Goal: Task Accomplishment & Management: Use online tool/utility

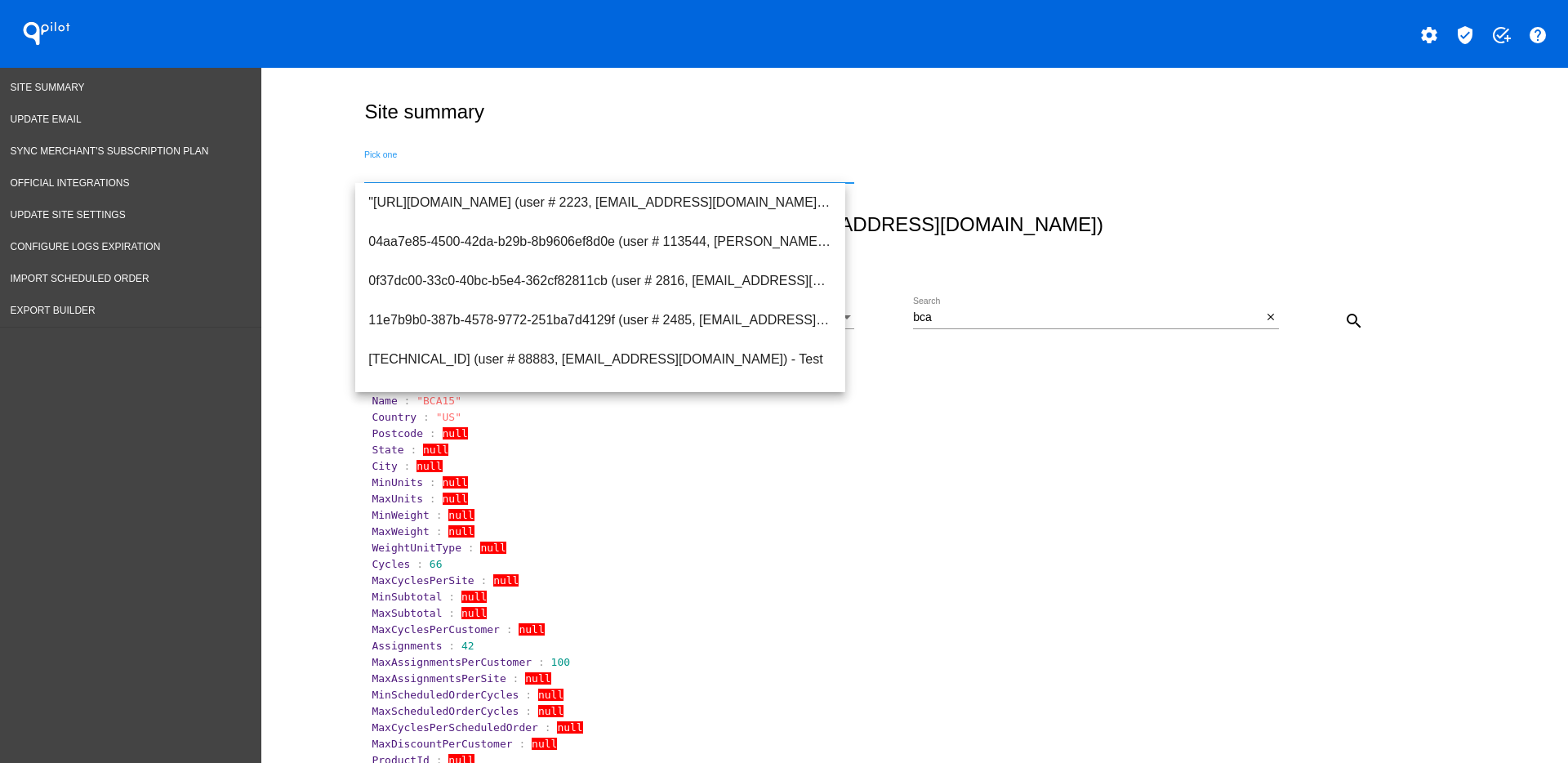
click at [1137, 141] on div "Pick one" at bounding box center [910, 169] width 1102 height 58
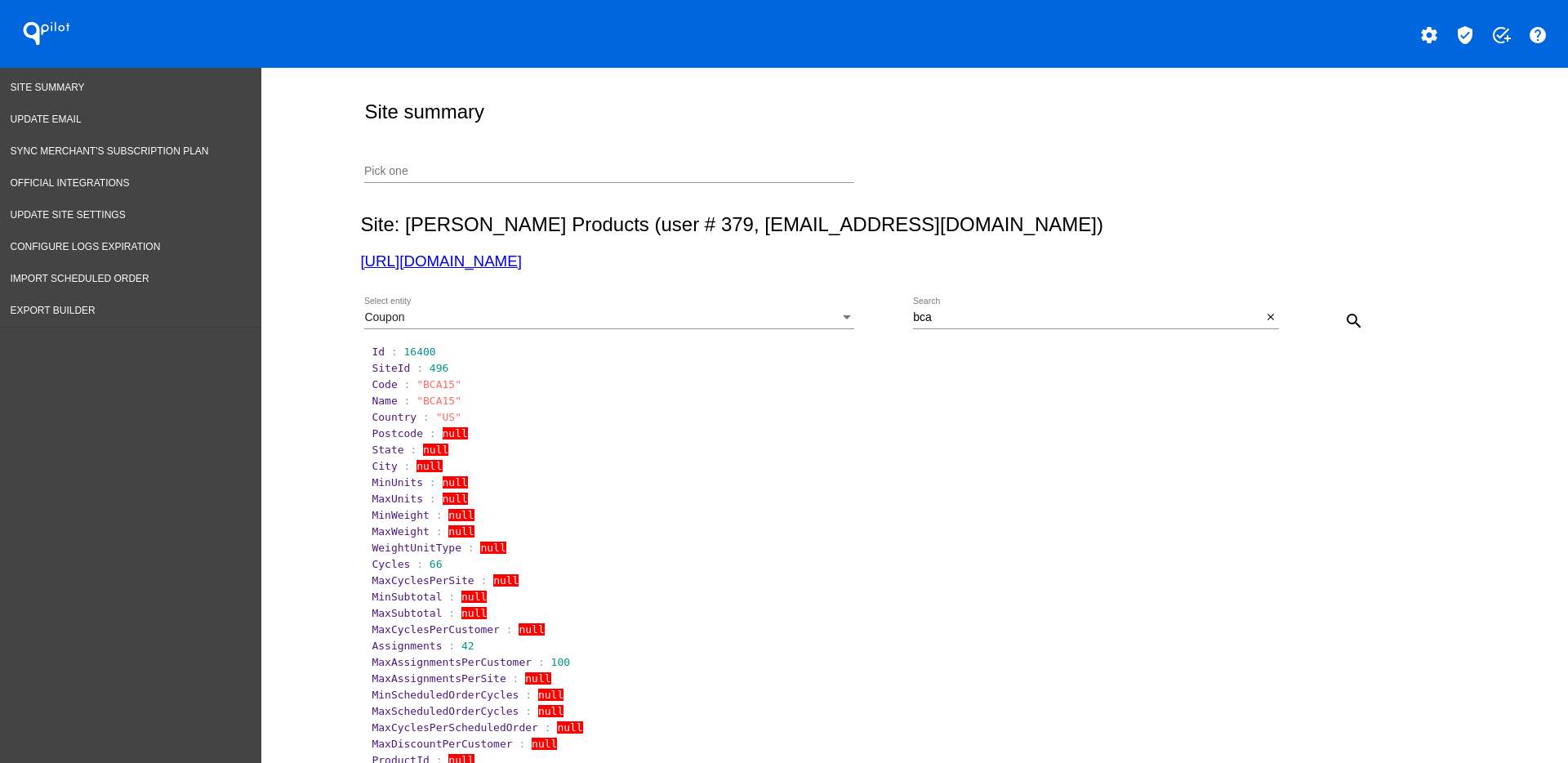
click at [663, 178] on div "Pick one" at bounding box center [609, 167] width 490 height 32
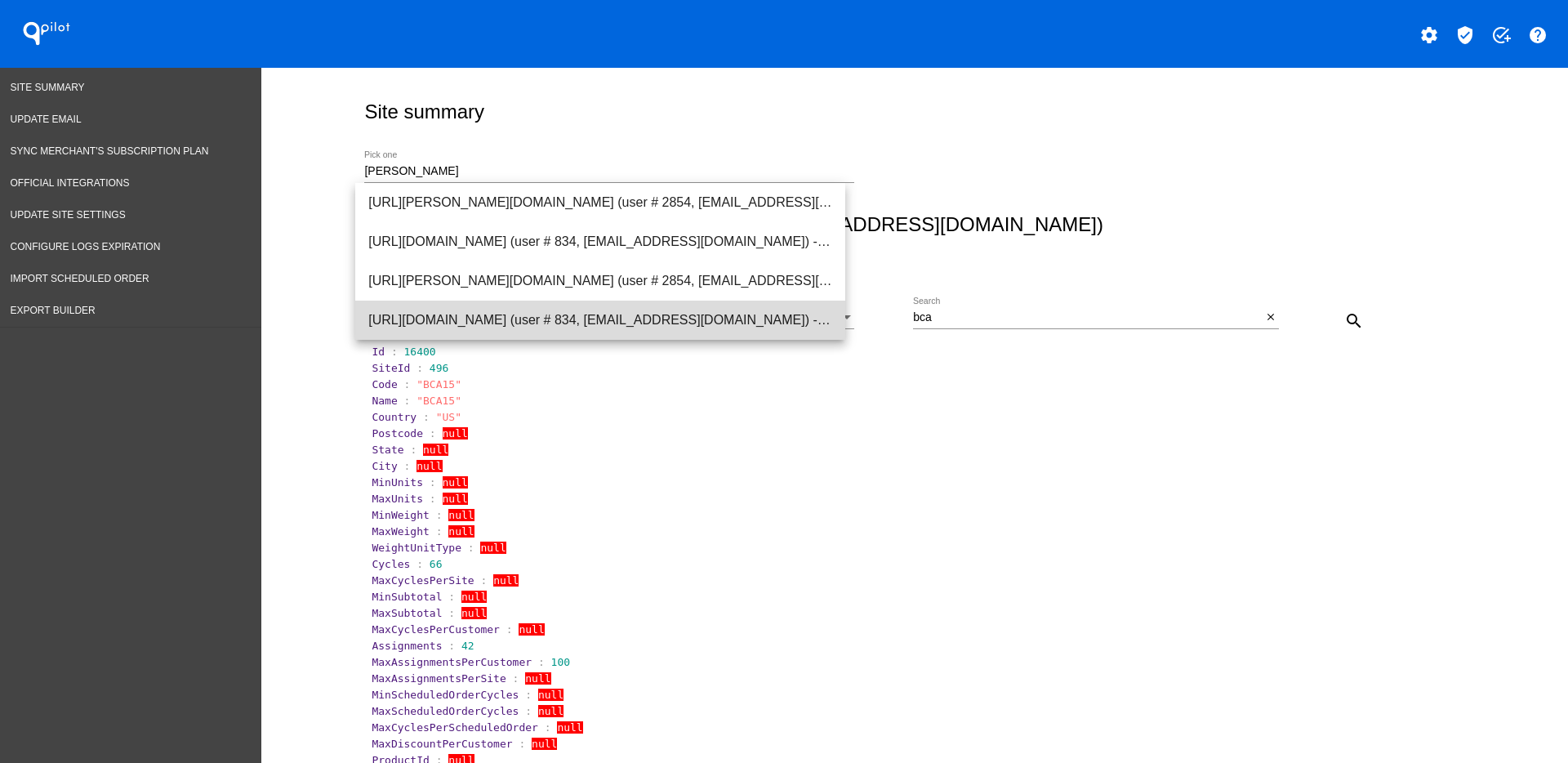
click at [539, 307] on span "[URL][DOMAIN_NAME] (user # 834, [EMAIL_ADDRESS][DOMAIN_NAME]) - Production" at bounding box center [601, 320] width 464 height 40
type input "[URL][DOMAIN_NAME] (user # 834, [EMAIL_ADDRESS][DOMAIN_NAME]) - Production"
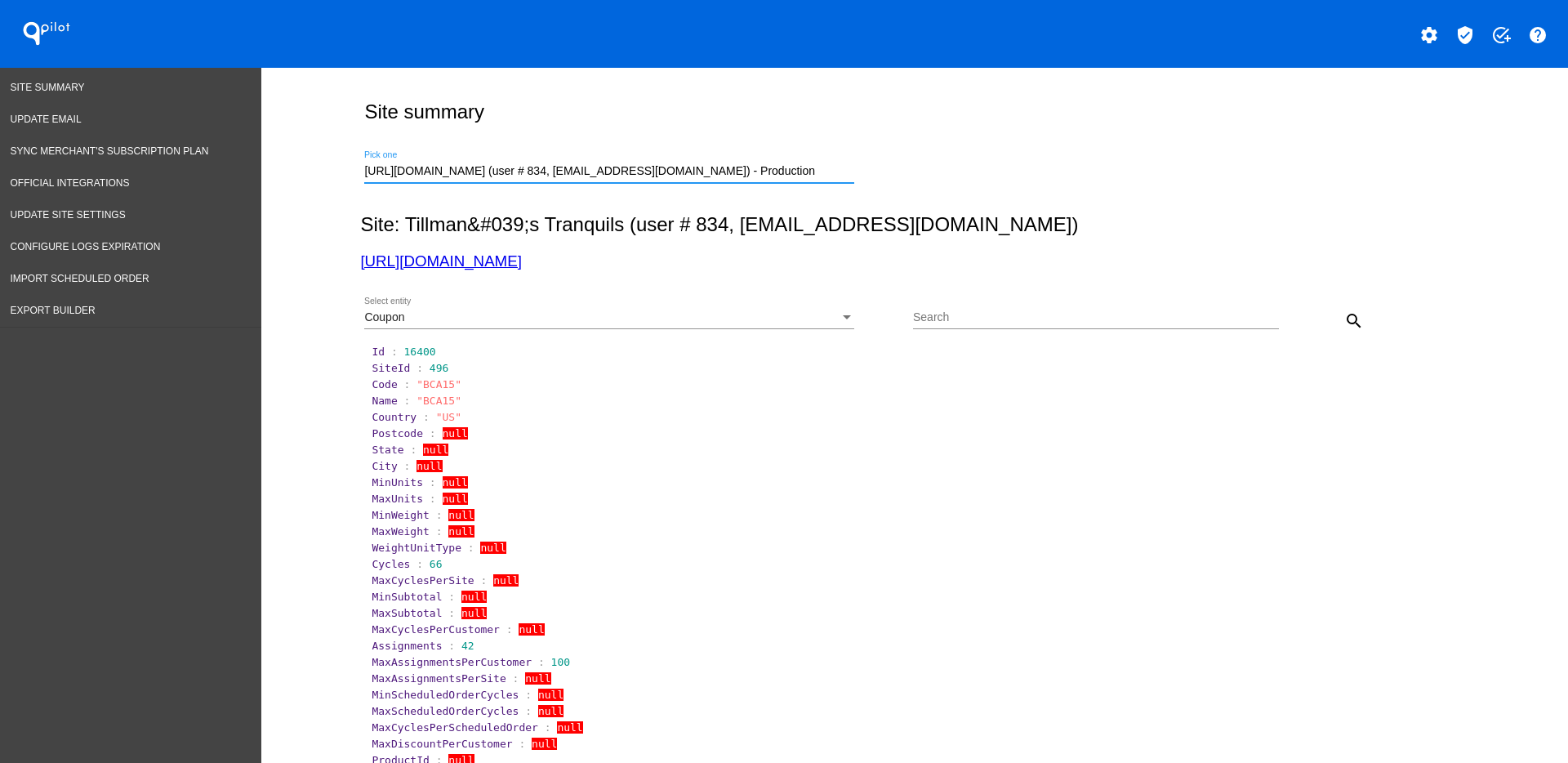
click at [541, 314] on div "Coupon" at bounding box center [601, 317] width 475 height 13
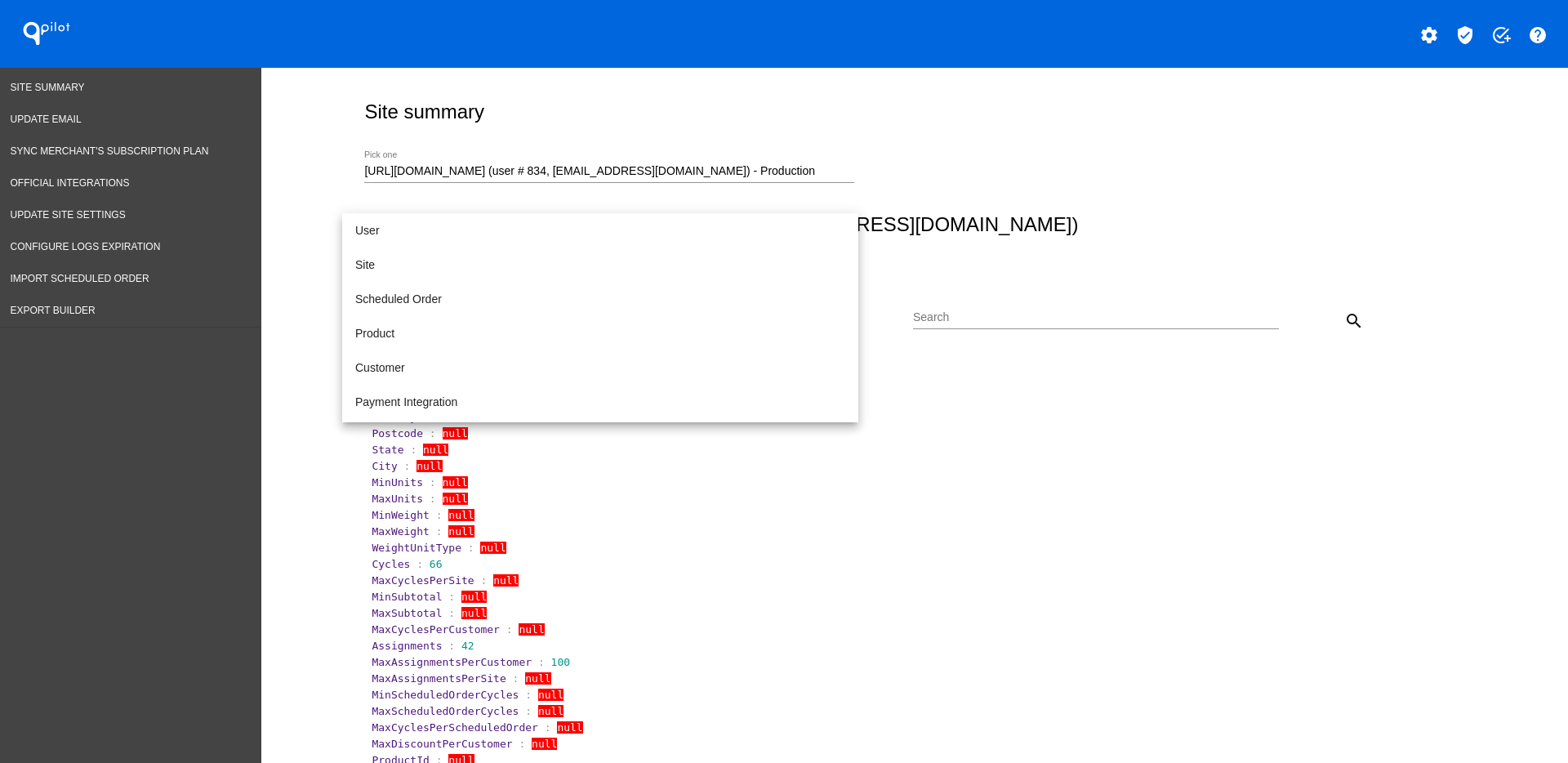
scroll to position [153, 0]
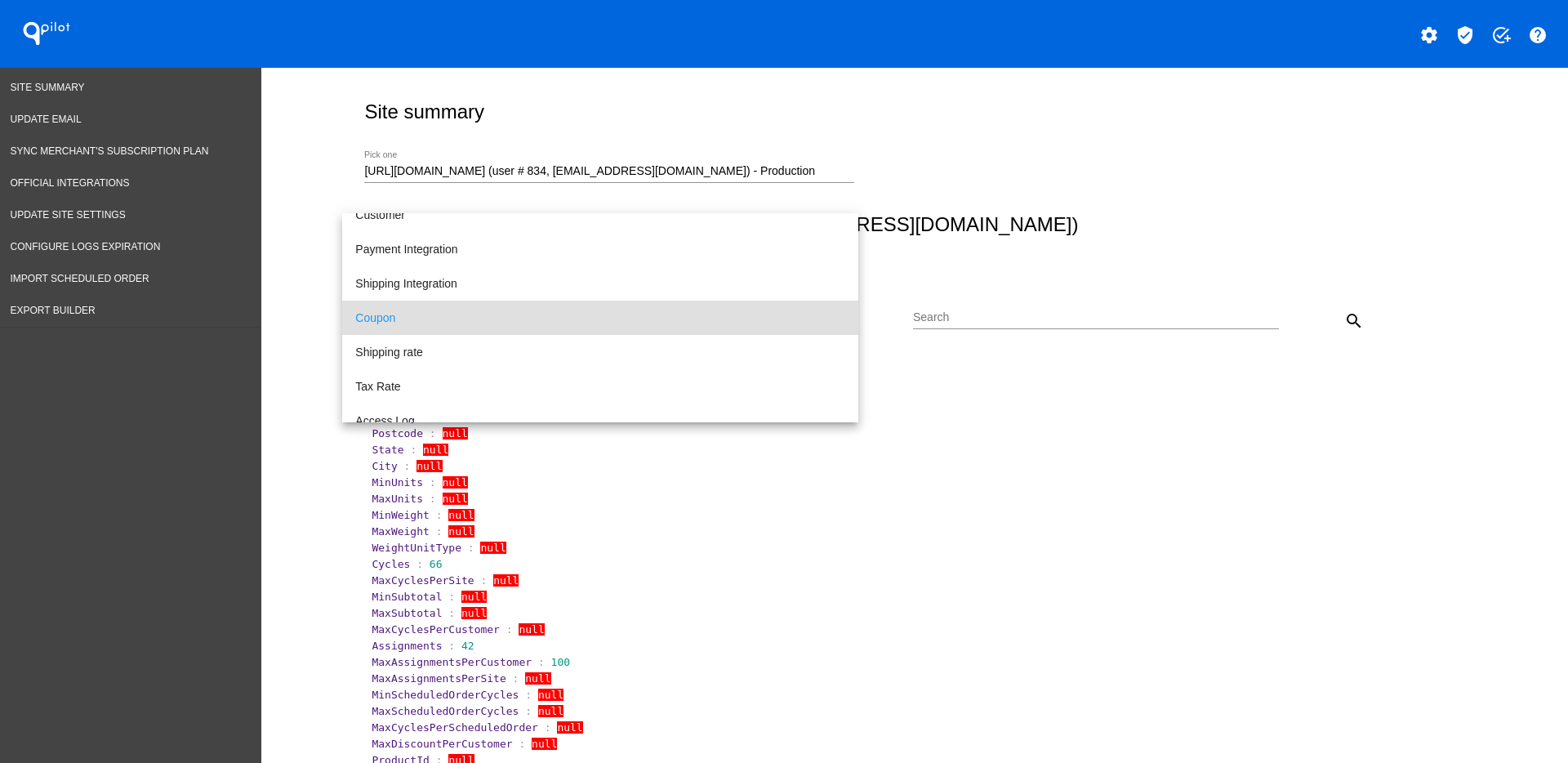
click at [859, 123] on div at bounding box center [784, 381] width 1568 height 763
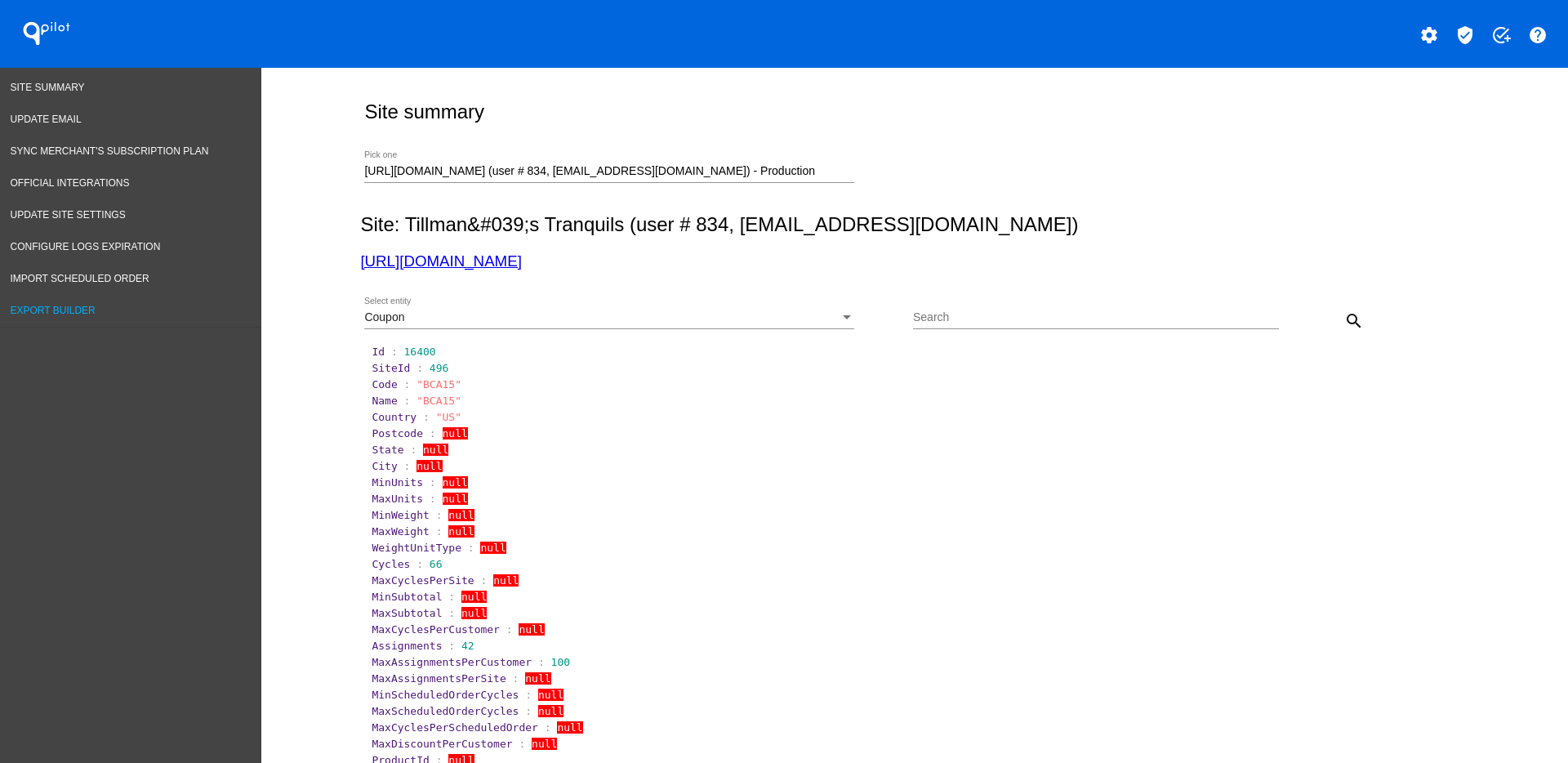
click at [80, 302] on link "Export Builder" at bounding box center [131, 311] width 262 height 32
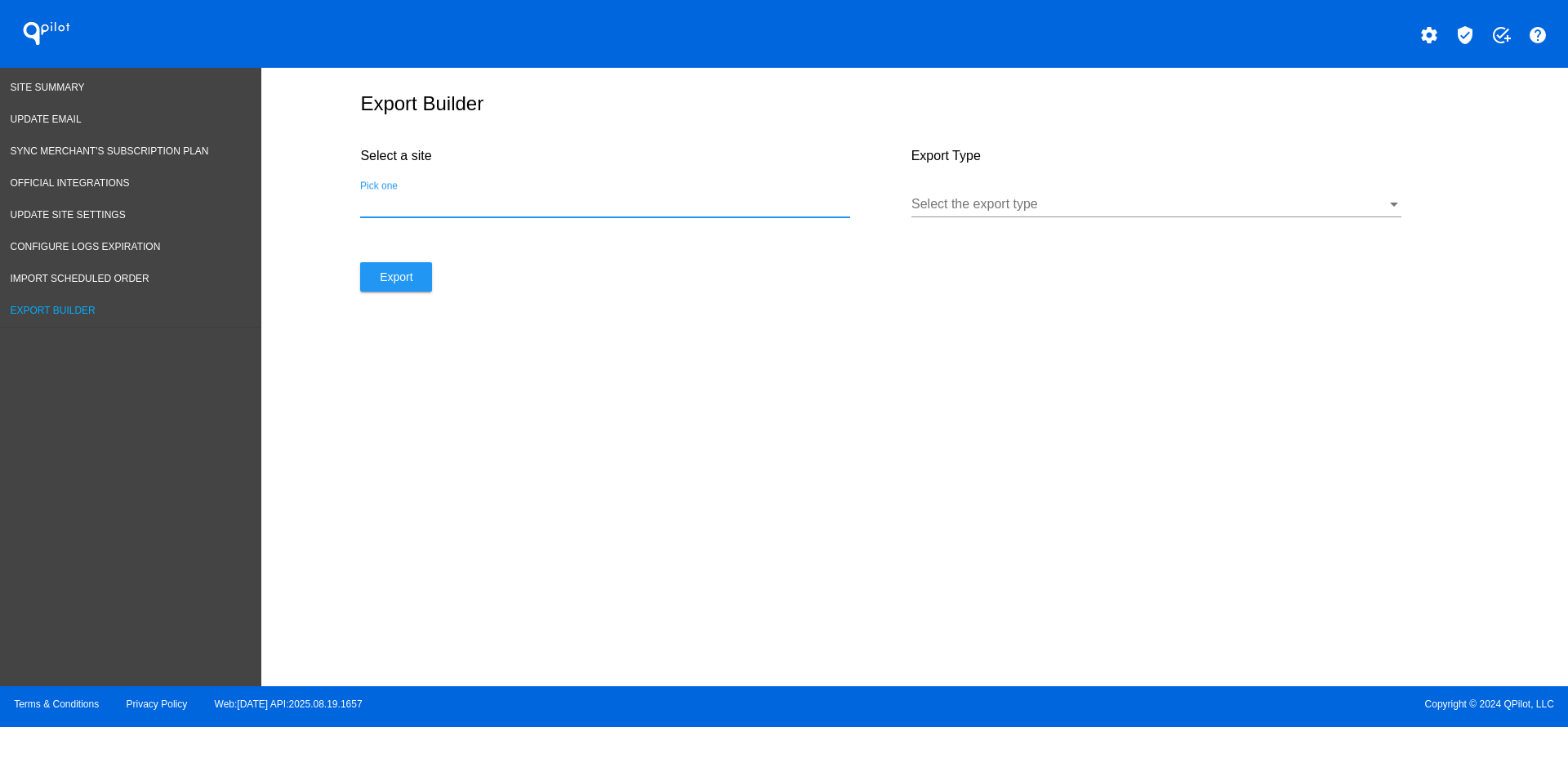
click at [540, 201] on input "Pick one" at bounding box center [605, 204] width 490 height 15
paste input "[URL][DOMAIN_NAME]"
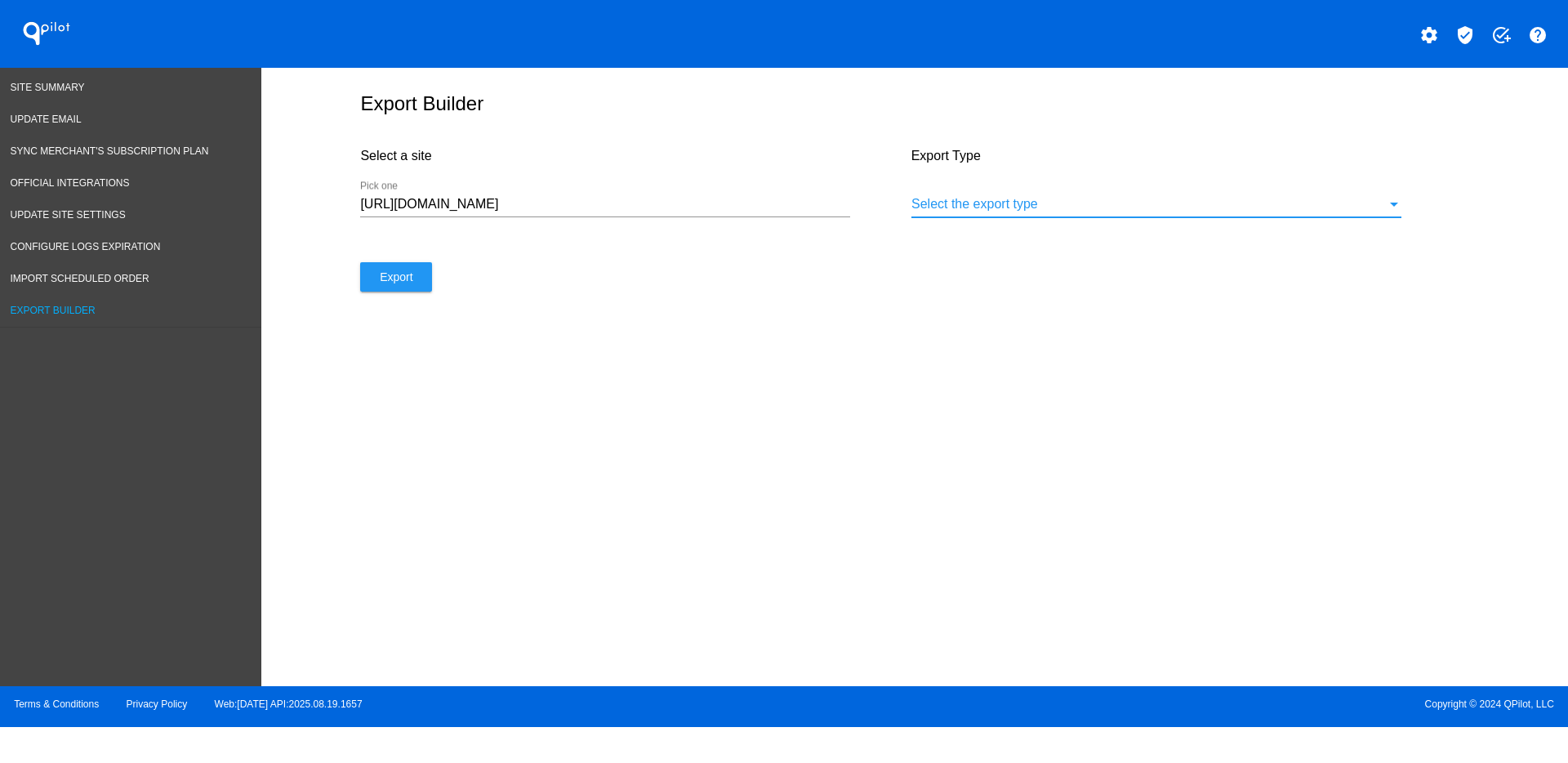
click at [918, 205] on div at bounding box center [1148, 204] width 475 height 15
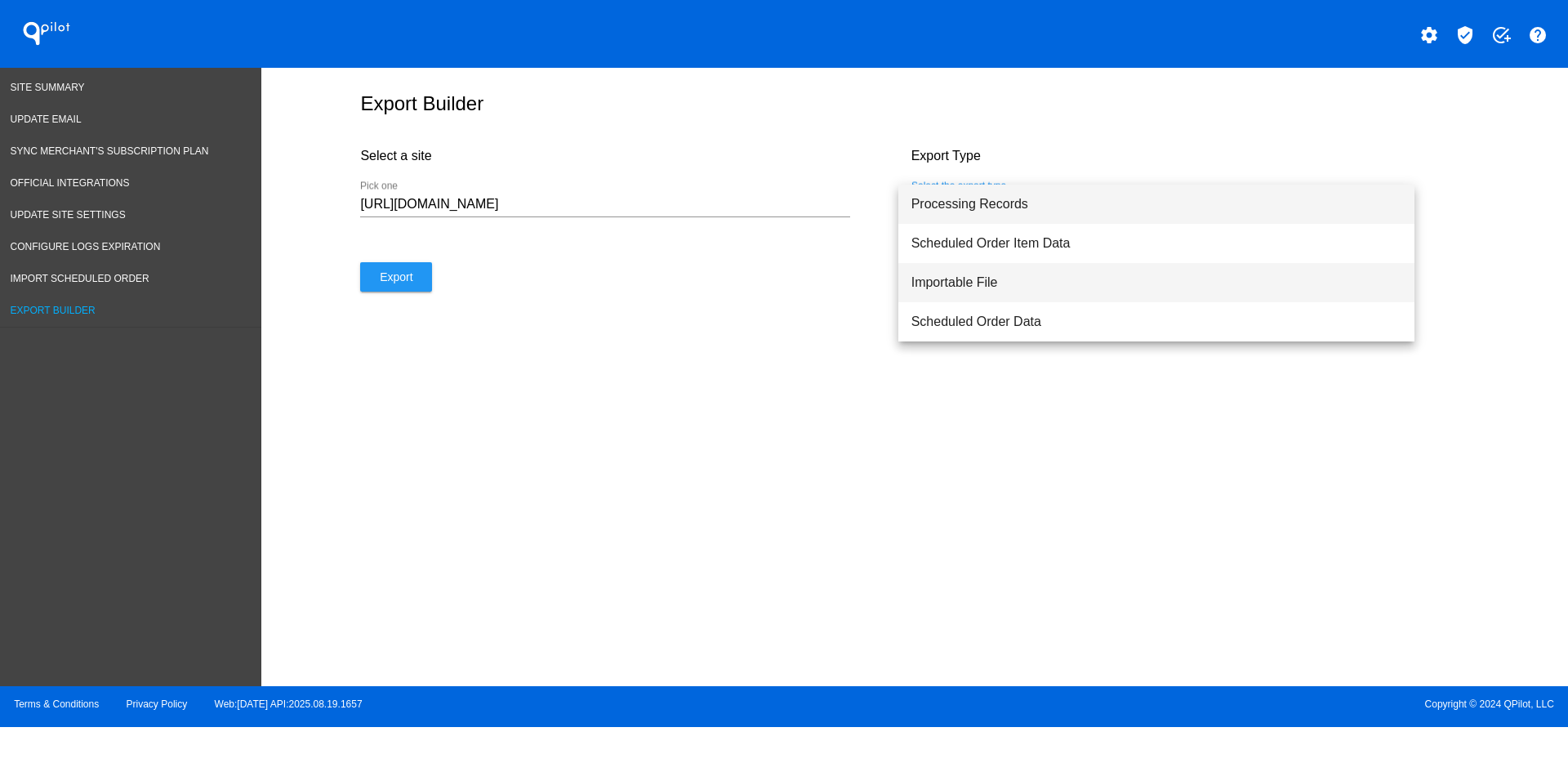
click at [1003, 286] on span "Importable File" at bounding box center [1156, 283] width 490 height 40
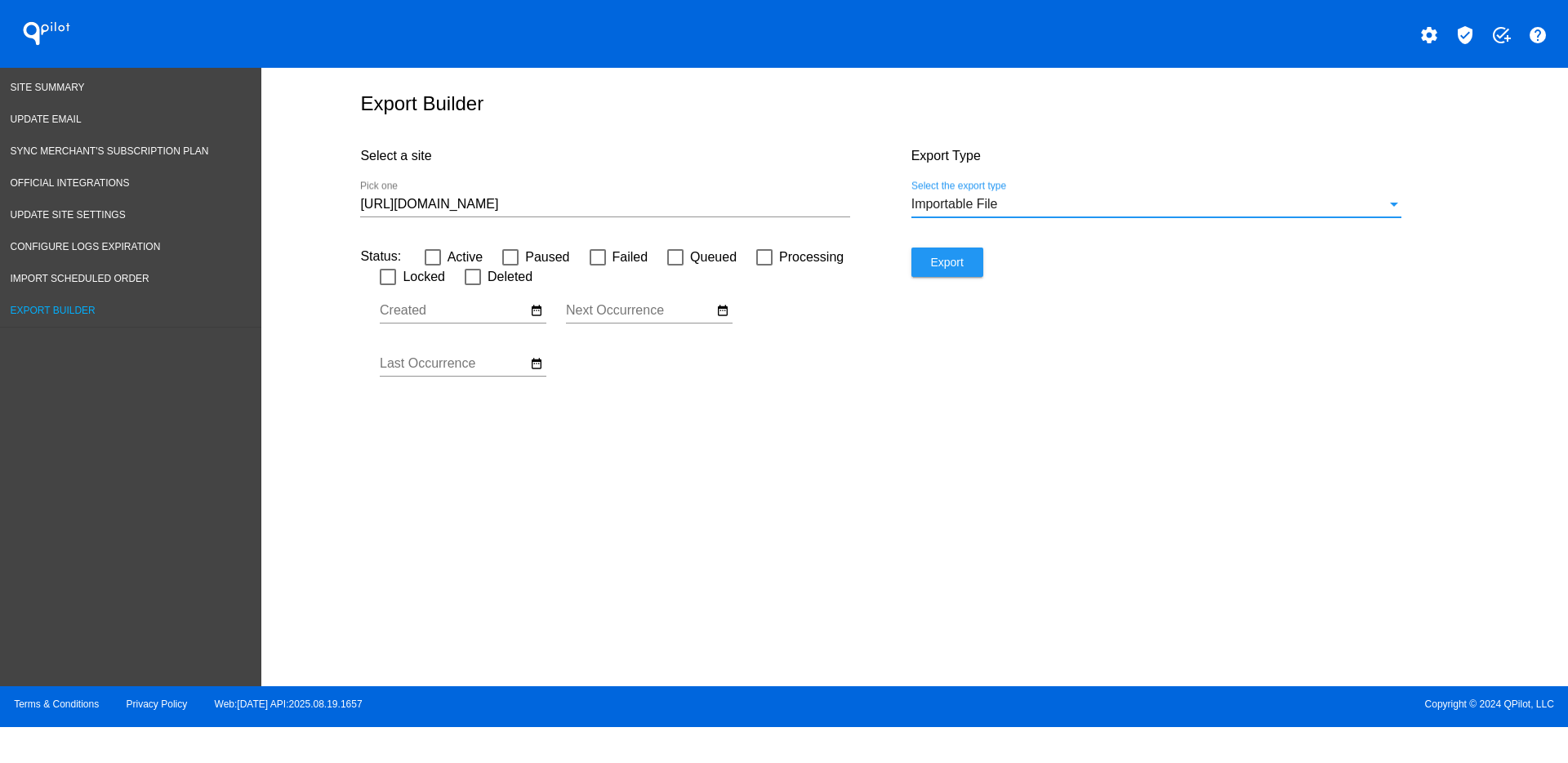
click at [682, 202] on input "[URL][DOMAIN_NAME]" at bounding box center [605, 204] width 490 height 15
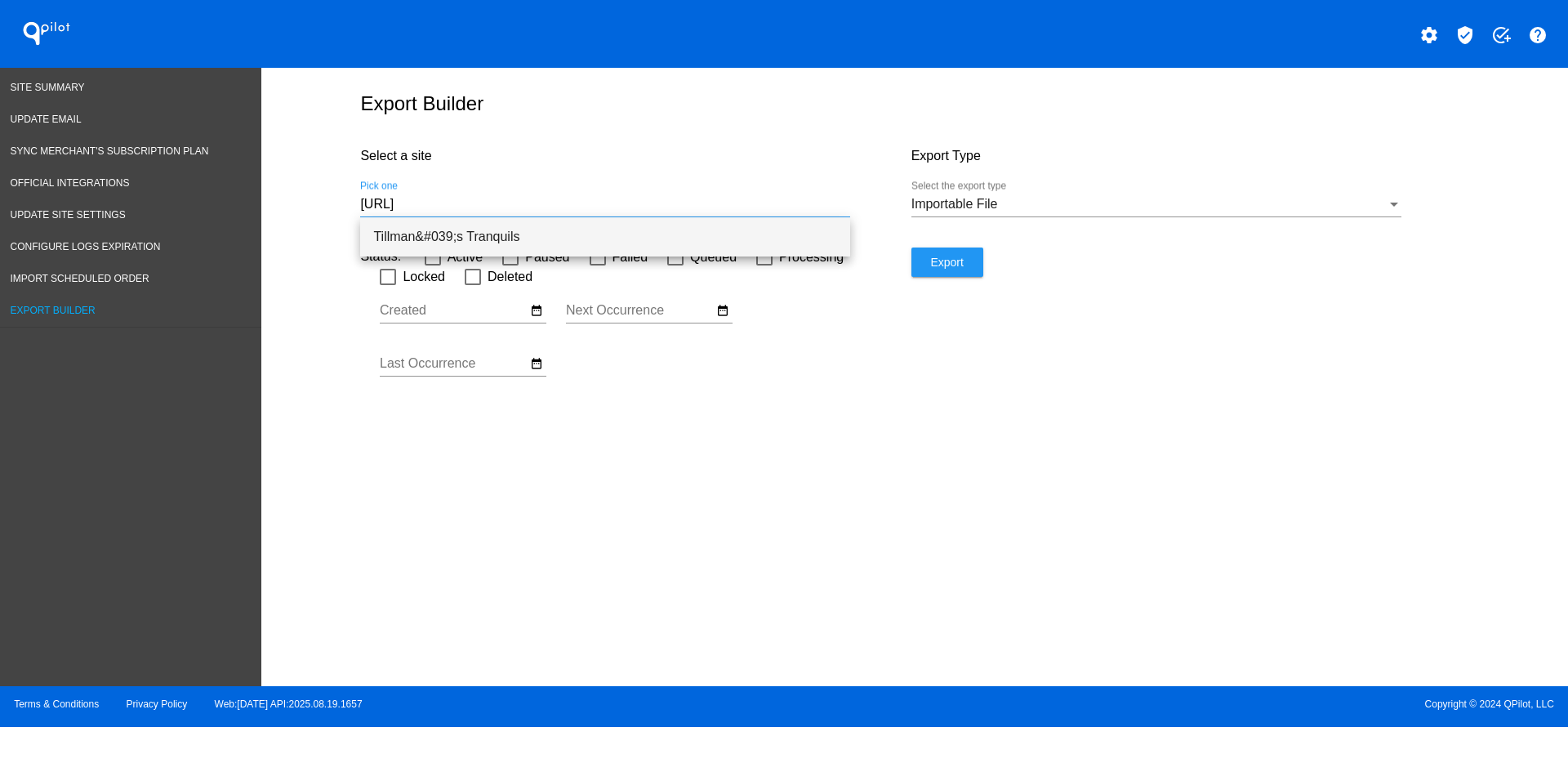
click at [825, 217] on span "Tillman&#039;s Tranquils" at bounding box center [605, 236] width 464 height 40
type input "Tillman&#039;s Tranquils"
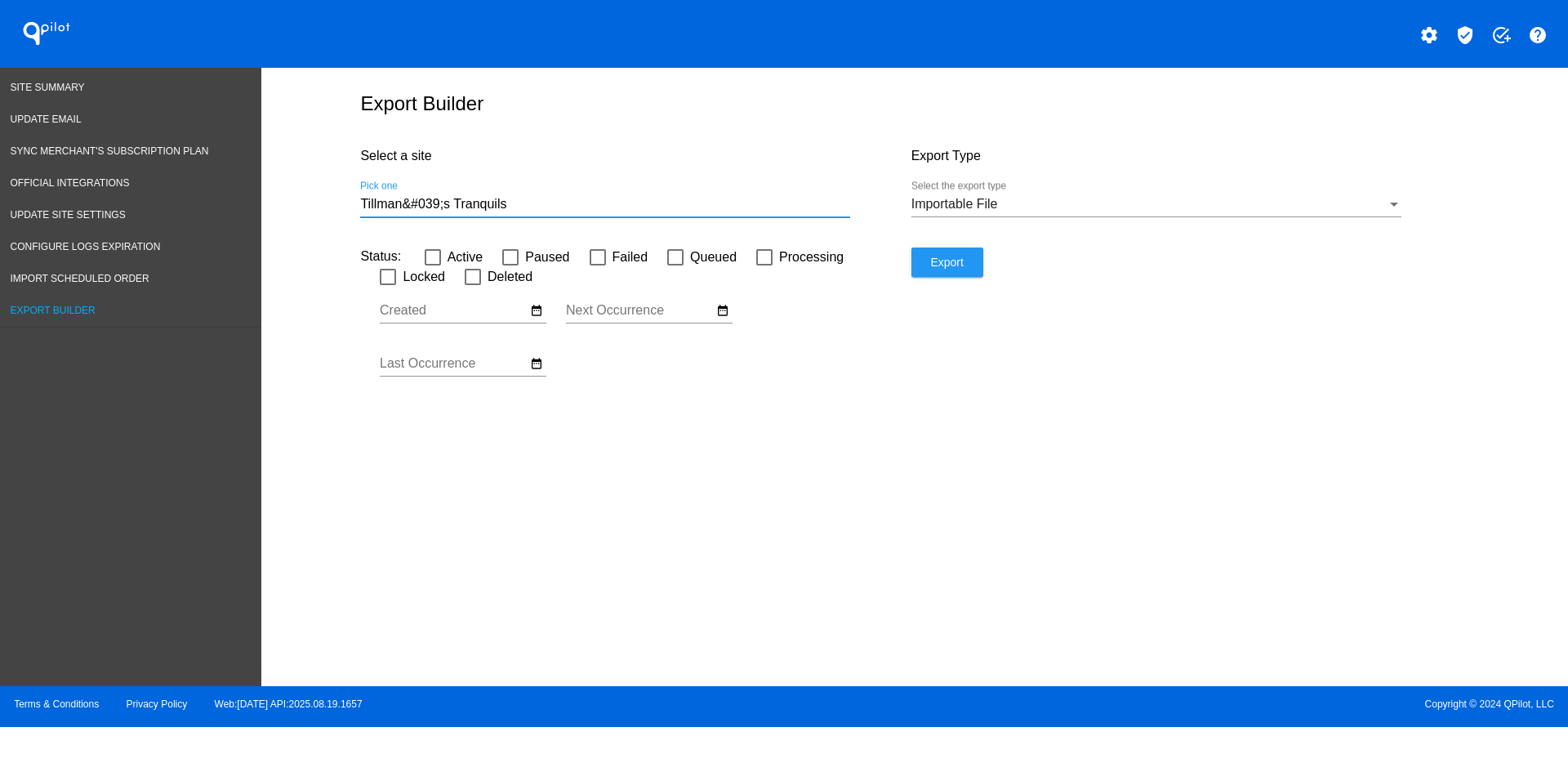
click at [429, 252] on div at bounding box center [433, 257] width 17 height 17
click at [432, 265] on input "Active" at bounding box center [432, 265] width 1 height 1
checkbox input "true"
click at [522, 259] on label "Paused" at bounding box center [536, 257] width 67 height 19
click at [510, 265] on input "Paused" at bounding box center [510, 265] width 1 height 1
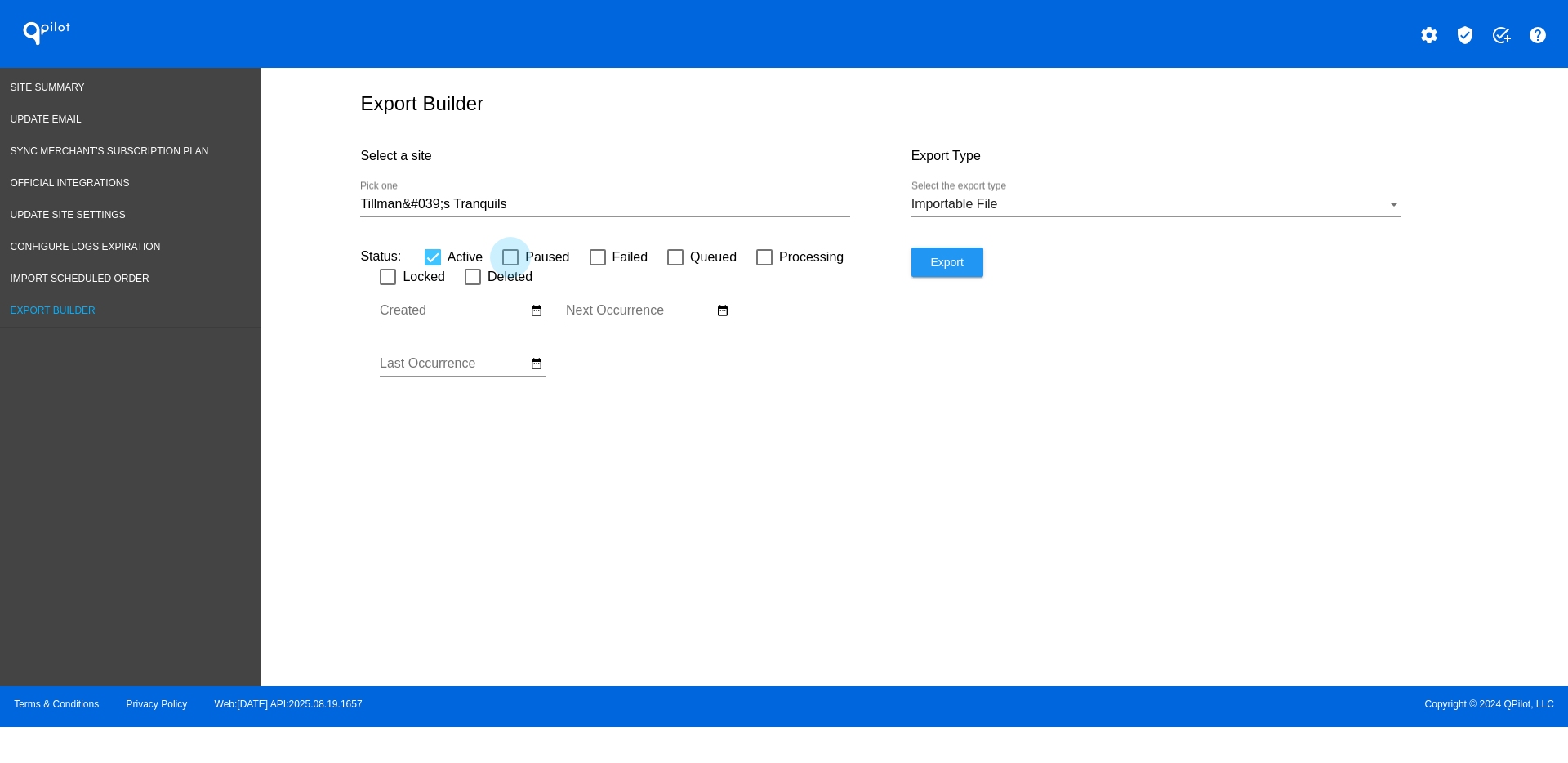
checkbox input "true"
click at [626, 256] on span "Failed" at bounding box center [630, 257] width 36 height 19
click at [598, 265] on input "Failed" at bounding box center [597, 265] width 1 height 1
checkbox input "true"
click at [930, 254] on button "Export" at bounding box center [947, 262] width 72 height 29
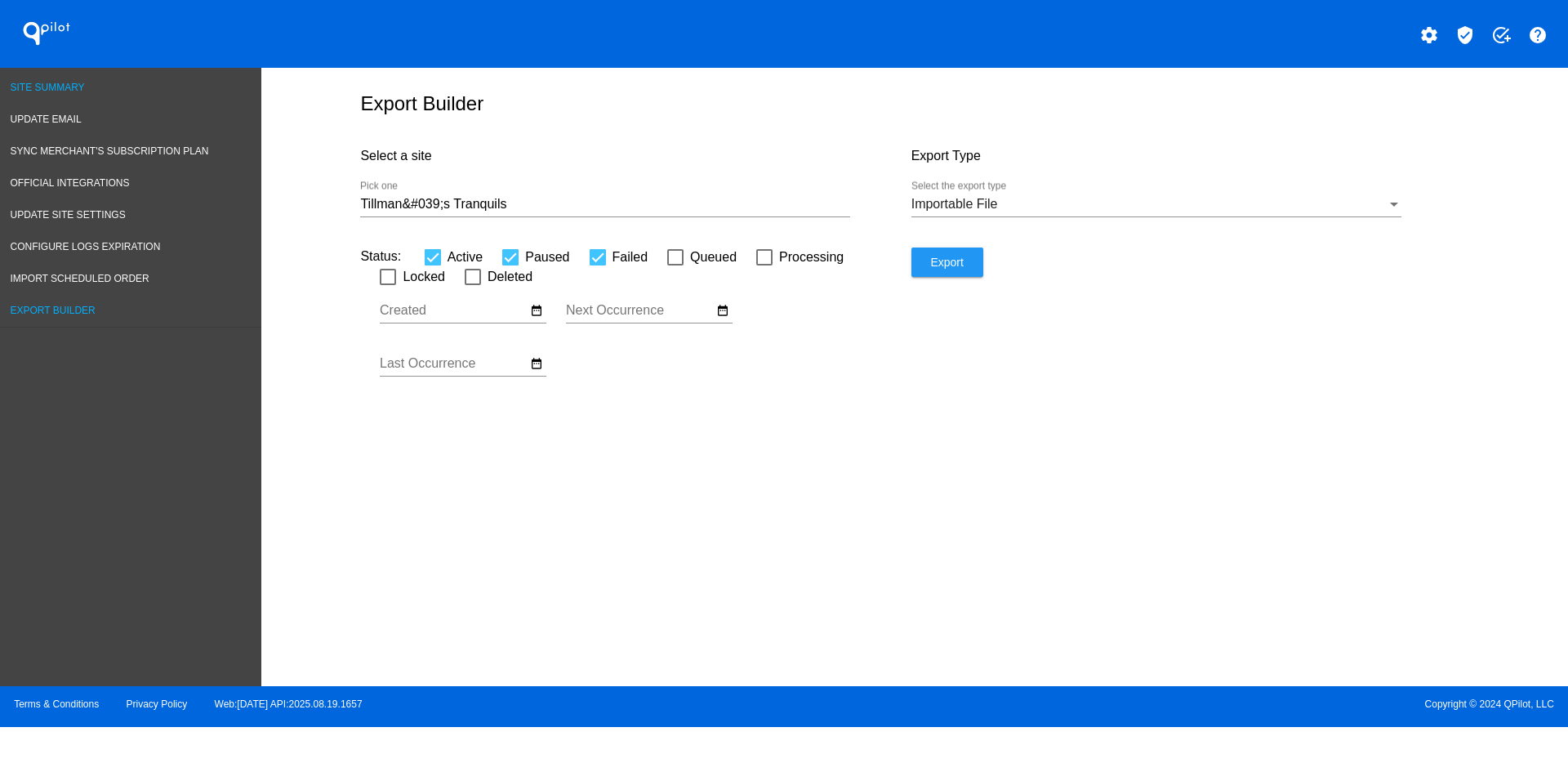
click at [60, 95] on link "Site Summary" at bounding box center [131, 88] width 262 height 32
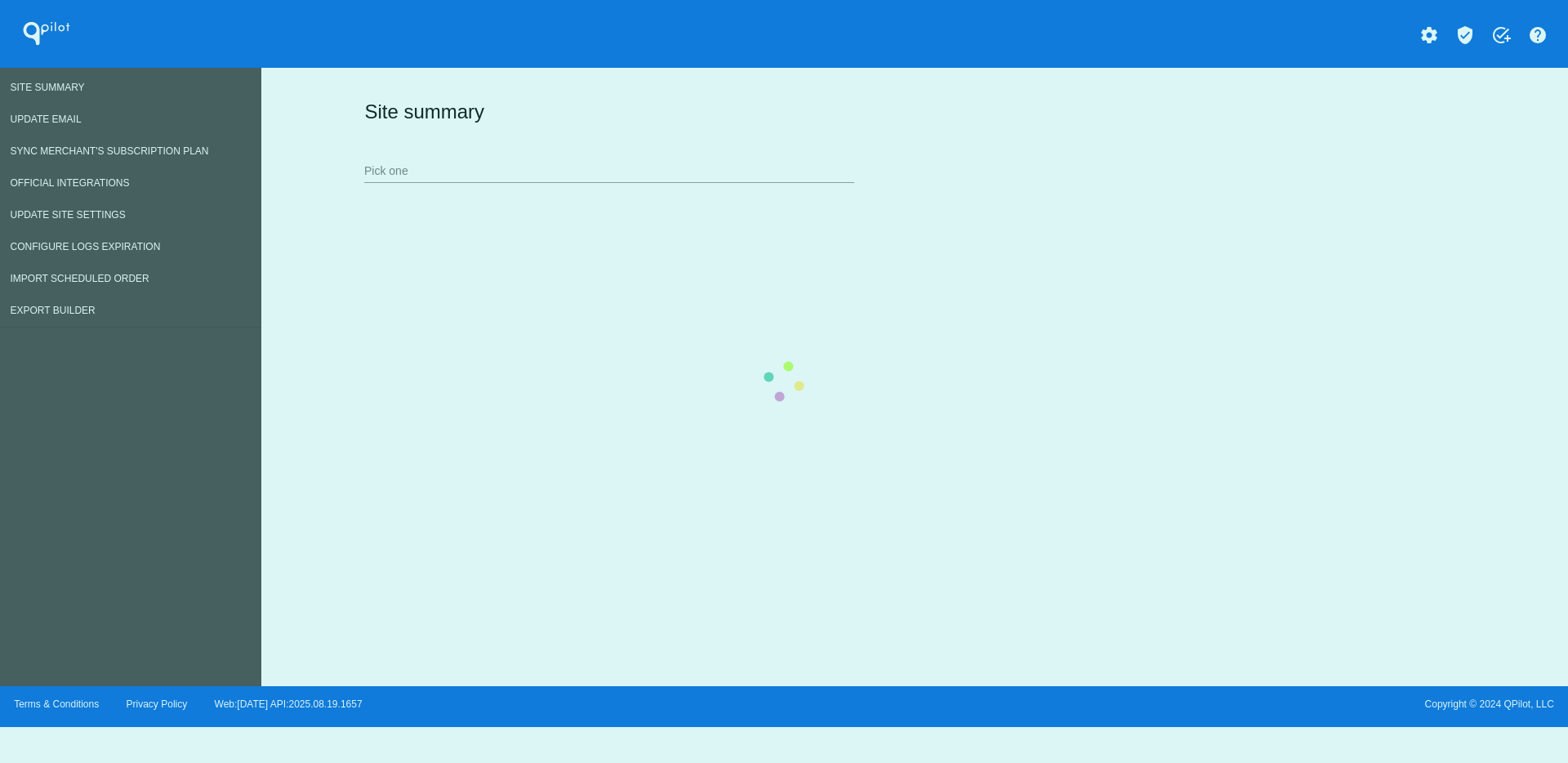
click at [577, 170] on div "Site summary Pick one" at bounding box center [910, 140] width 1102 height 112
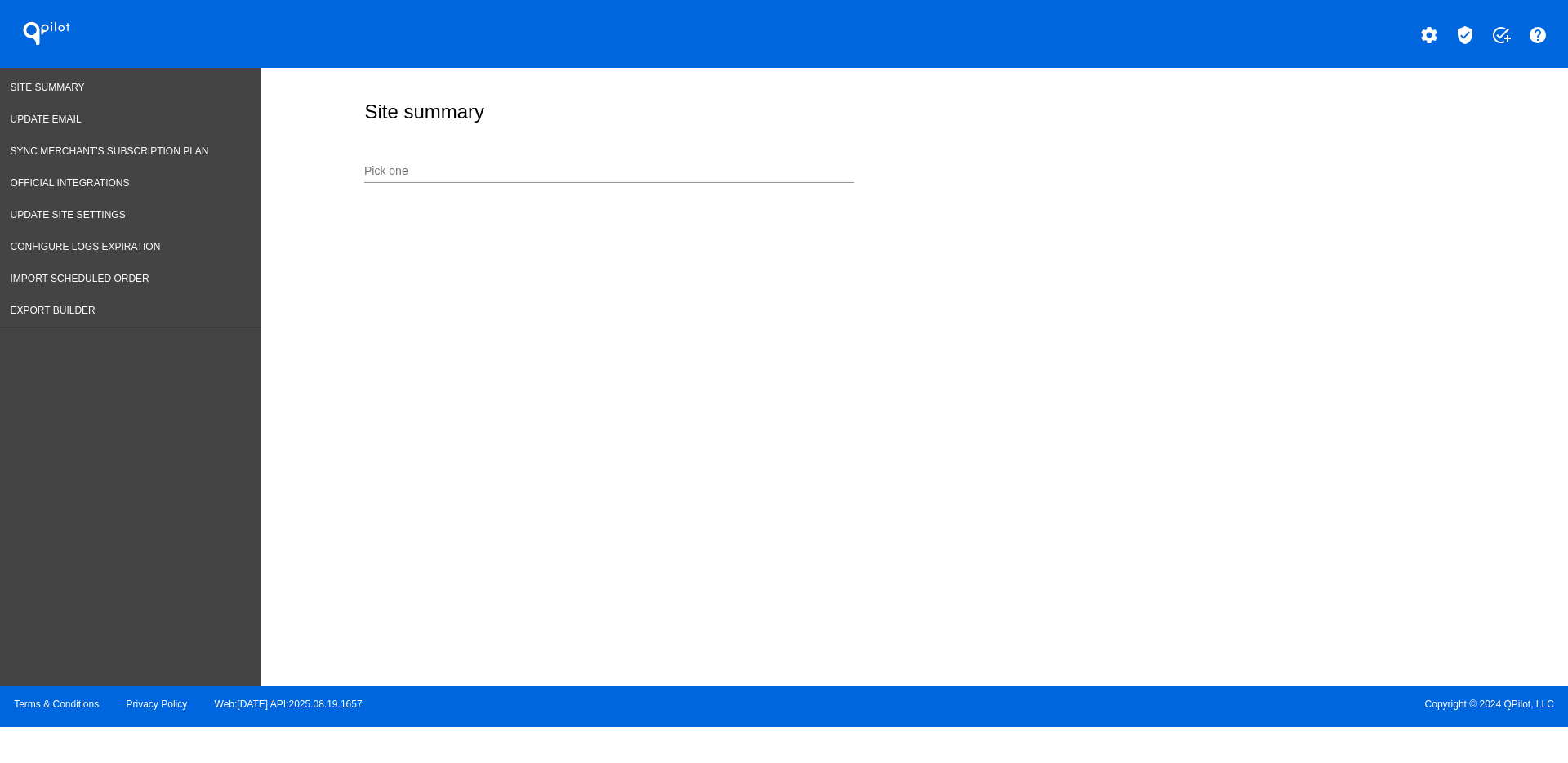
click at [608, 176] on input "Pick one" at bounding box center [609, 171] width 490 height 13
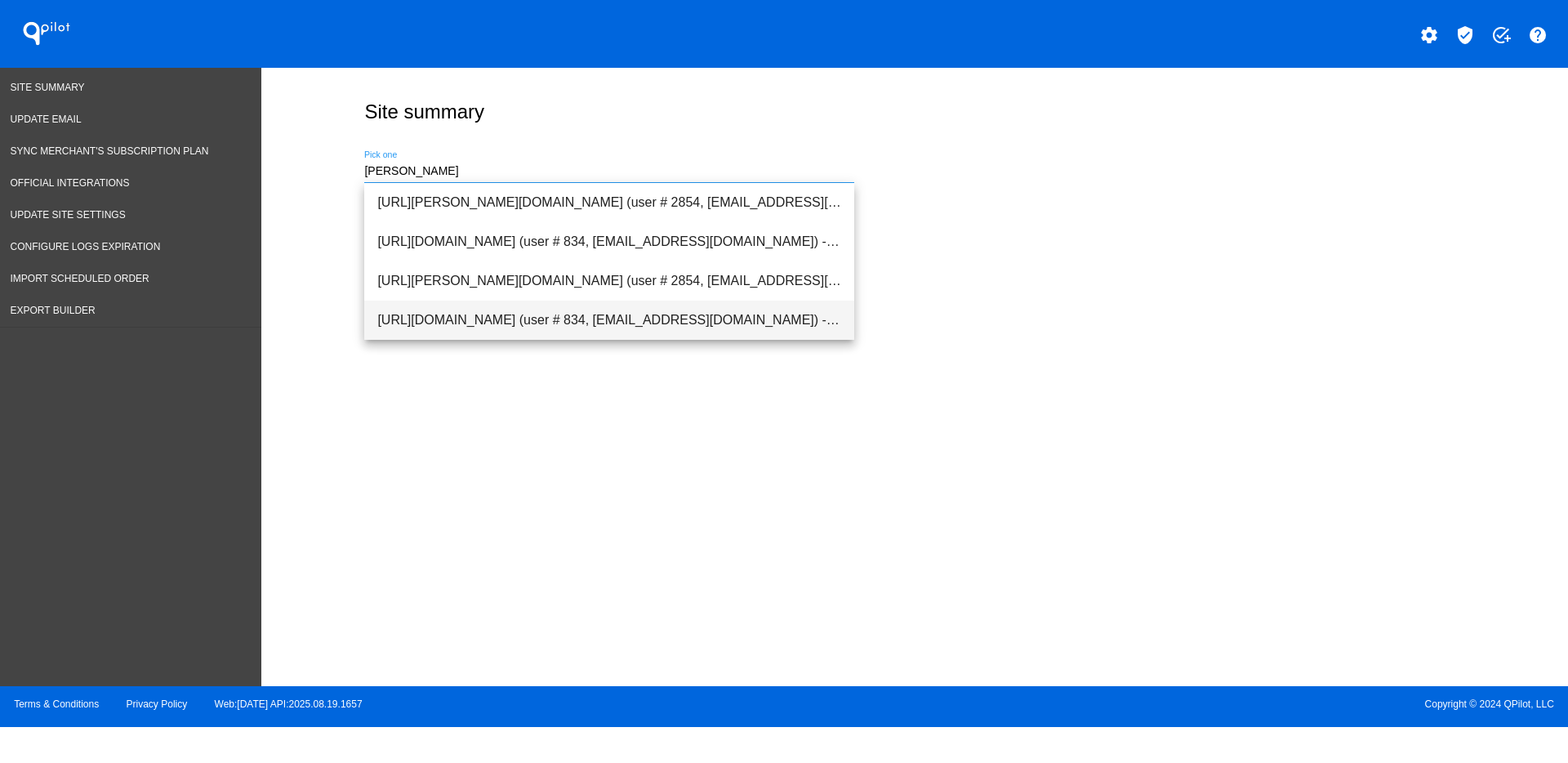
click at [576, 322] on span "[URL][DOMAIN_NAME] (user # 834, [EMAIL_ADDRESS][DOMAIN_NAME]) - Production" at bounding box center [609, 320] width 464 height 40
type input "[URL][DOMAIN_NAME] (user # 834, [EMAIL_ADDRESS][DOMAIN_NAME]) - Production"
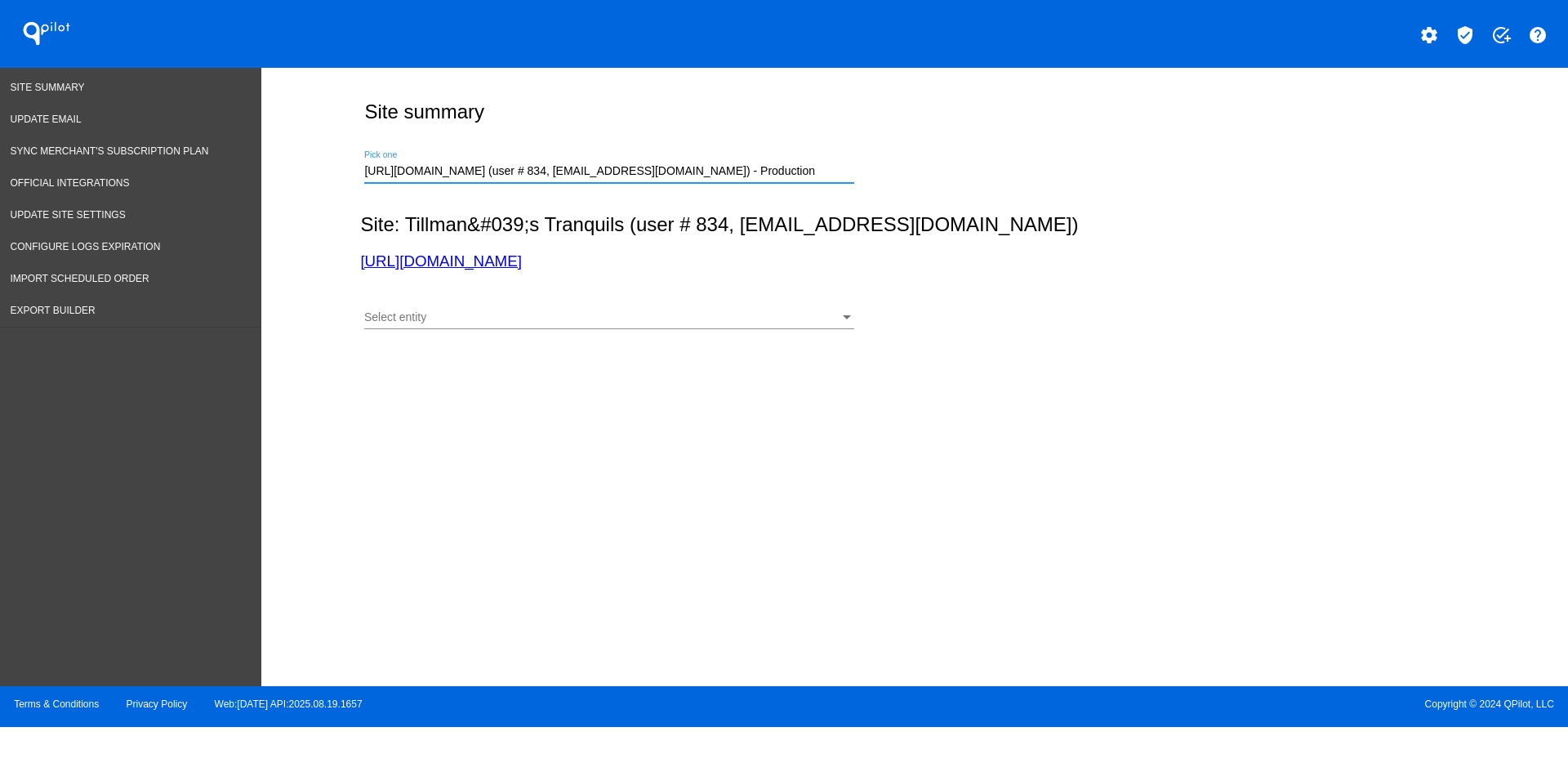
click at [667, 306] on div "Select entity Select entity" at bounding box center [609, 313] width 490 height 32
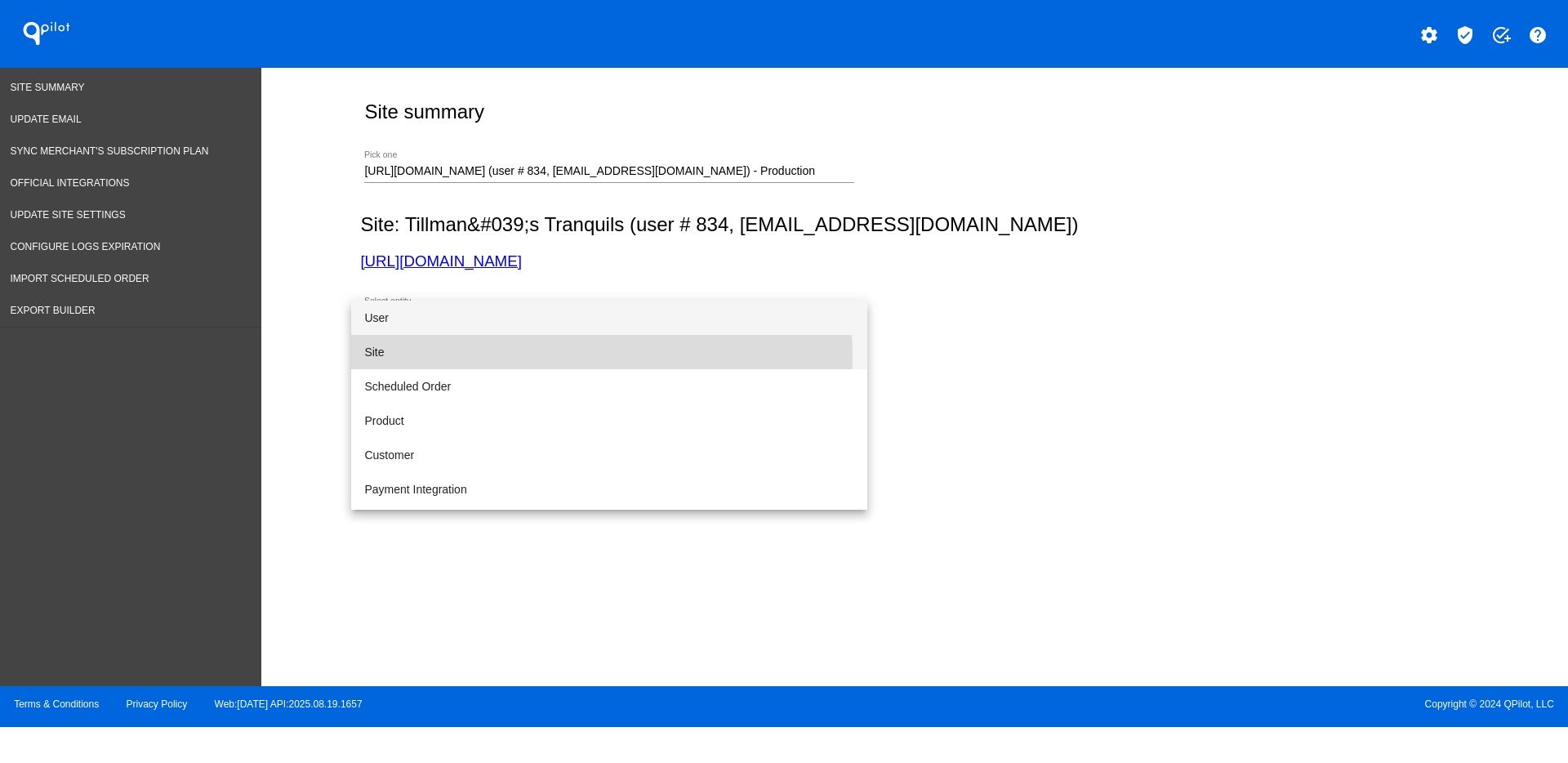
click at [591, 356] on span "Site" at bounding box center [609, 351] width 490 height 34
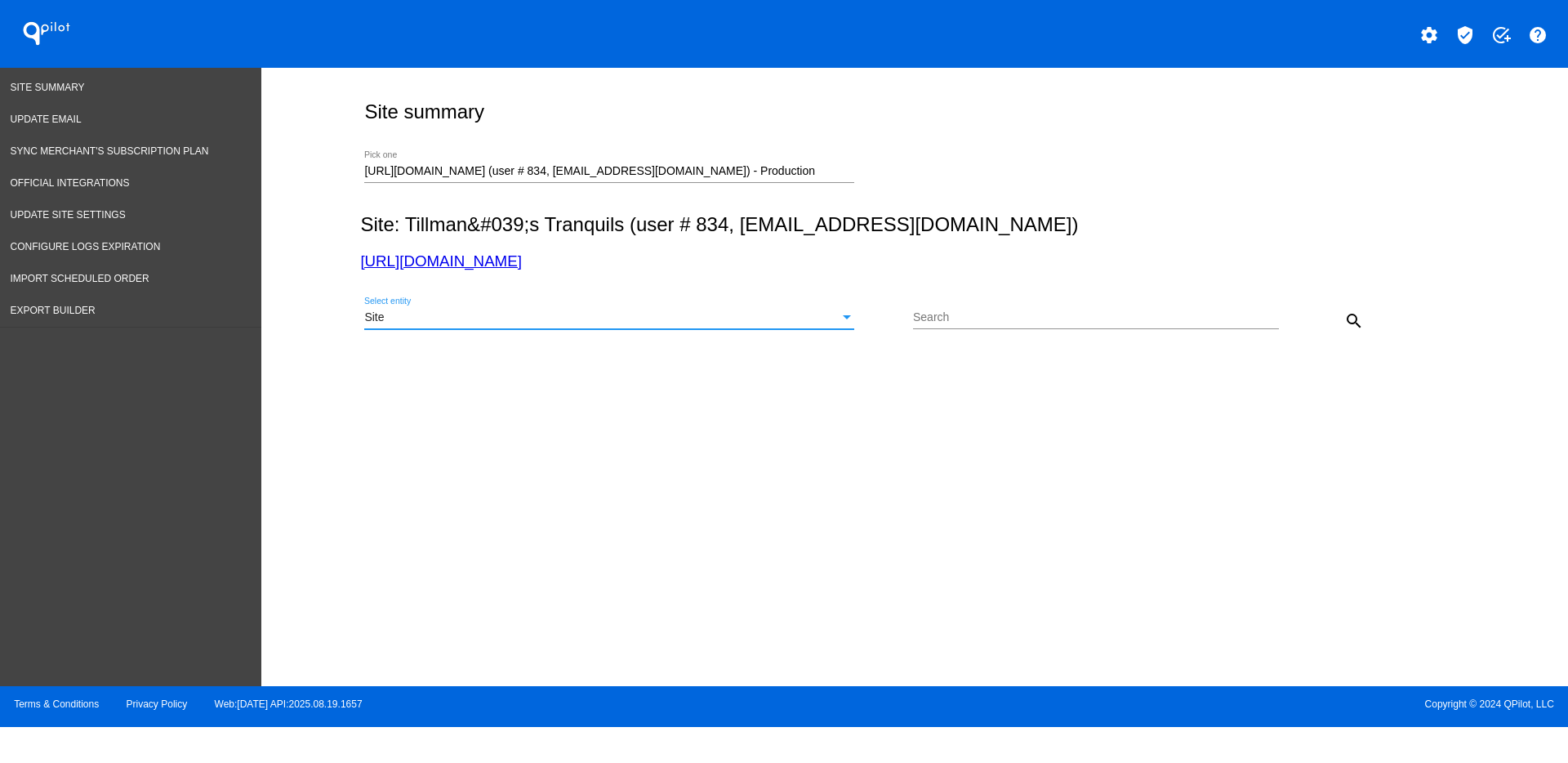
click at [608, 314] on div "Site" at bounding box center [601, 317] width 475 height 13
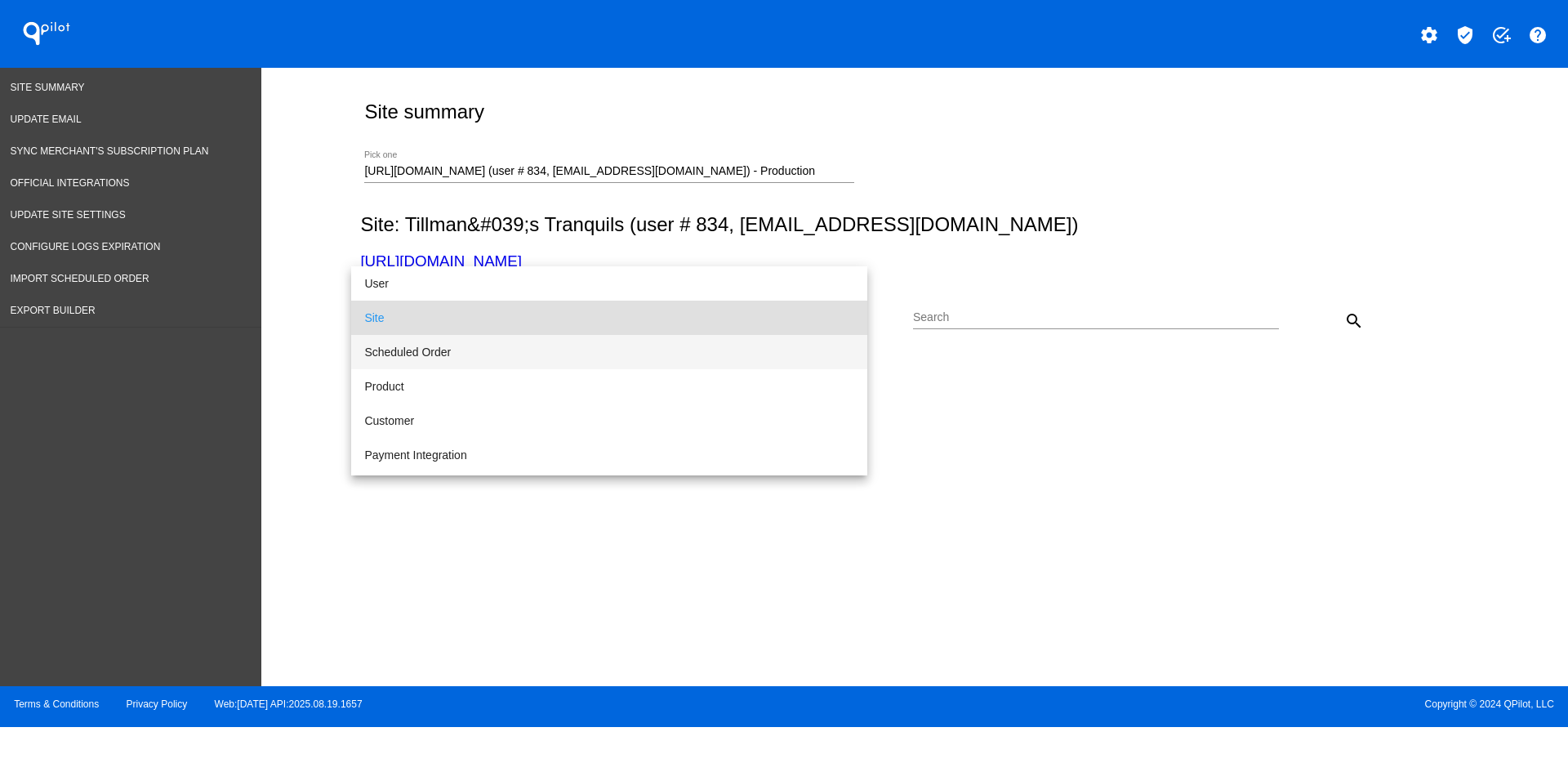
click at [521, 350] on span "Scheduled Order" at bounding box center [609, 351] width 490 height 34
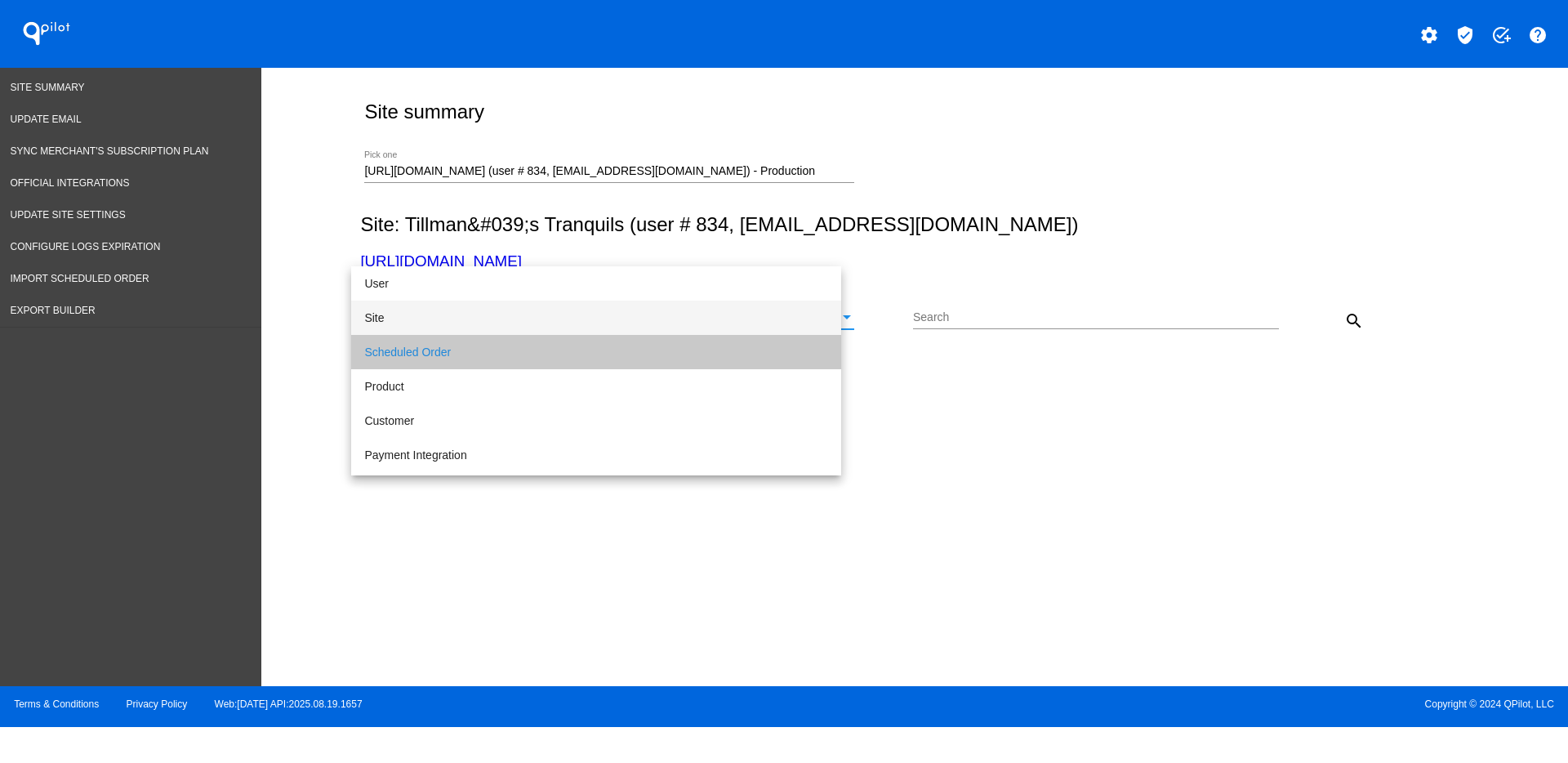
click at [1074, 311] on input "Search" at bounding box center [1096, 317] width 366 height 13
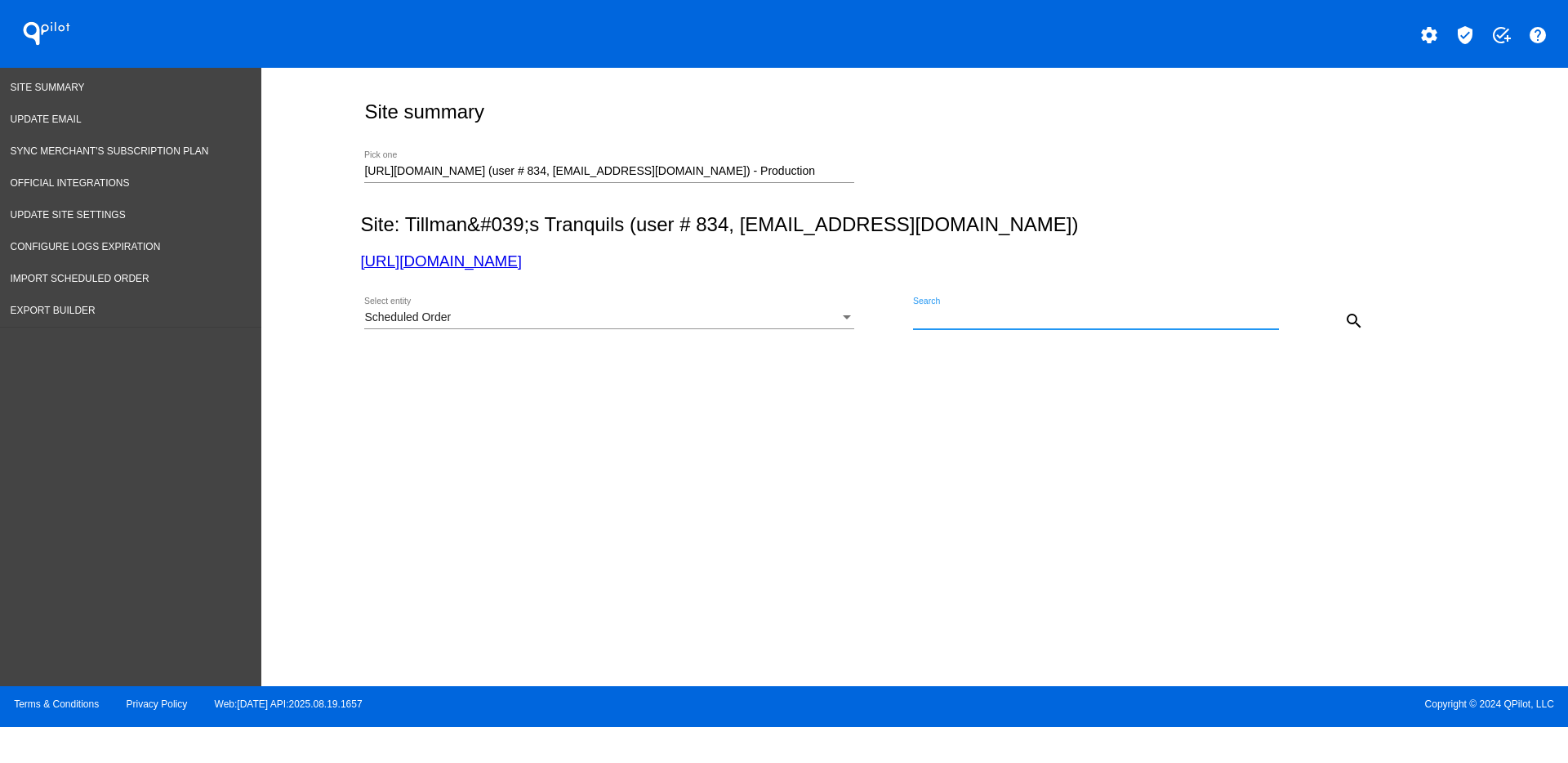
paste input "953383"
type input "953383"
click at [1360, 313] on mat-icon "search" at bounding box center [1354, 320] width 19 height 19
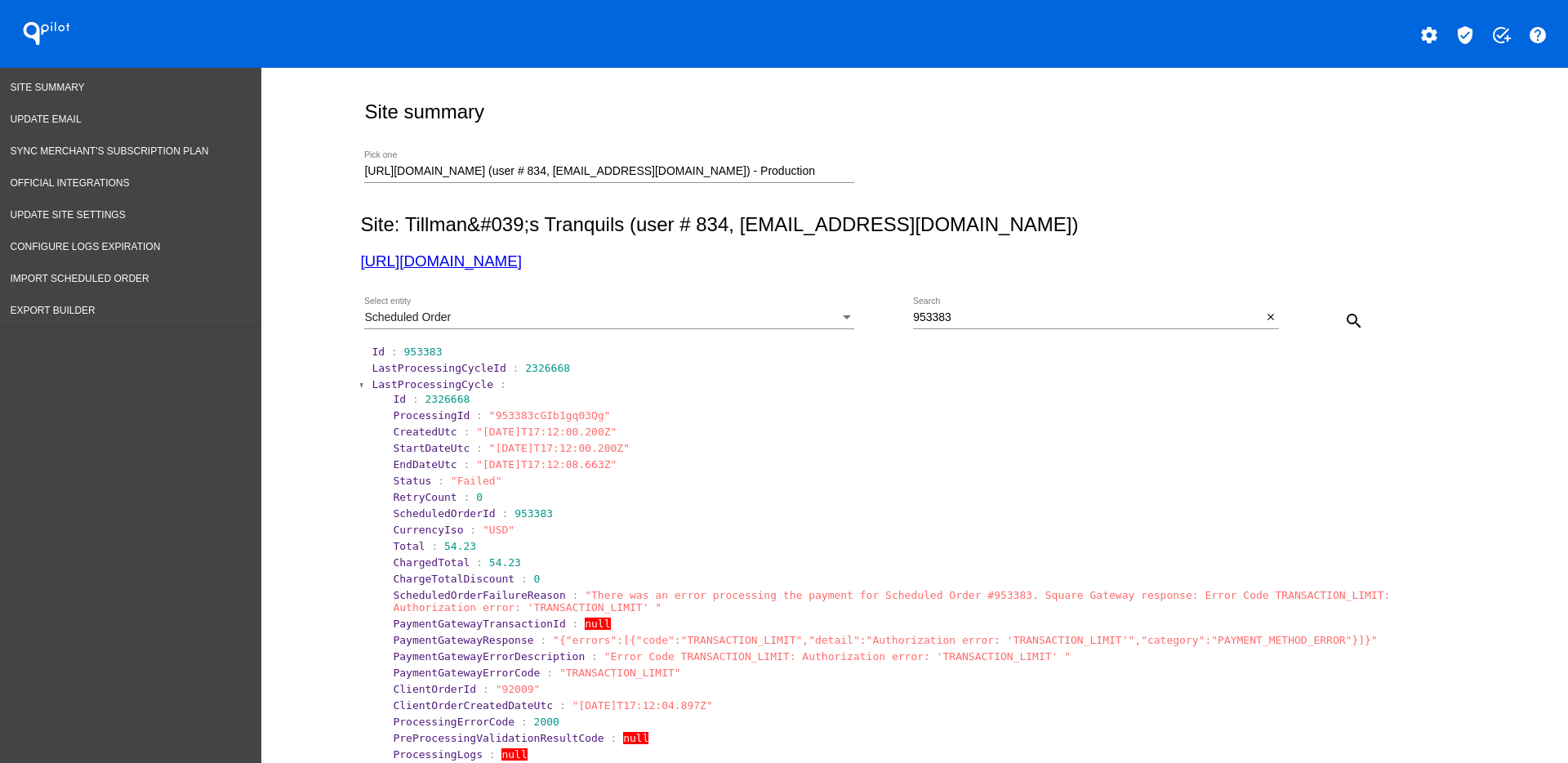
click at [393, 395] on span "Id" at bounding box center [399, 399] width 13 height 12
click at [390, 374] on section "LastProcessingCycleId : 2326668" at bounding box center [915, 368] width 1091 height 16
click at [385, 378] on span "LastProcessingCycle" at bounding box center [432, 385] width 122 height 12
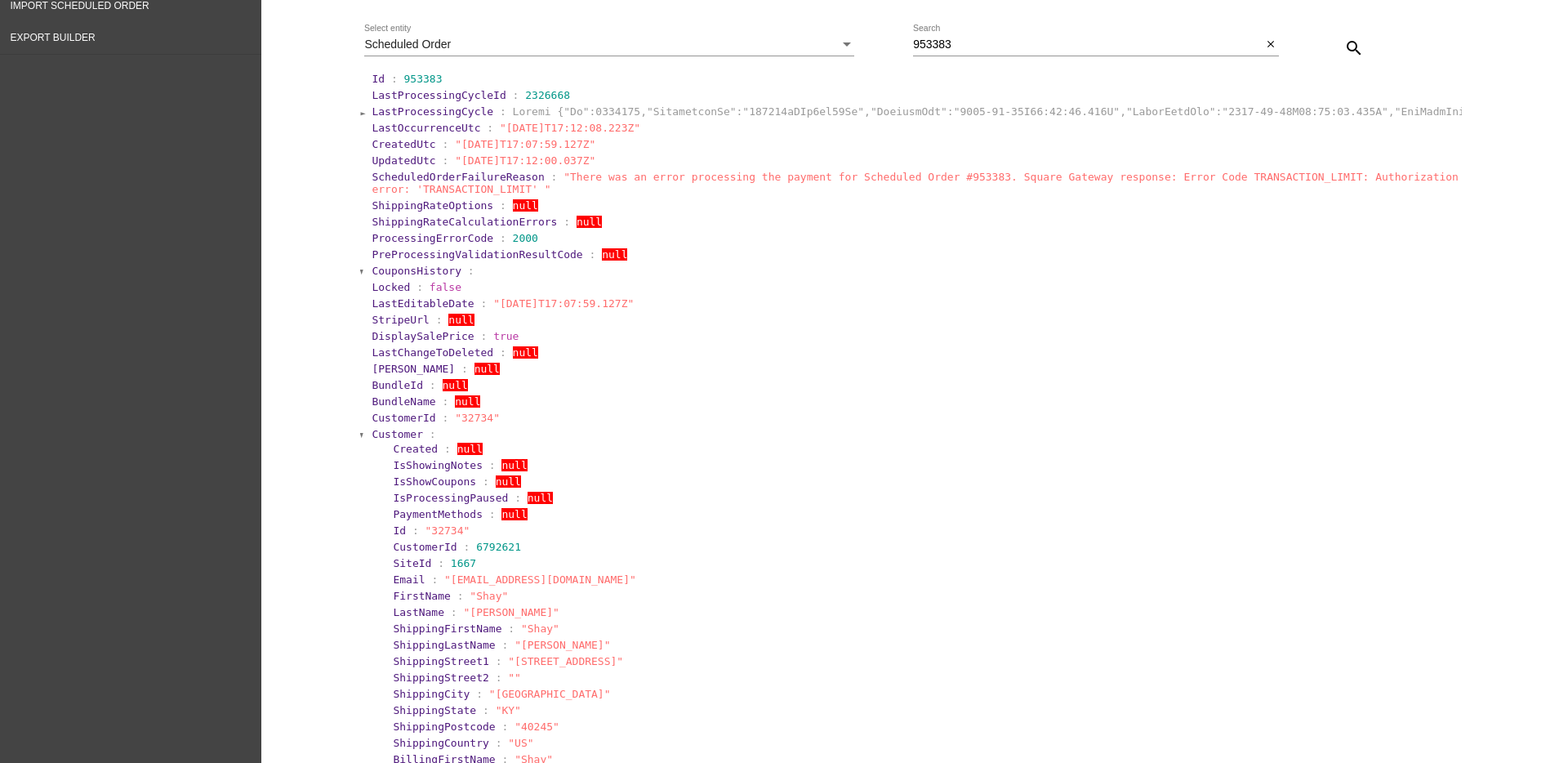
scroll to position [306, 0]
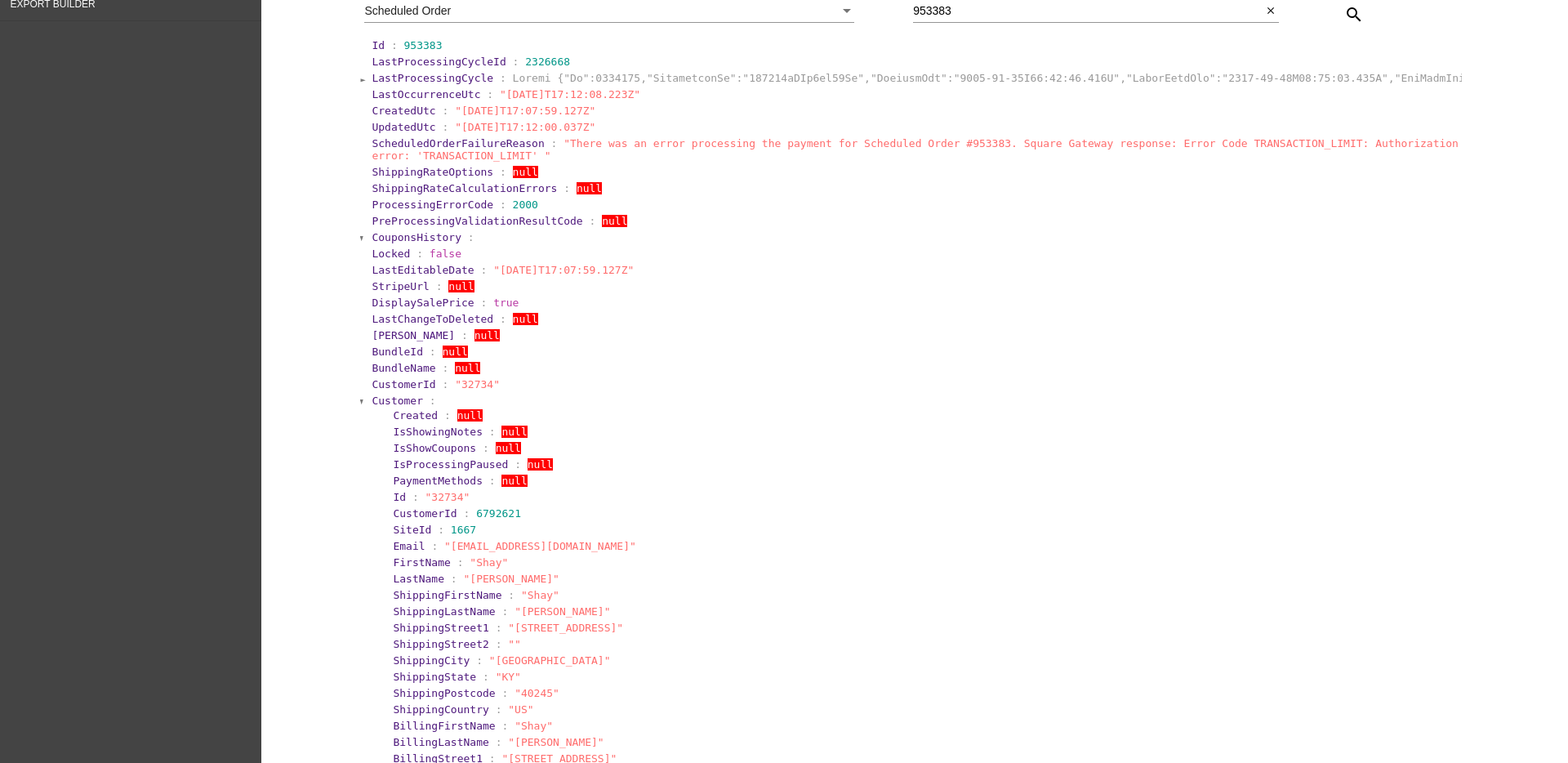
click at [382, 399] on span "Customer" at bounding box center [397, 400] width 52 height 12
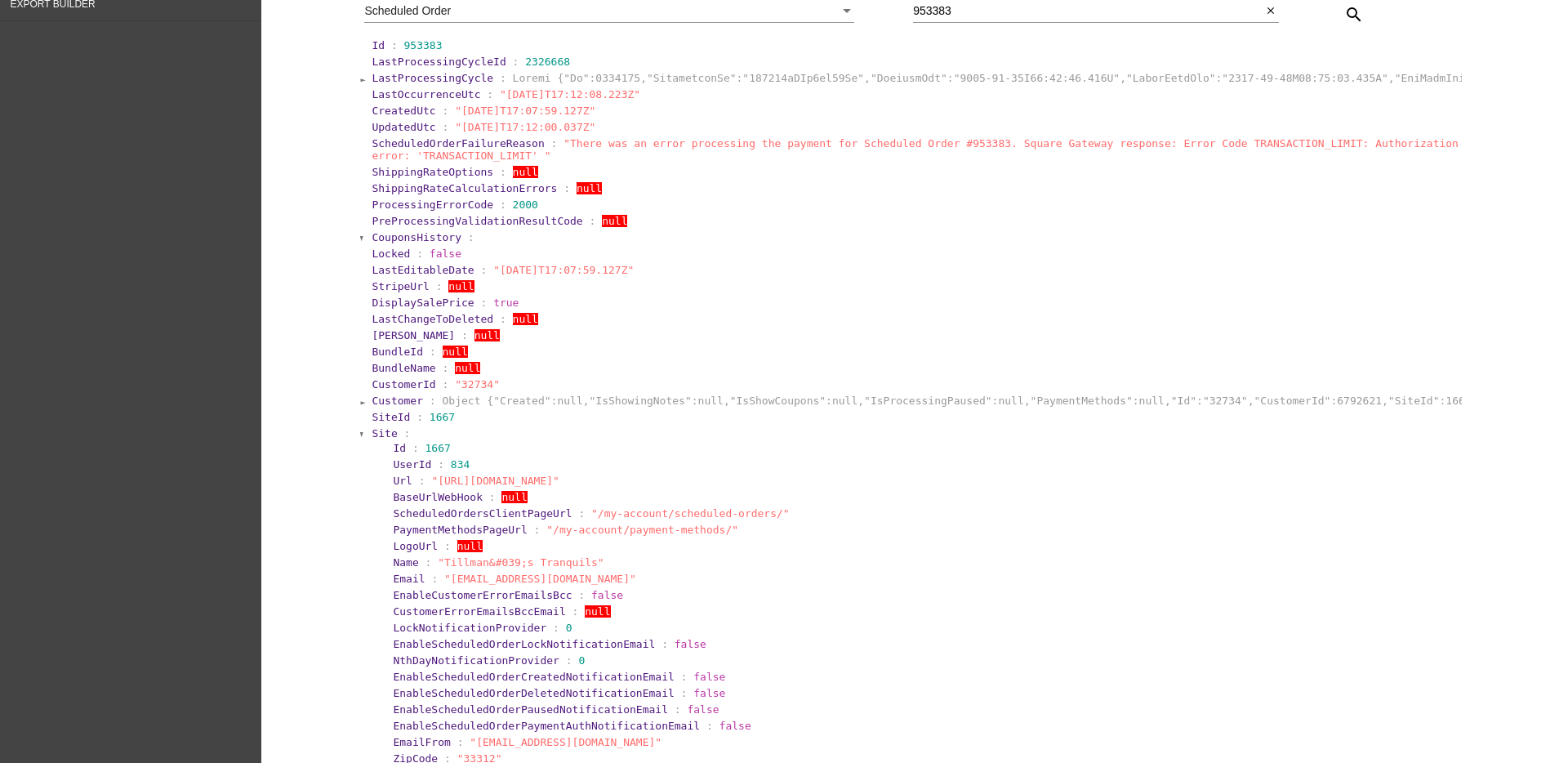
click at [378, 429] on span "Site" at bounding box center [384, 434] width 25 height 12
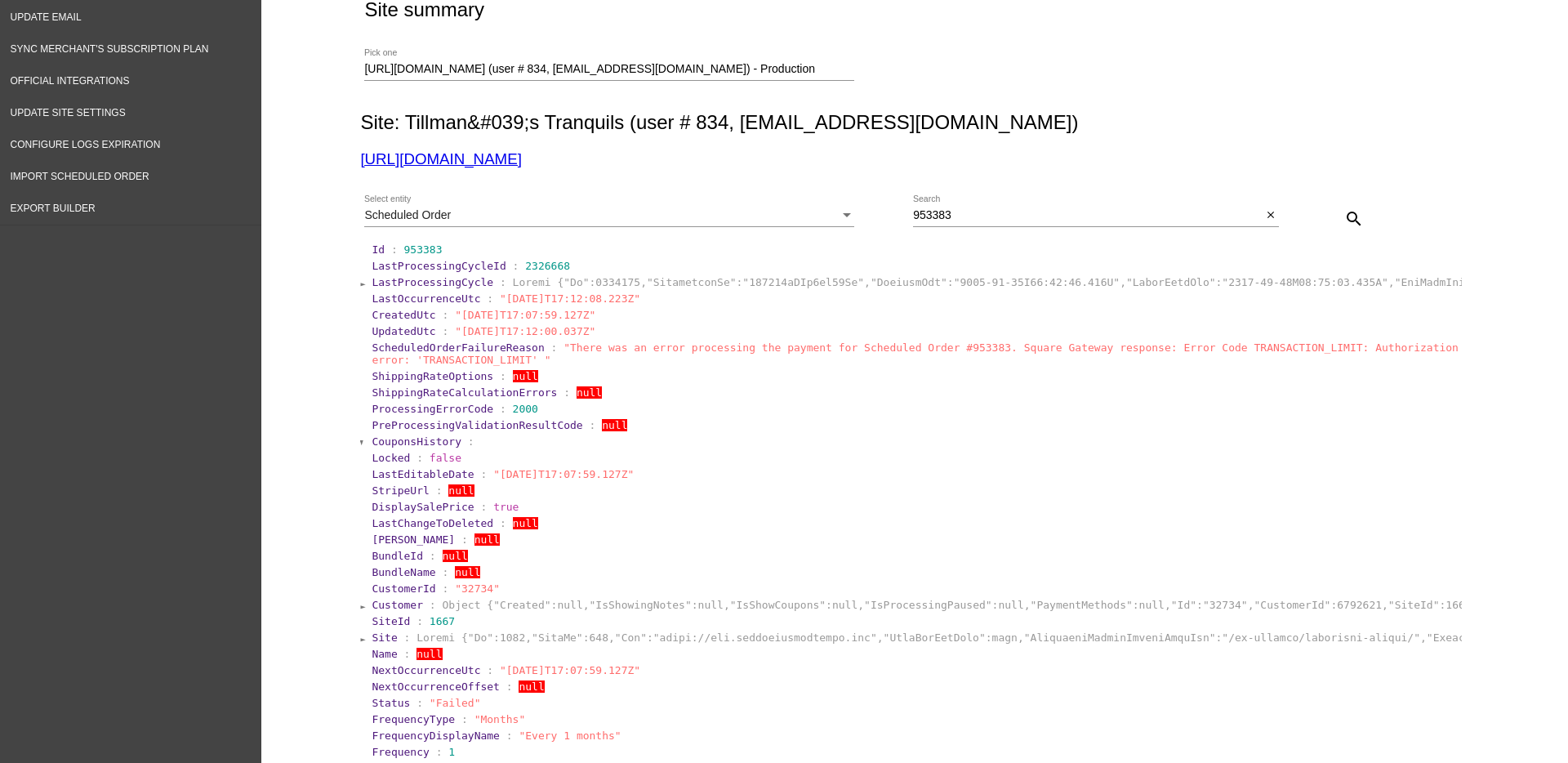
scroll to position [0, 0]
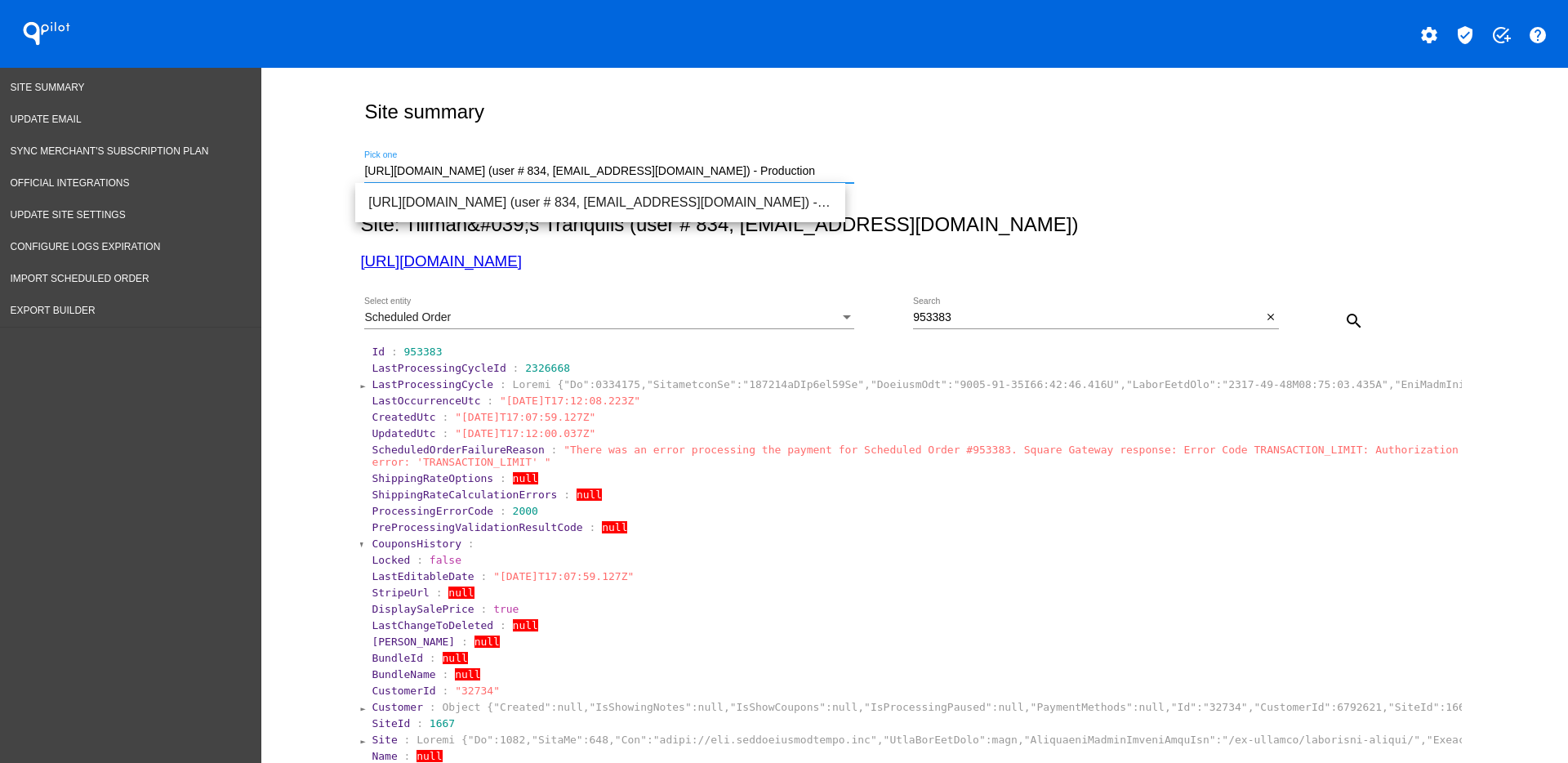
drag, startPoint x: 814, startPoint y: 174, endPoint x: 338, endPoint y: 169, distance: 476.0
paste input "[DOMAIN_NAME]"
click at [548, 201] on span "[URL][DOMAIN_NAME] (user # 1739, [EMAIL_ADDRESS][DOMAIN_NAME]) - Production" at bounding box center [601, 202] width 464 height 40
type input "[URL][DOMAIN_NAME] (user # 1739, [EMAIL_ADDRESS][DOMAIN_NAME]) - Production"
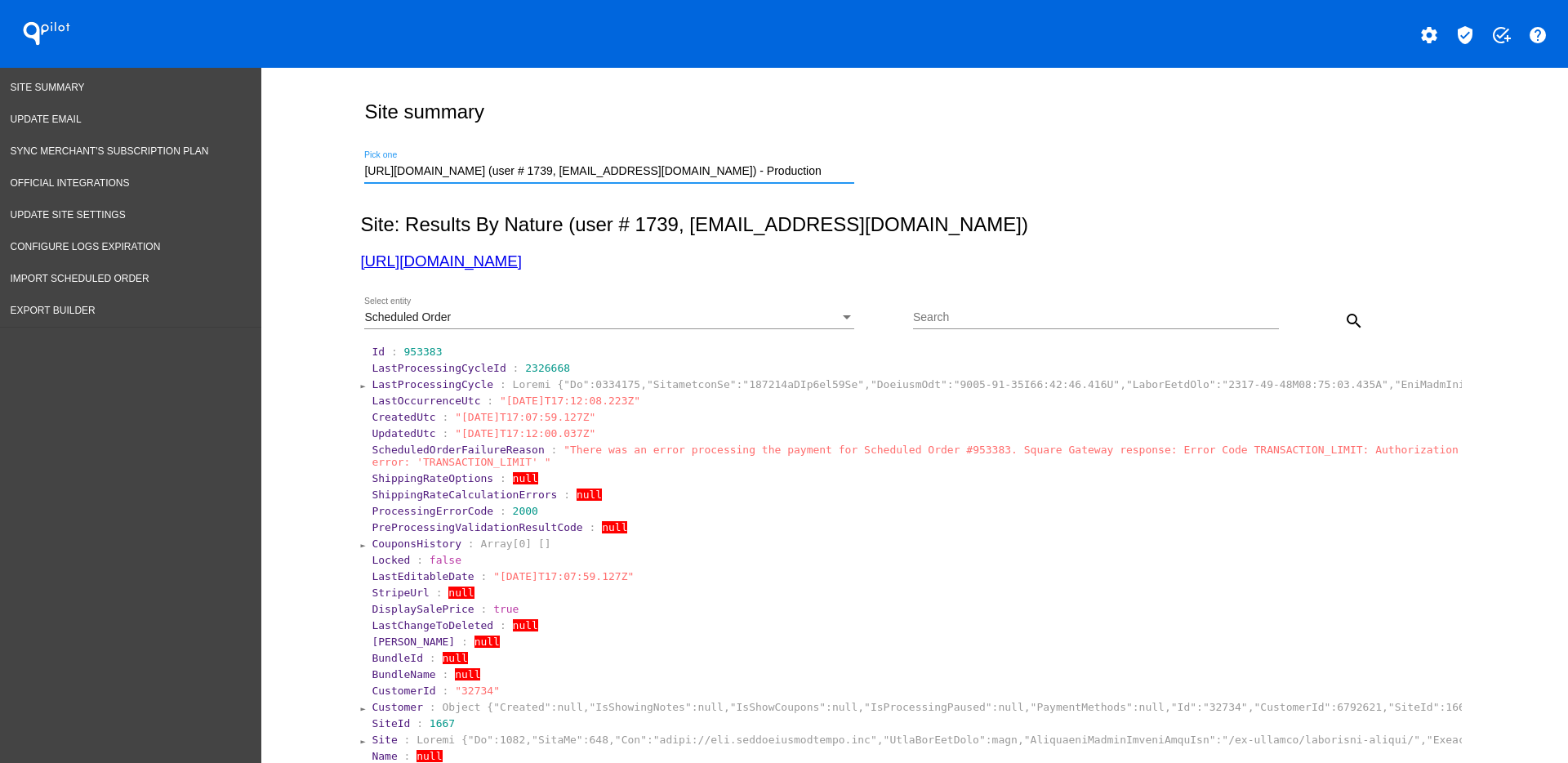
click at [744, 317] on div "Scheduled Order" at bounding box center [601, 317] width 475 height 13
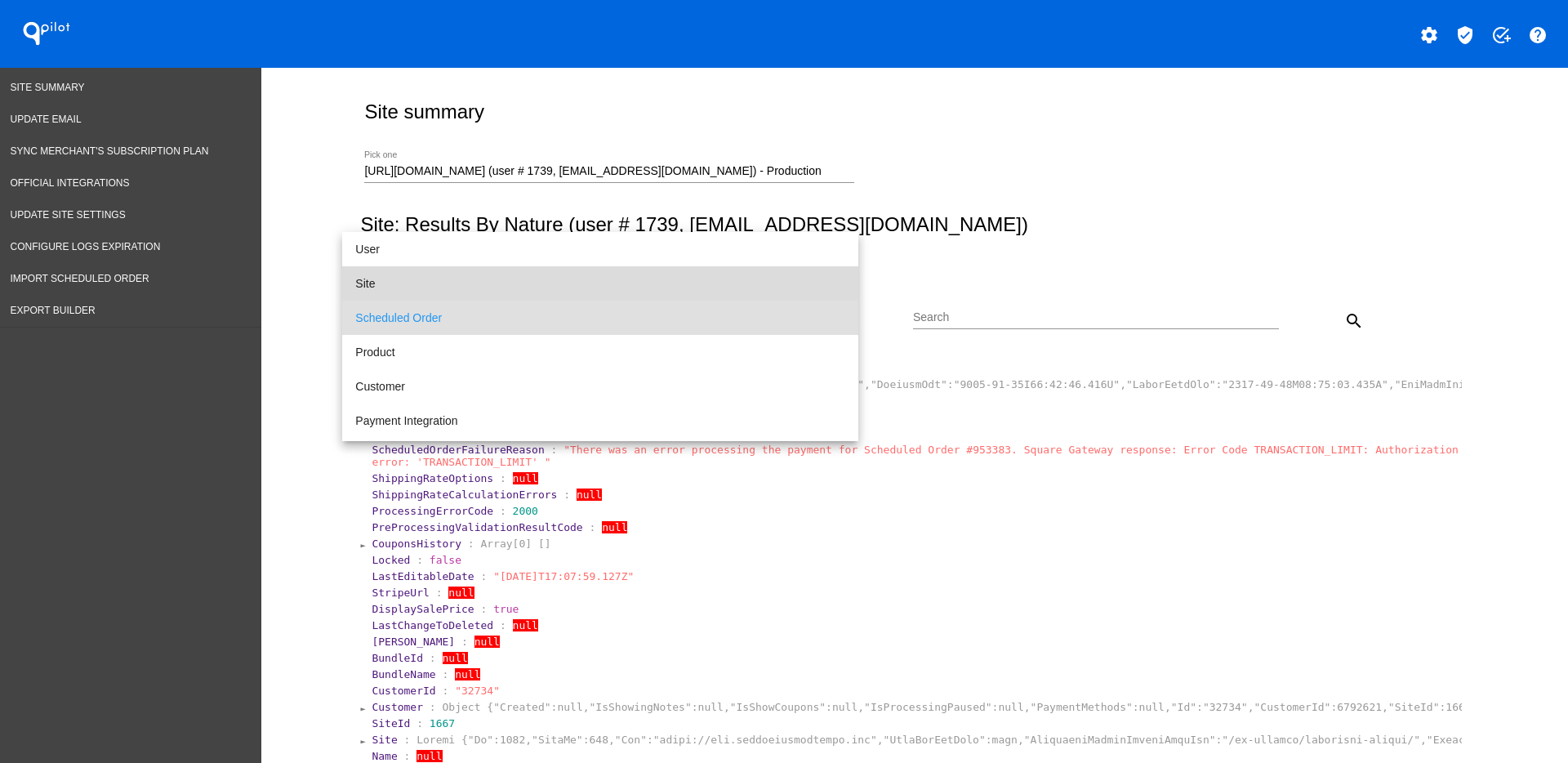
click at [612, 277] on span "Site" at bounding box center [601, 283] width 490 height 34
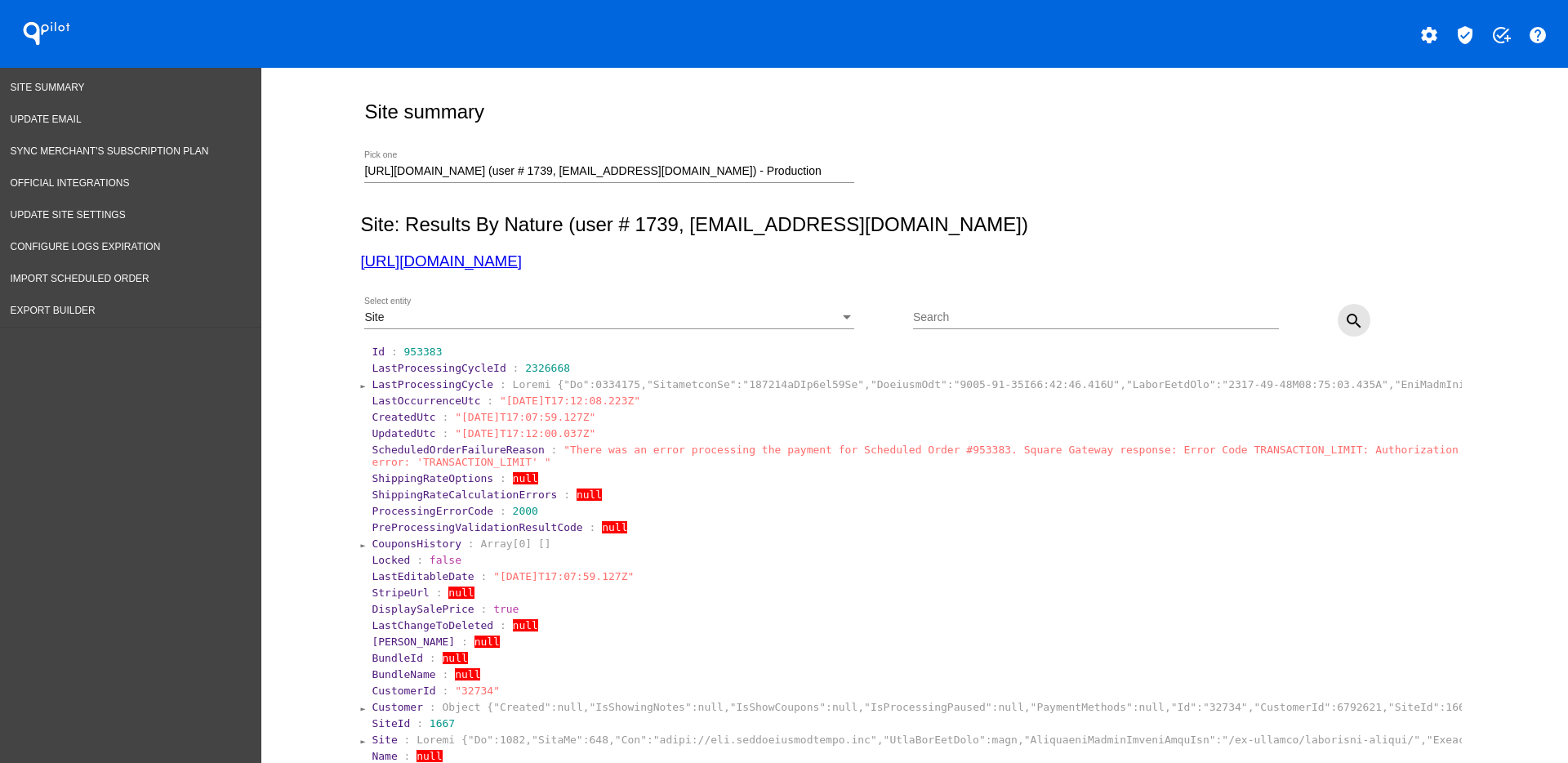
click at [1344, 325] on mat-icon "search" at bounding box center [1354, 320] width 19 height 19
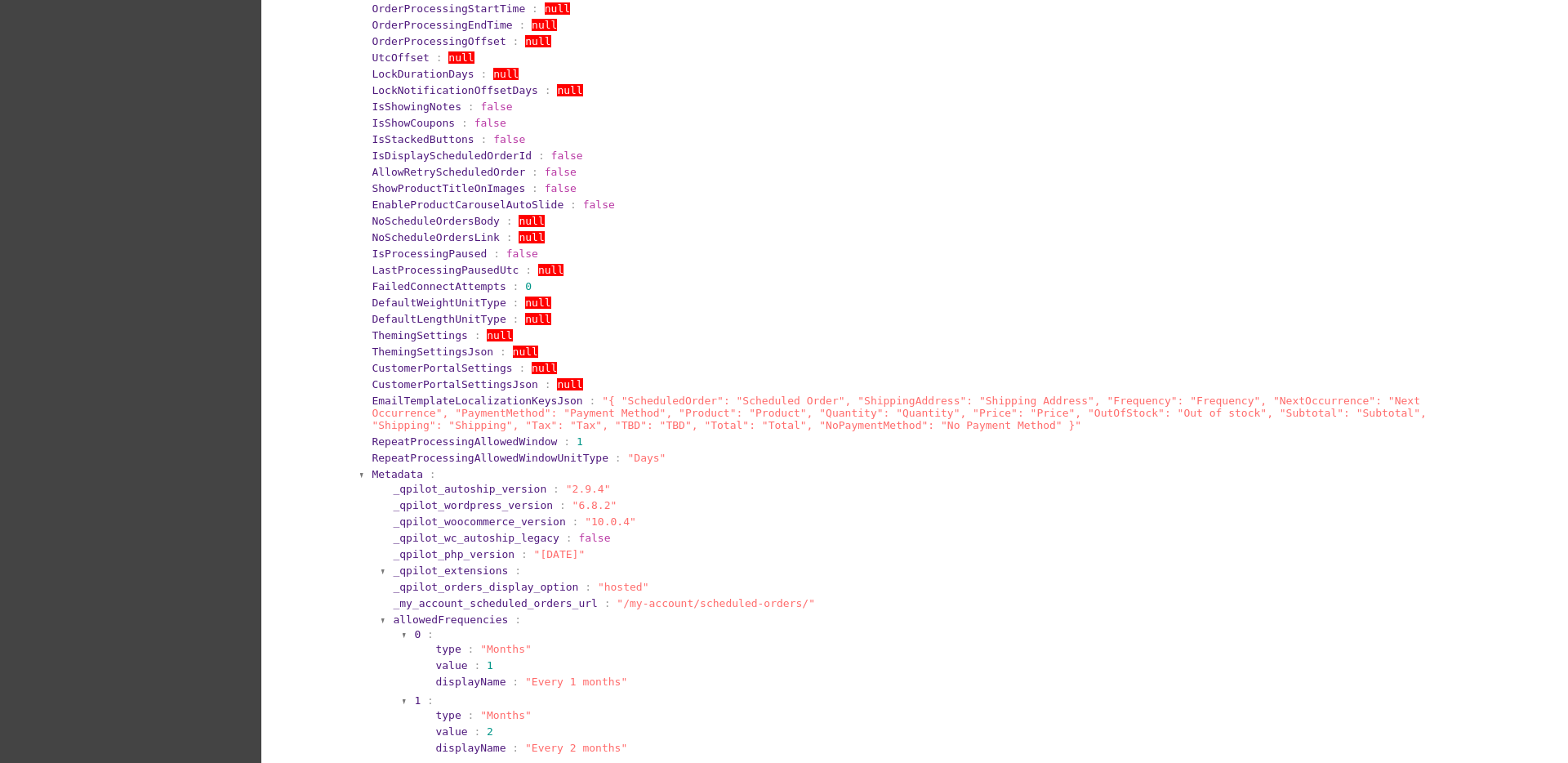
scroll to position [817, 0]
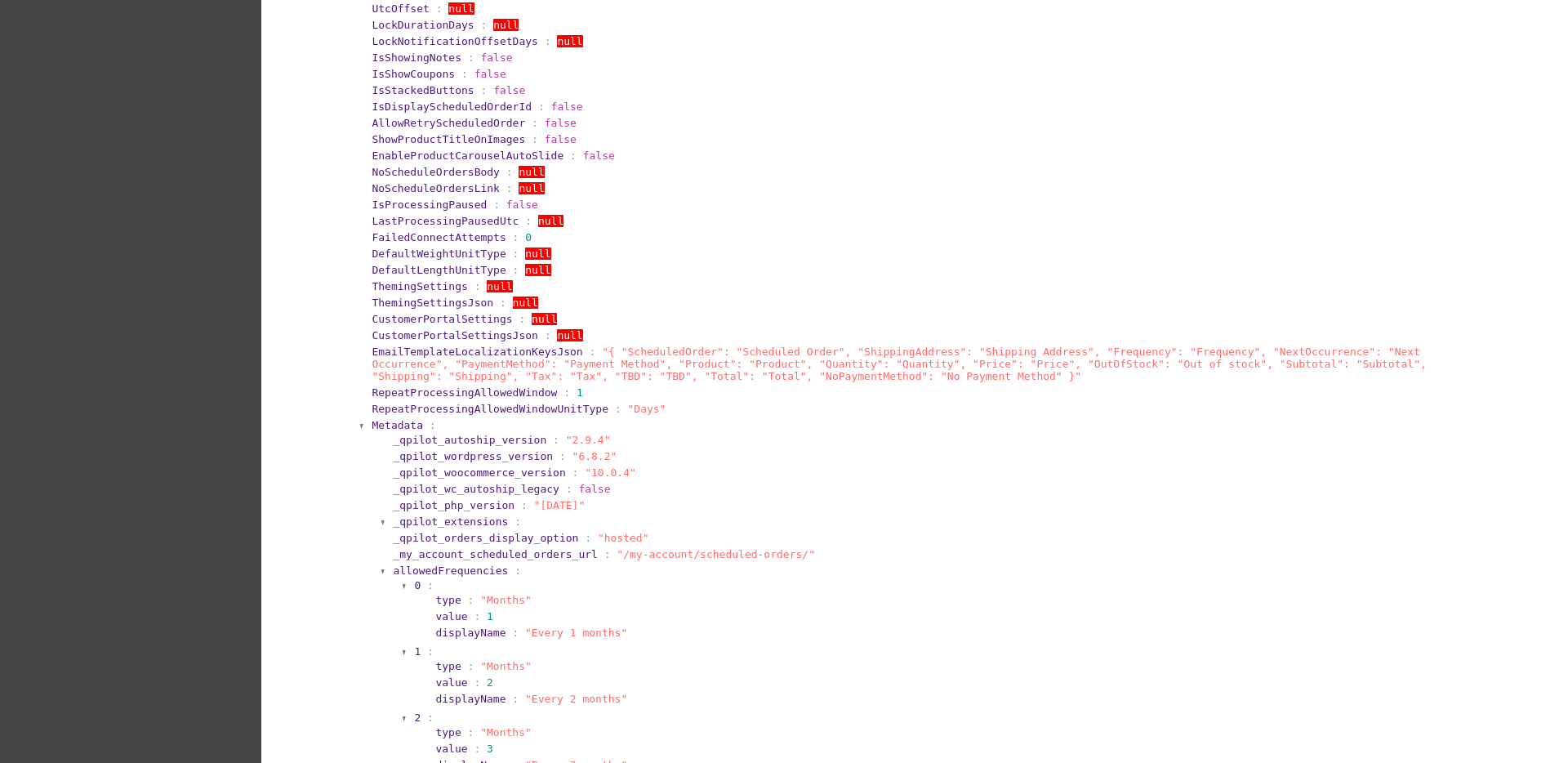
click at [393, 540] on span "_qpilot_orders_display_option" at bounding box center [486, 538] width 185 height 12
drag, startPoint x: 382, startPoint y: 540, endPoint x: 648, endPoint y: 540, distance: 266.0
click at [648, 540] on section "_qpilot_orders_display_option : "hosted"" at bounding box center [925, 538] width 1068 height 16
copy section "_qpilot_orders_display_option : "hosted""
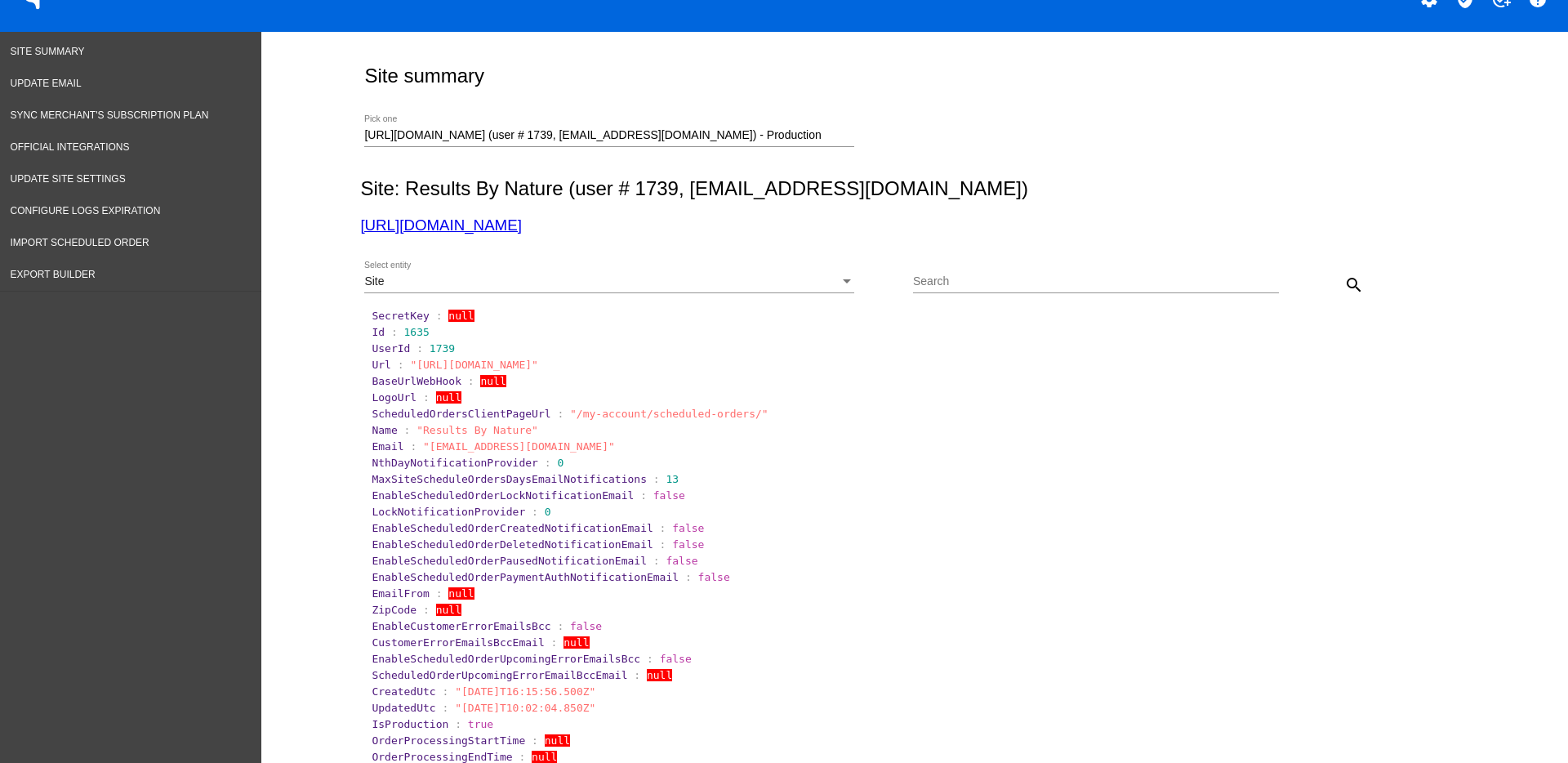
scroll to position [0, 0]
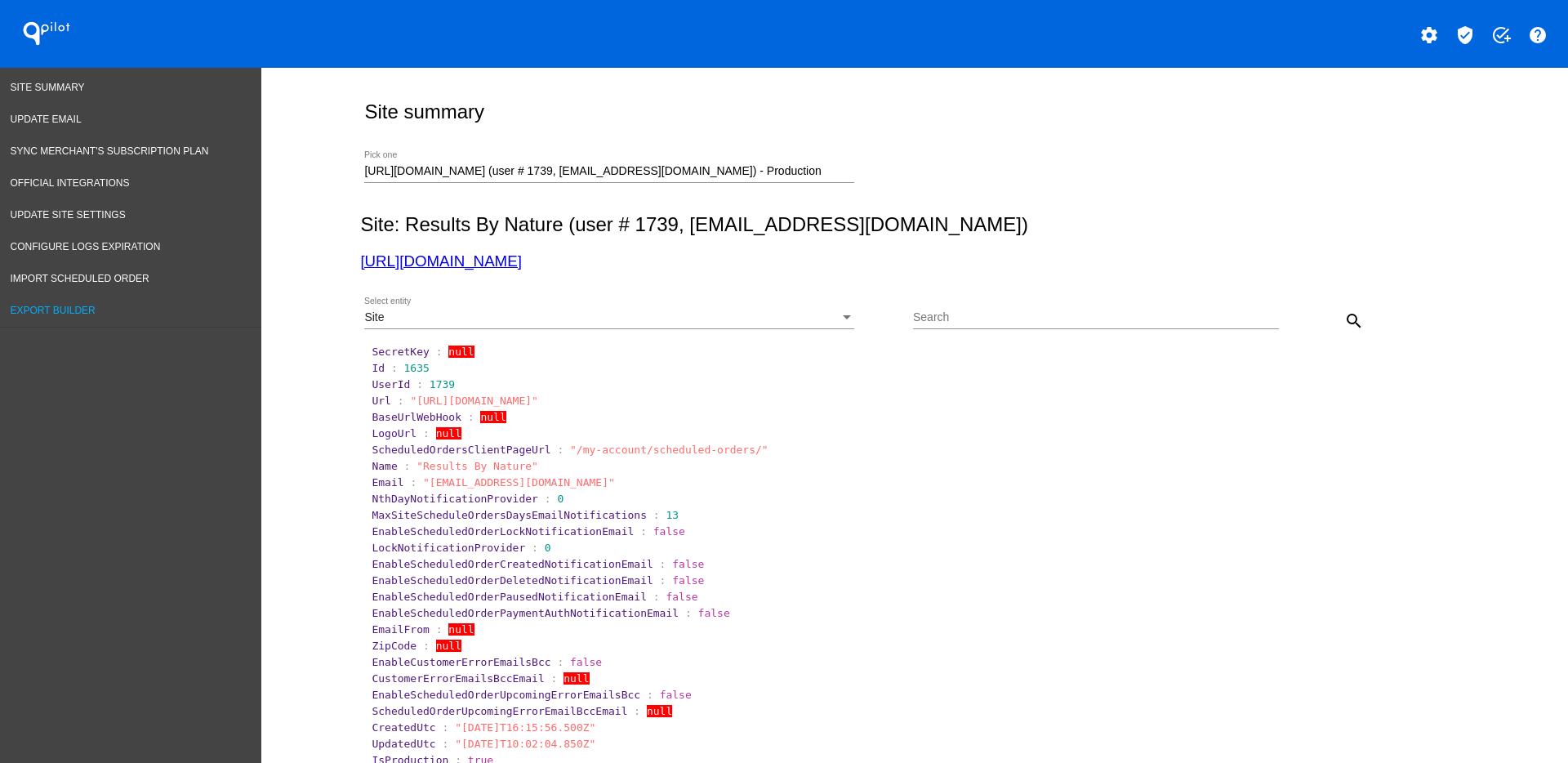
click at [53, 315] on span "Export Builder" at bounding box center [53, 310] width 85 height 11
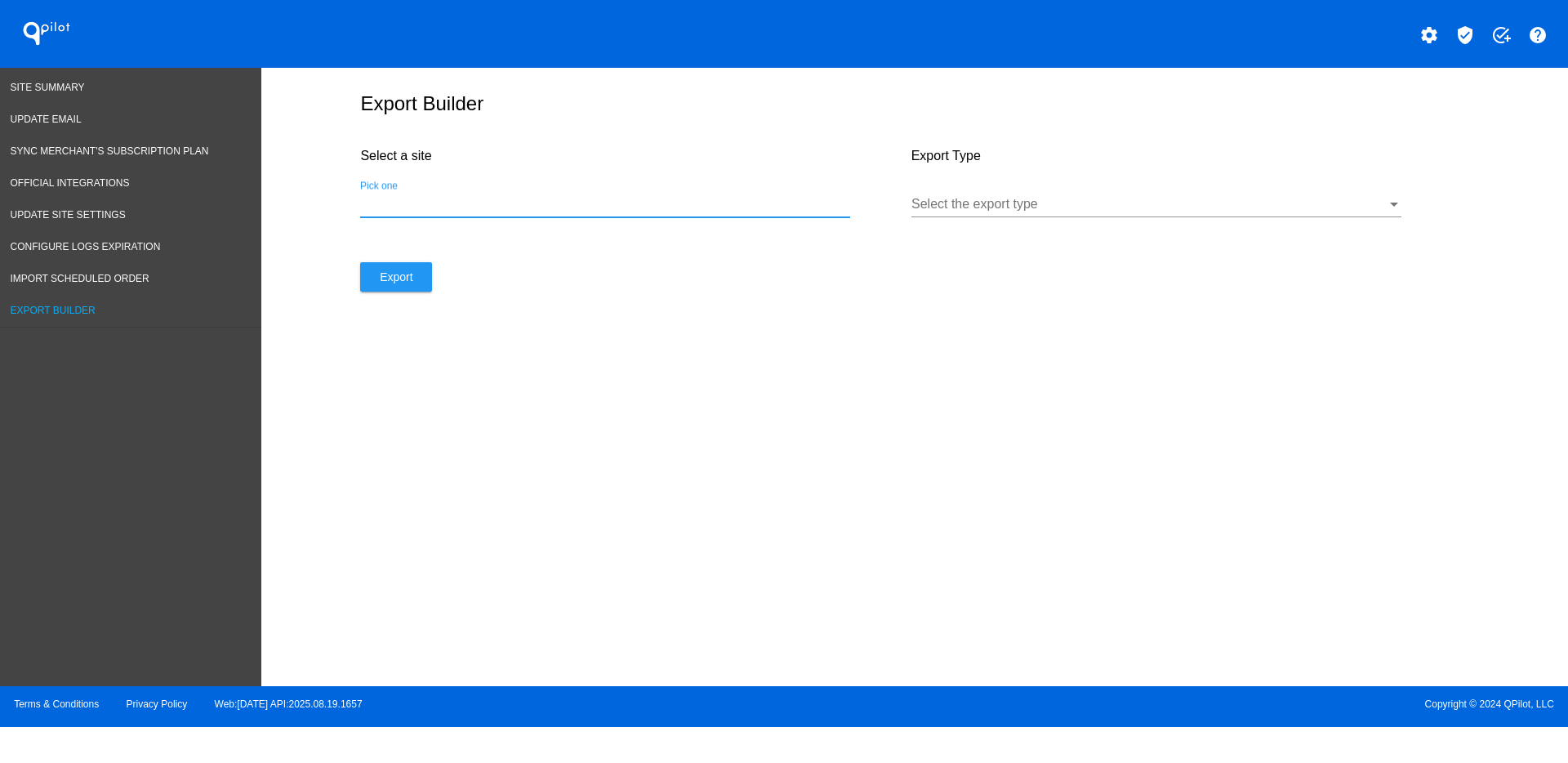
click at [674, 199] on input "Pick one" at bounding box center [605, 204] width 490 height 15
paste input "[URL][DOMAIN_NAME]"
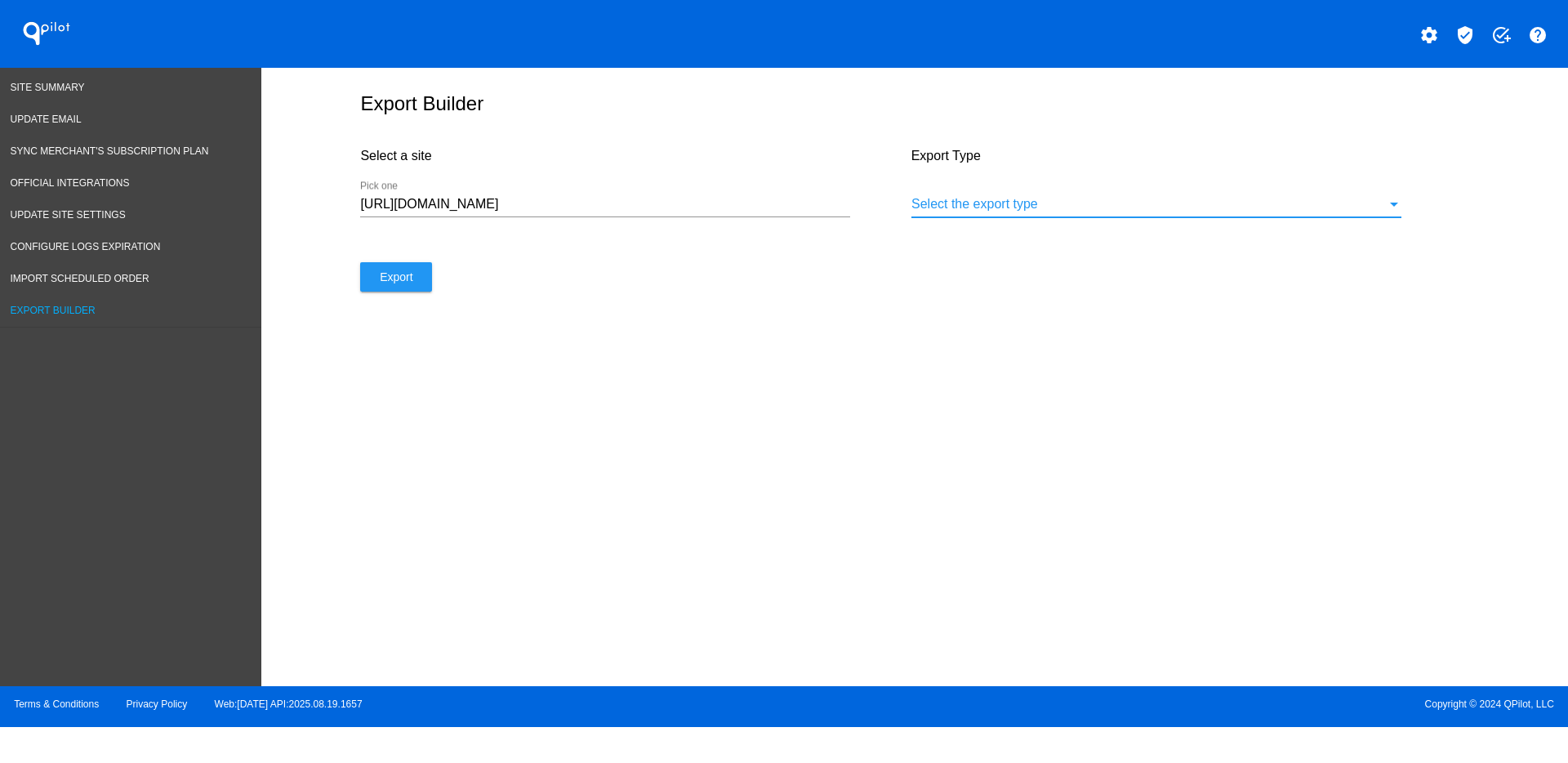
click at [1060, 204] on div at bounding box center [1148, 204] width 475 height 15
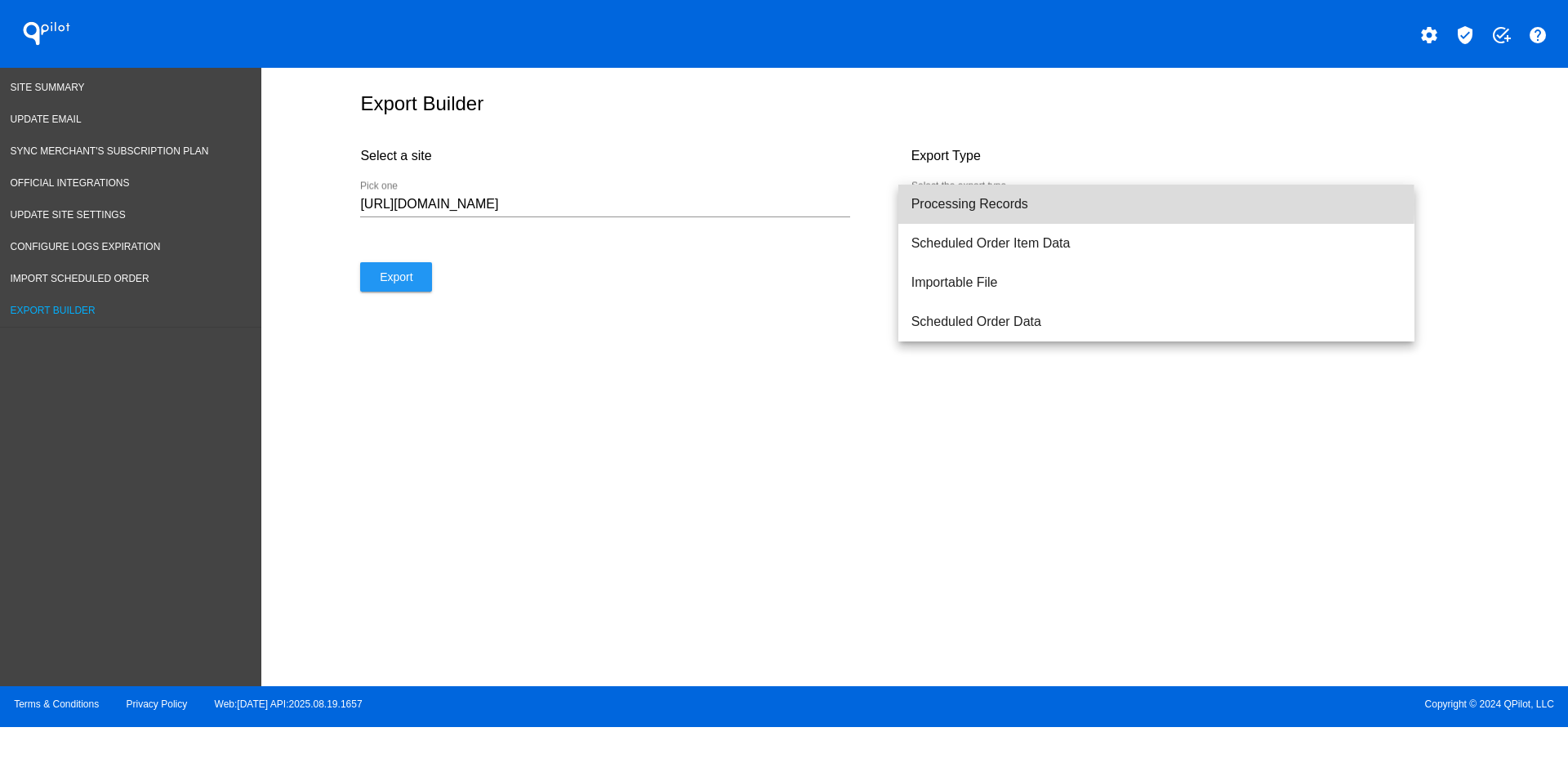
click at [1022, 205] on span "Processing Records" at bounding box center [1156, 204] width 490 height 40
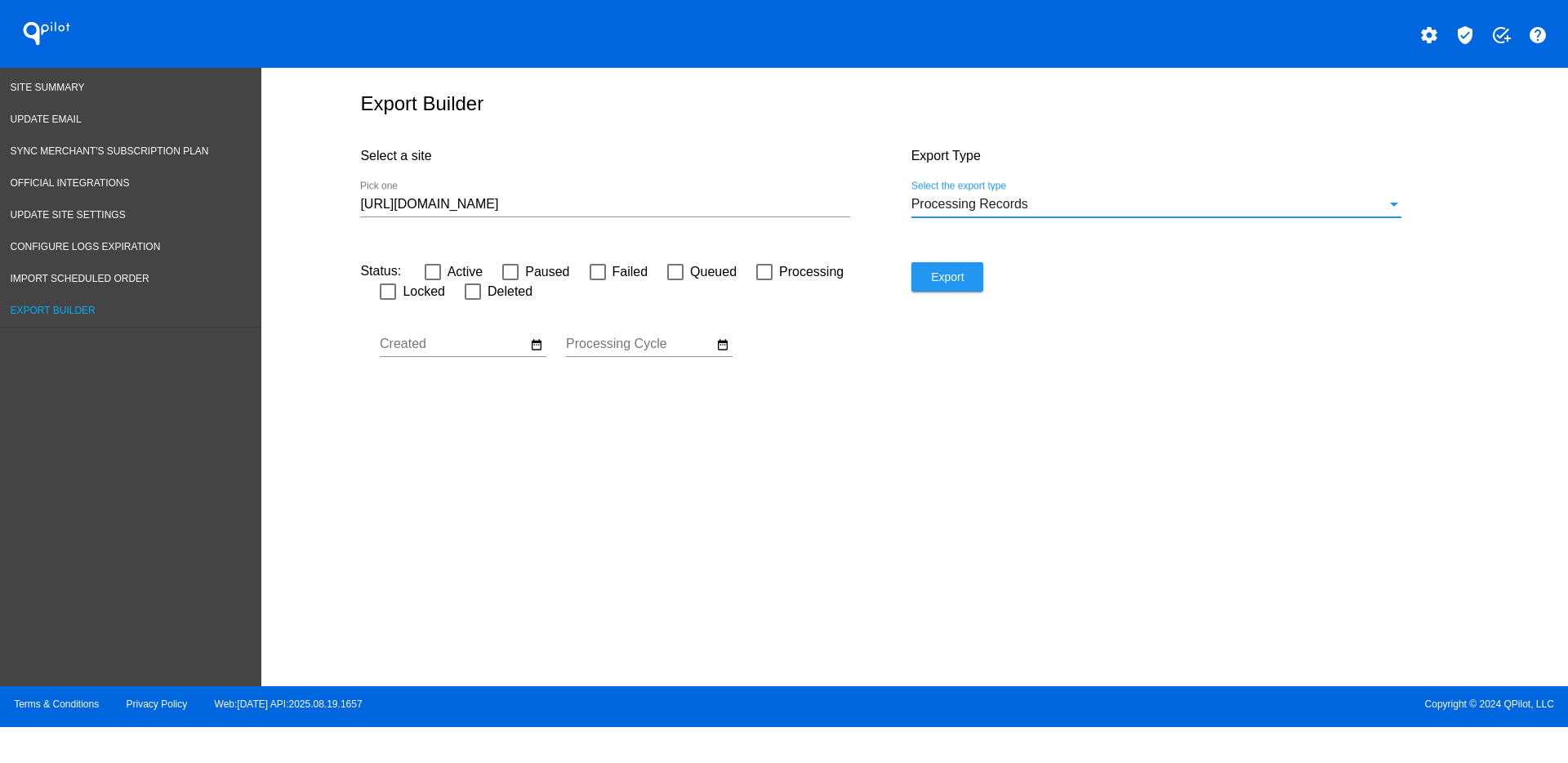
click at [773, 209] on input "[URL][DOMAIN_NAME]" at bounding box center [605, 204] width 490 height 15
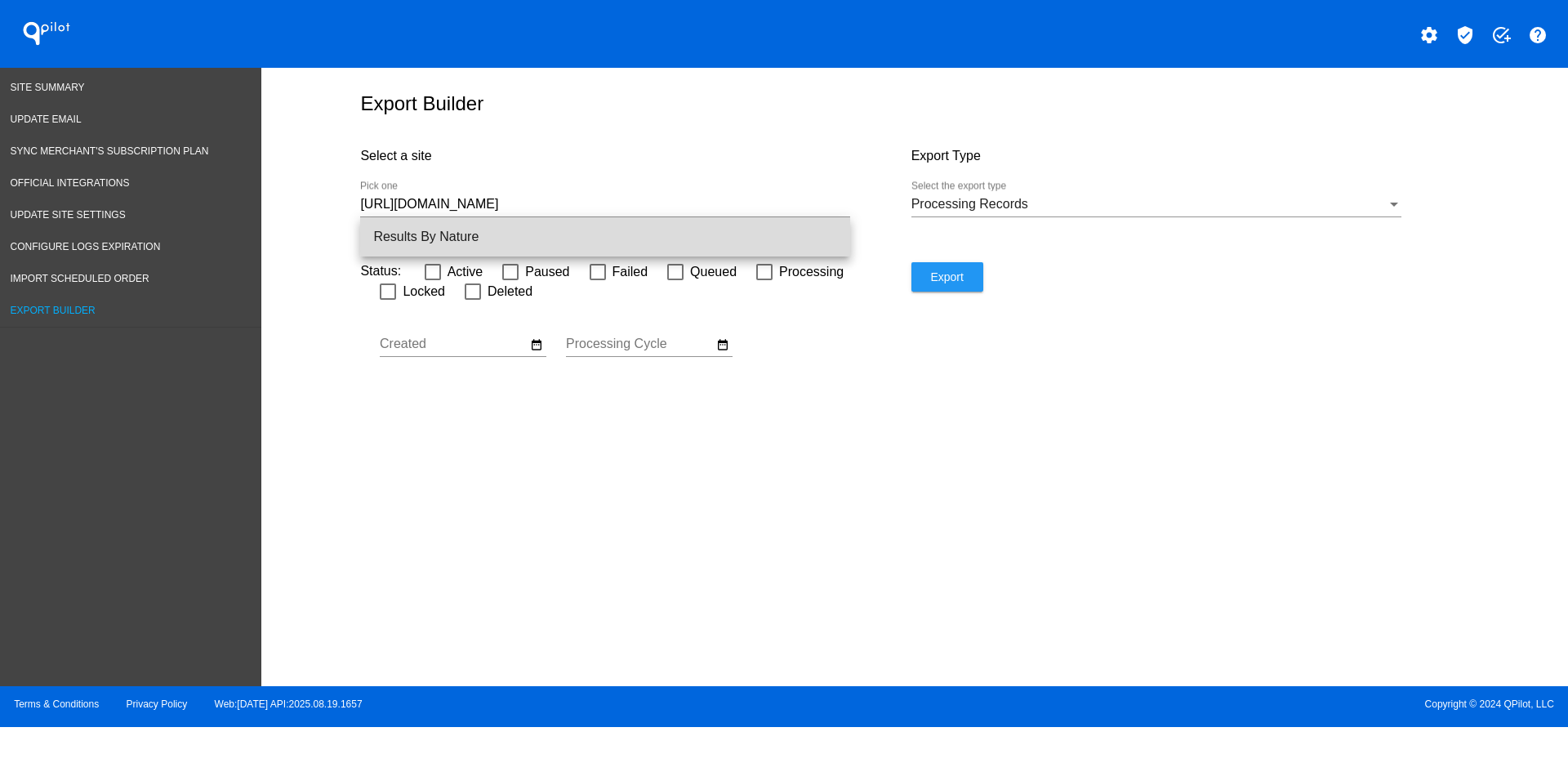
click at [772, 227] on span "Results By Nature" at bounding box center [605, 236] width 464 height 40
type input "Results By Nature"
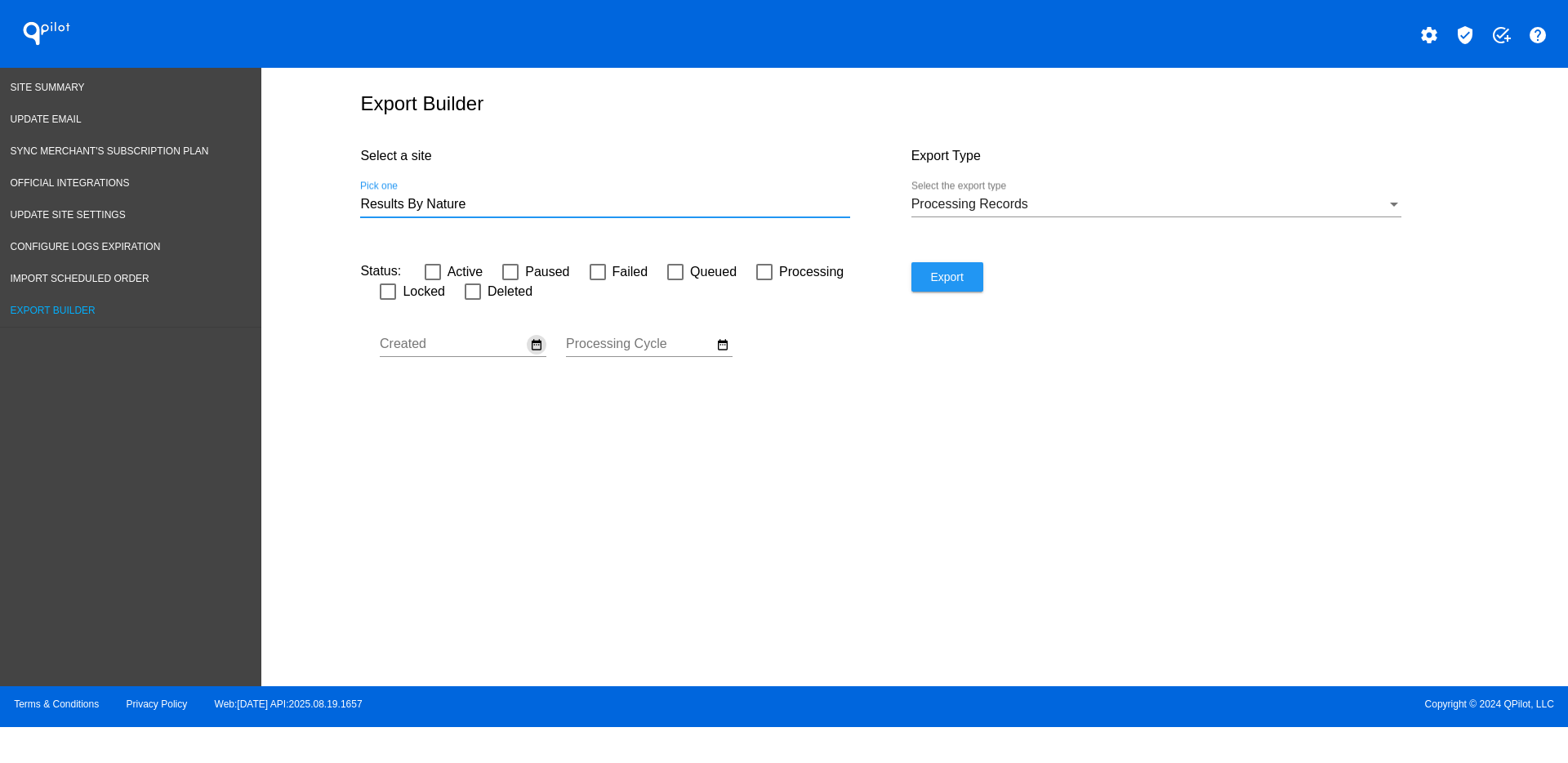
click at [536, 345] on mat-icon "date_range" at bounding box center [536, 344] width 13 height 15
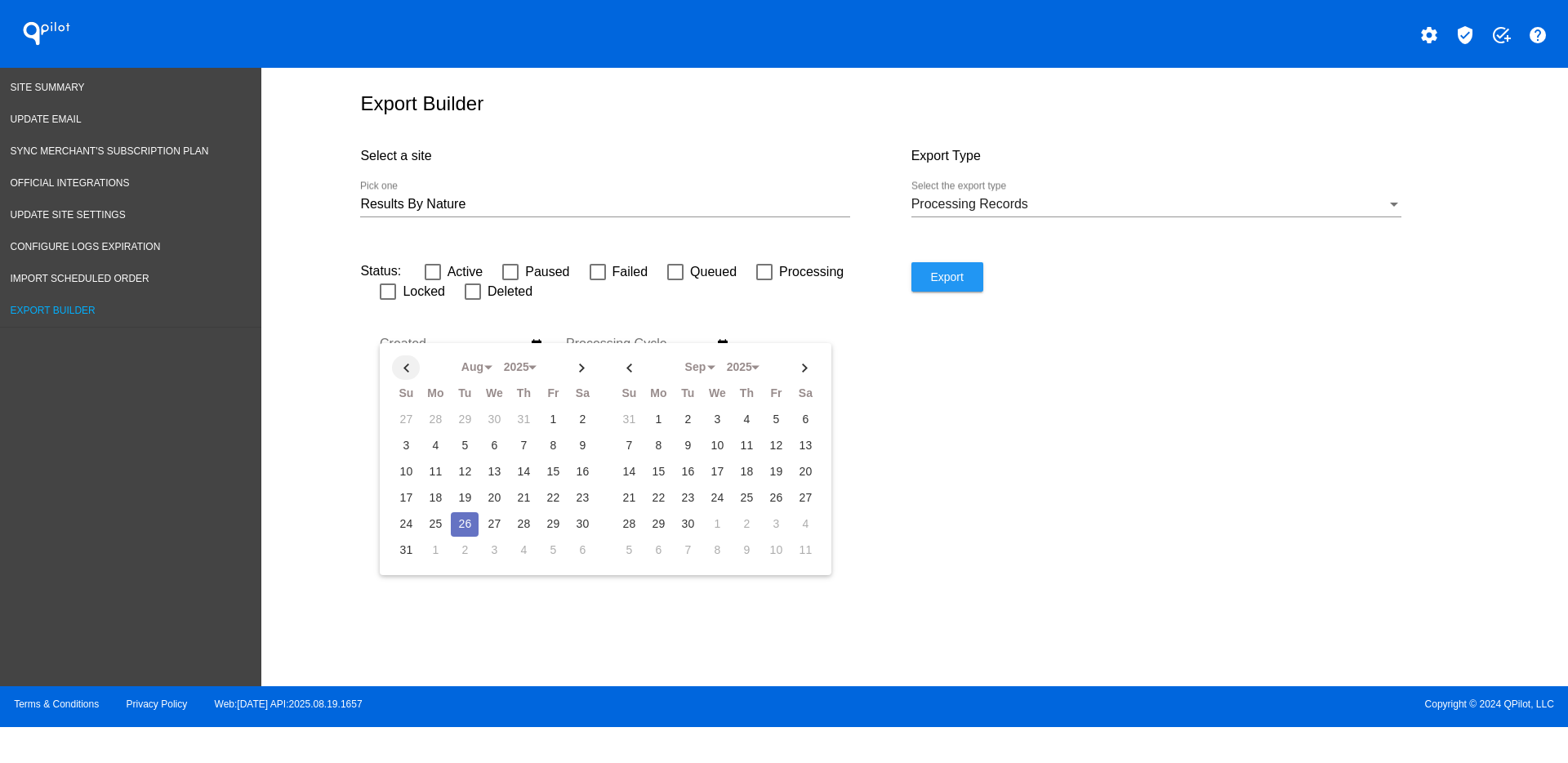
click at [406, 368] on th at bounding box center [406, 368] width 28 height 25
click at [473, 418] on td "1" at bounding box center [465, 420] width 28 height 25
click at [580, 369] on th at bounding box center [583, 368] width 28 height 25
select select "7"
click at [500, 519] on td "27" at bounding box center [494, 524] width 28 height 25
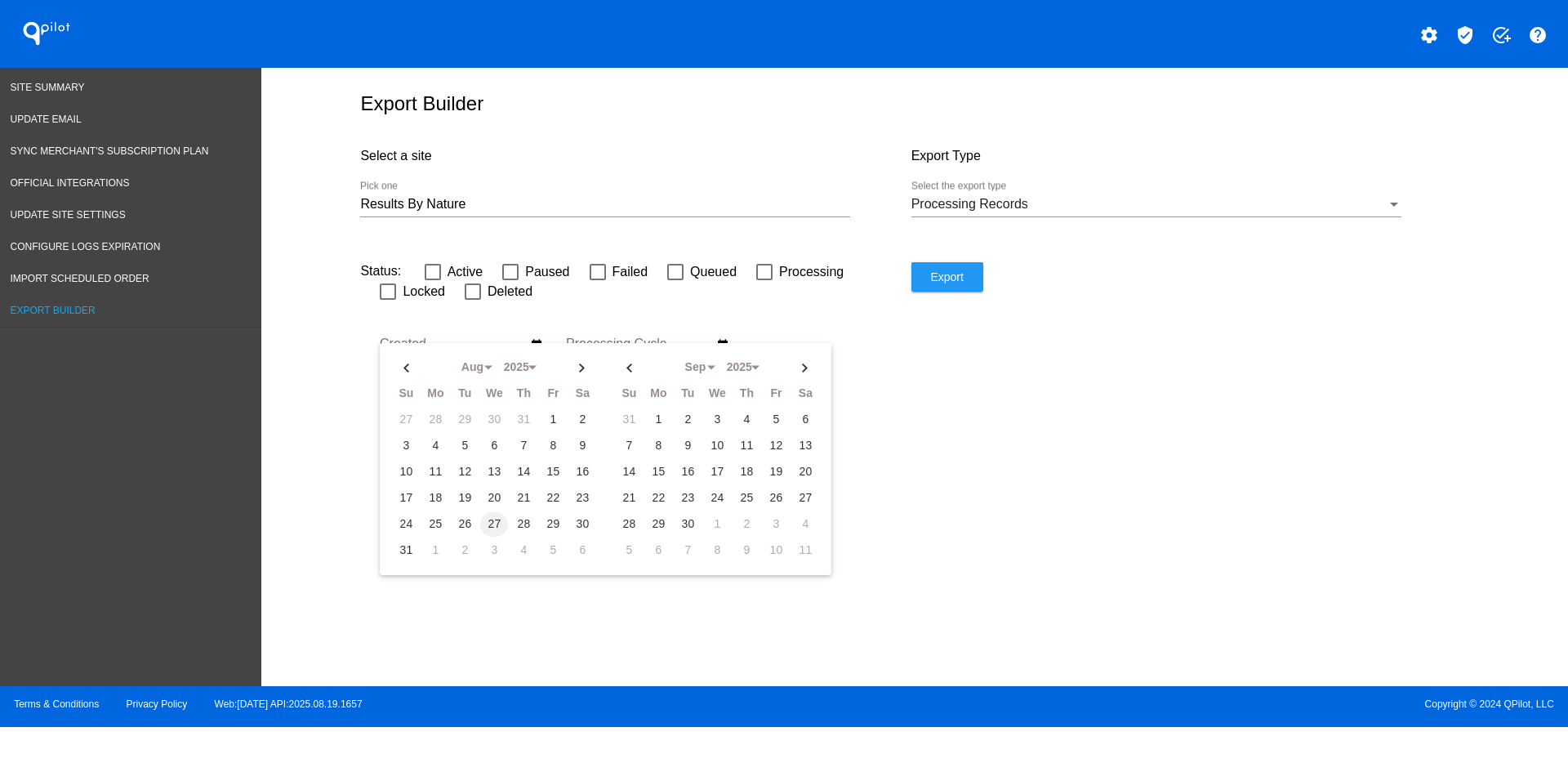
type input "[DATE] - [DATE]"
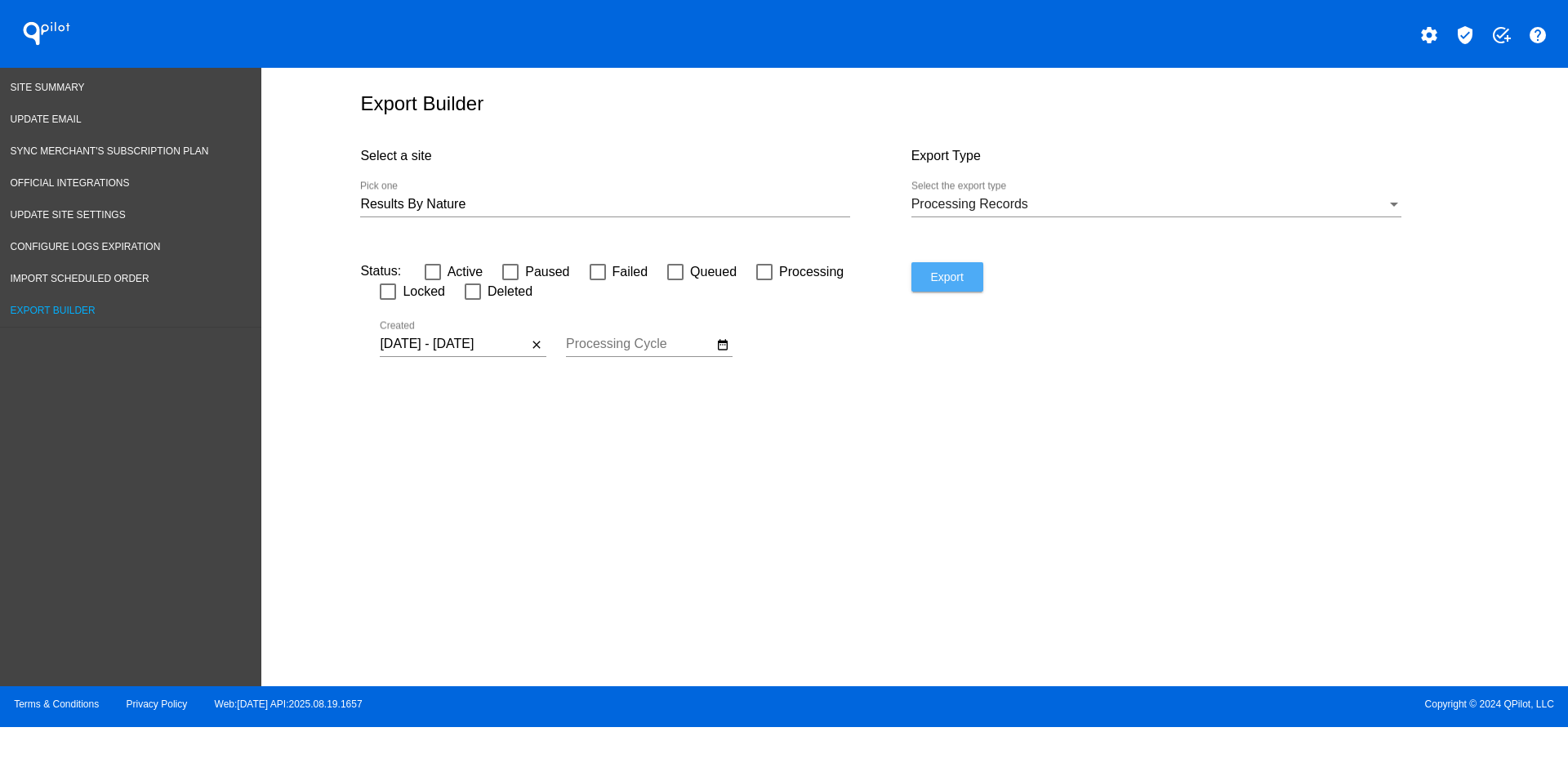
click at [949, 285] on button "Export" at bounding box center [947, 277] width 72 height 29
click at [538, 342] on mat-icon "close" at bounding box center [536, 344] width 13 height 15
click at [732, 344] on button "date_range" at bounding box center [723, 344] width 19 height 19
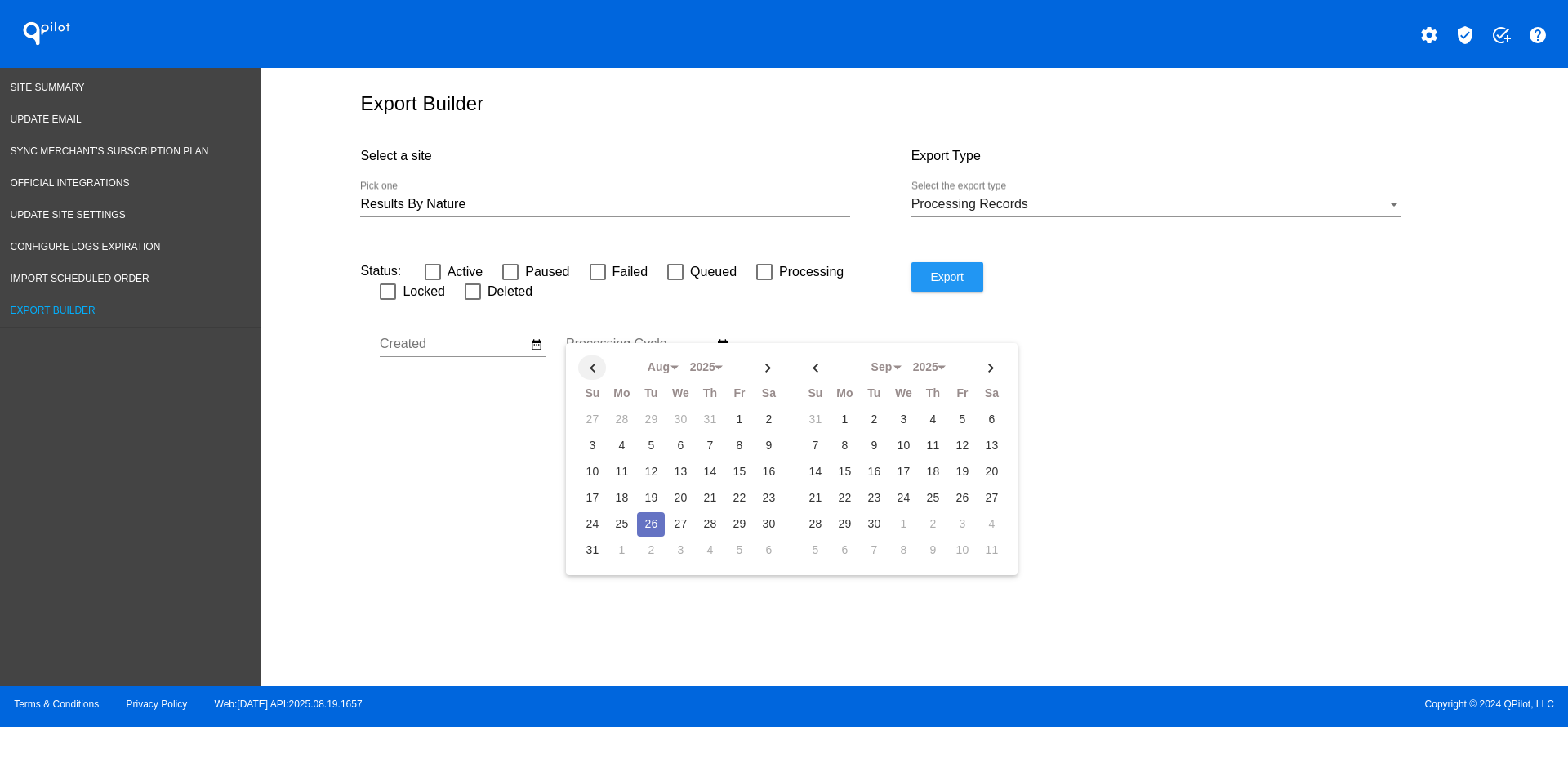
click at [591, 368] on th at bounding box center [593, 368] width 28 height 25
click at [651, 424] on td "1" at bounding box center [651, 420] width 28 height 25
click at [778, 370] on th at bounding box center [769, 368] width 28 height 25
select select "7"
click at [687, 522] on td "27" at bounding box center [680, 524] width 28 height 25
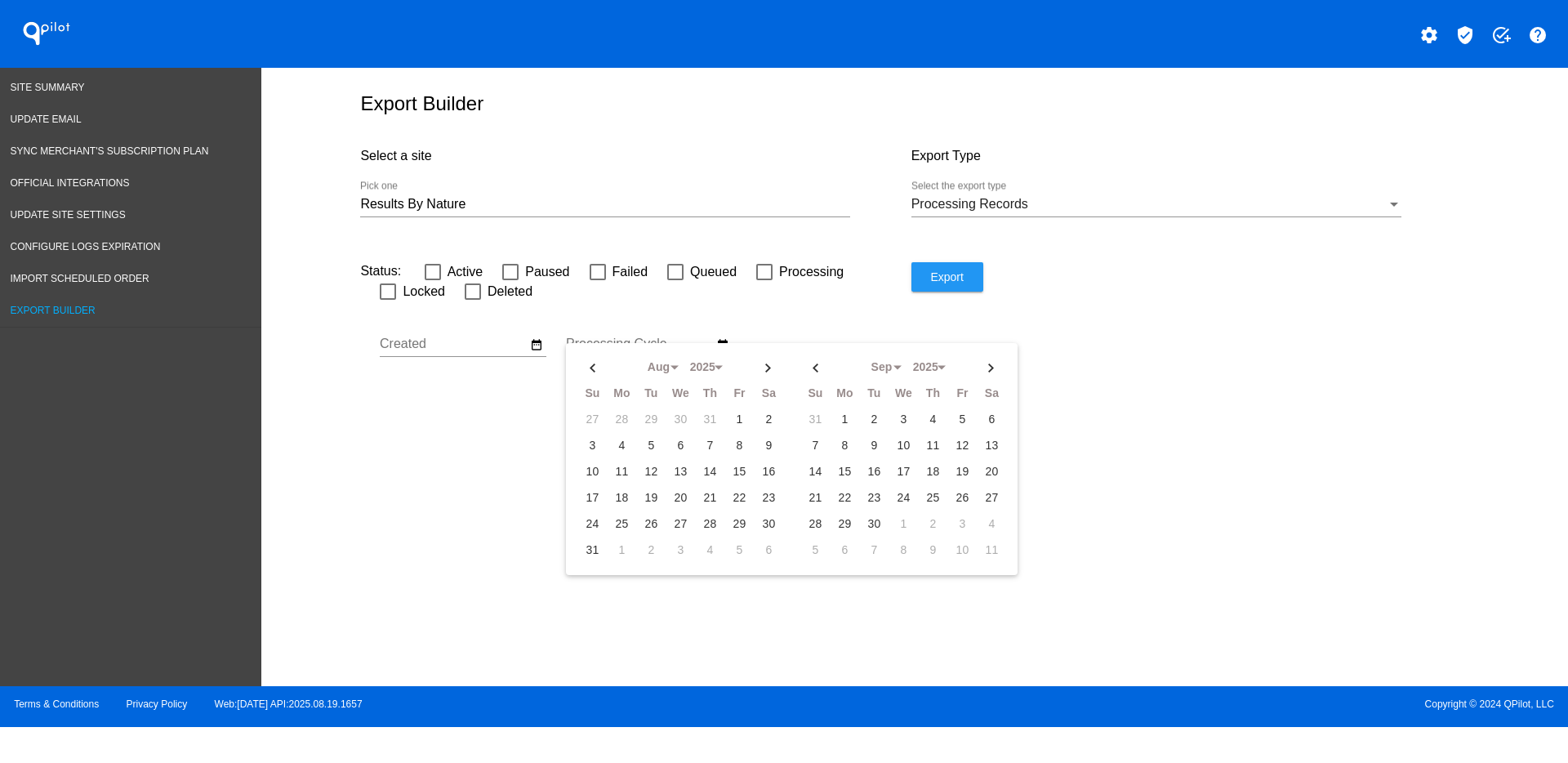
type input "[DATE] - [DATE]"
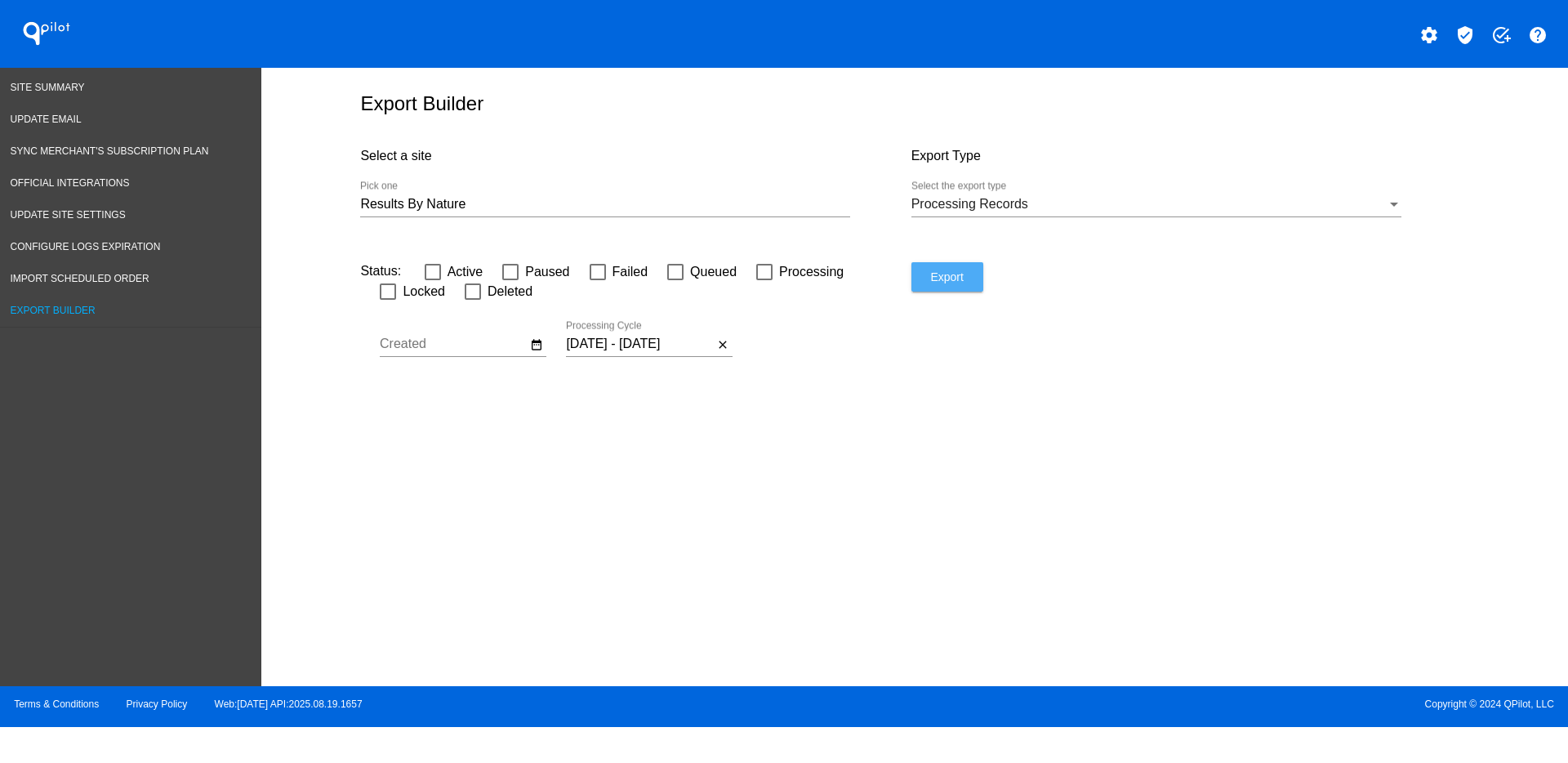
click at [956, 273] on span "Export" at bounding box center [946, 277] width 32 height 13
click at [51, 76] on link "Site Summary" at bounding box center [131, 88] width 262 height 32
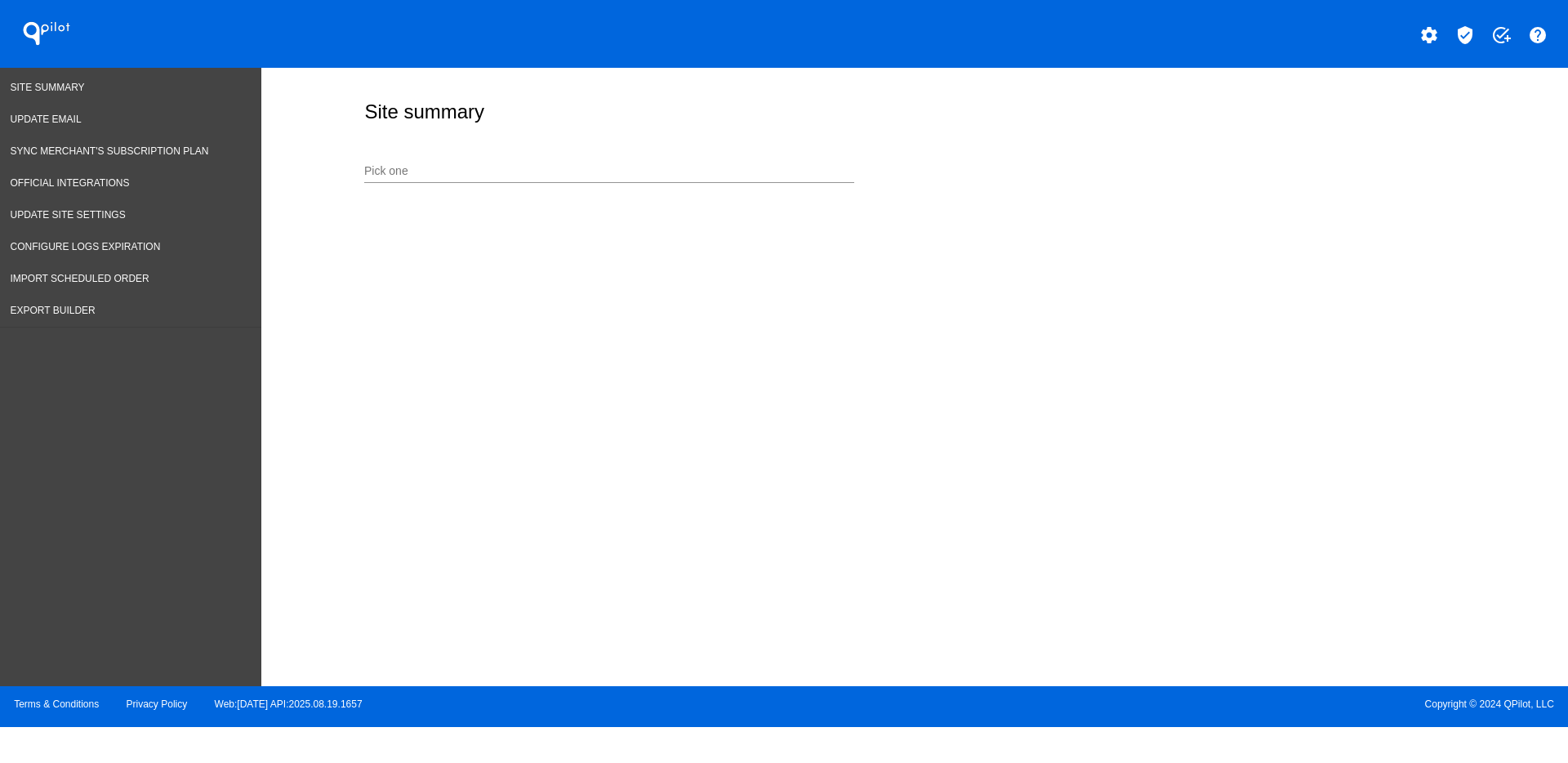
click at [580, 180] on div "Pick one" at bounding box center [609, 167] width 490 height 32
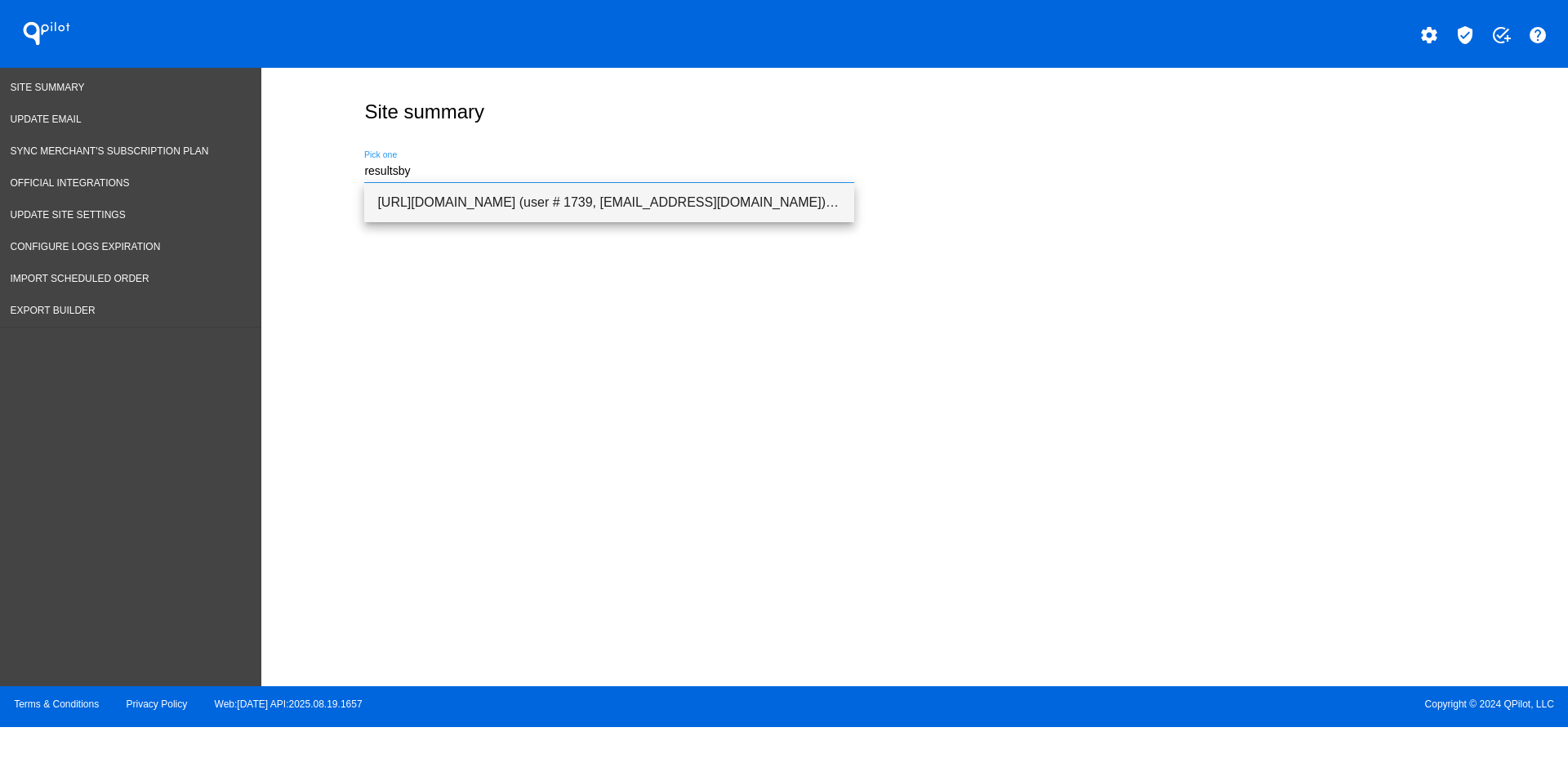
click at [582, 205] on span "[URL][DOMAIN_NAME] (user # 1739, [EMAIL_ADDRESS][DOMAIN_NAME]) - Production" at bounding box center [609, 202] width 464 height 40
type input "[URL][DOMAIN_NAME] (user # 1739, [EMAIL_ADDRESS][DOMAIN_NAME]) - Production"
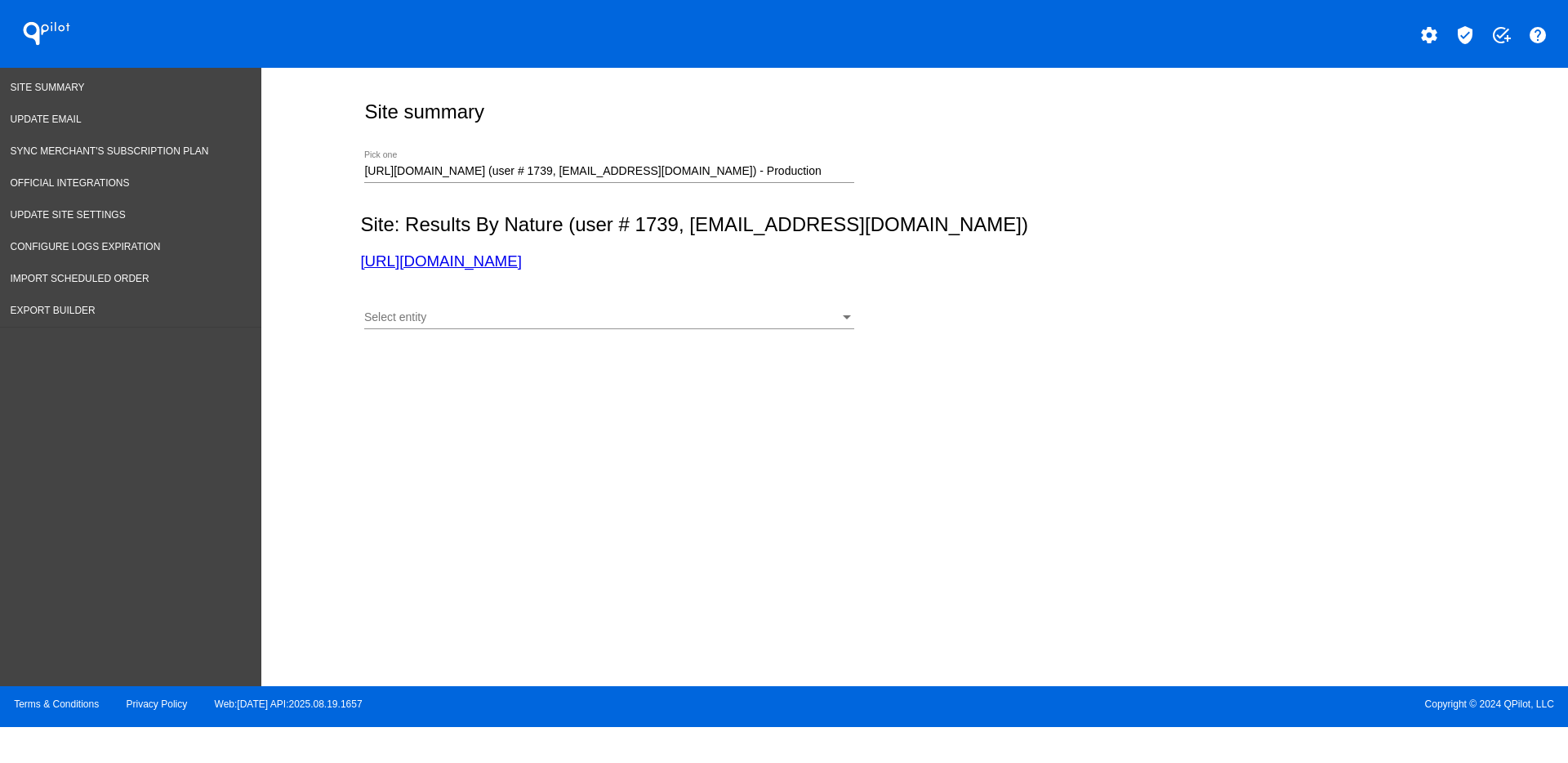
click at [513, 309] on div "Select entity Select entity" at bounding box center [609, 313] width 490 height 32
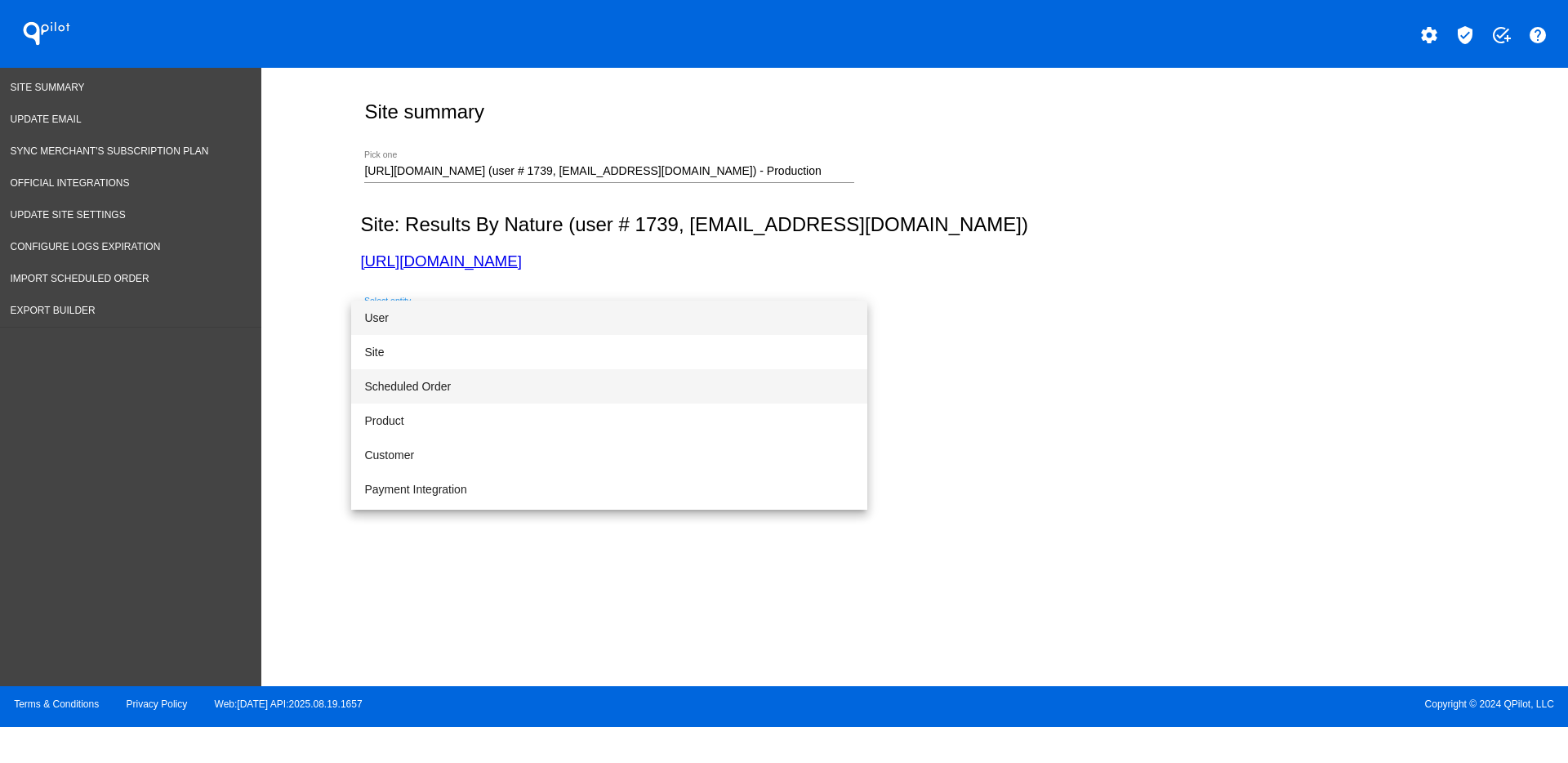
click at [492, 395] on span "Scheduled Order" at bounding box center [609, 386] width 490 height 34
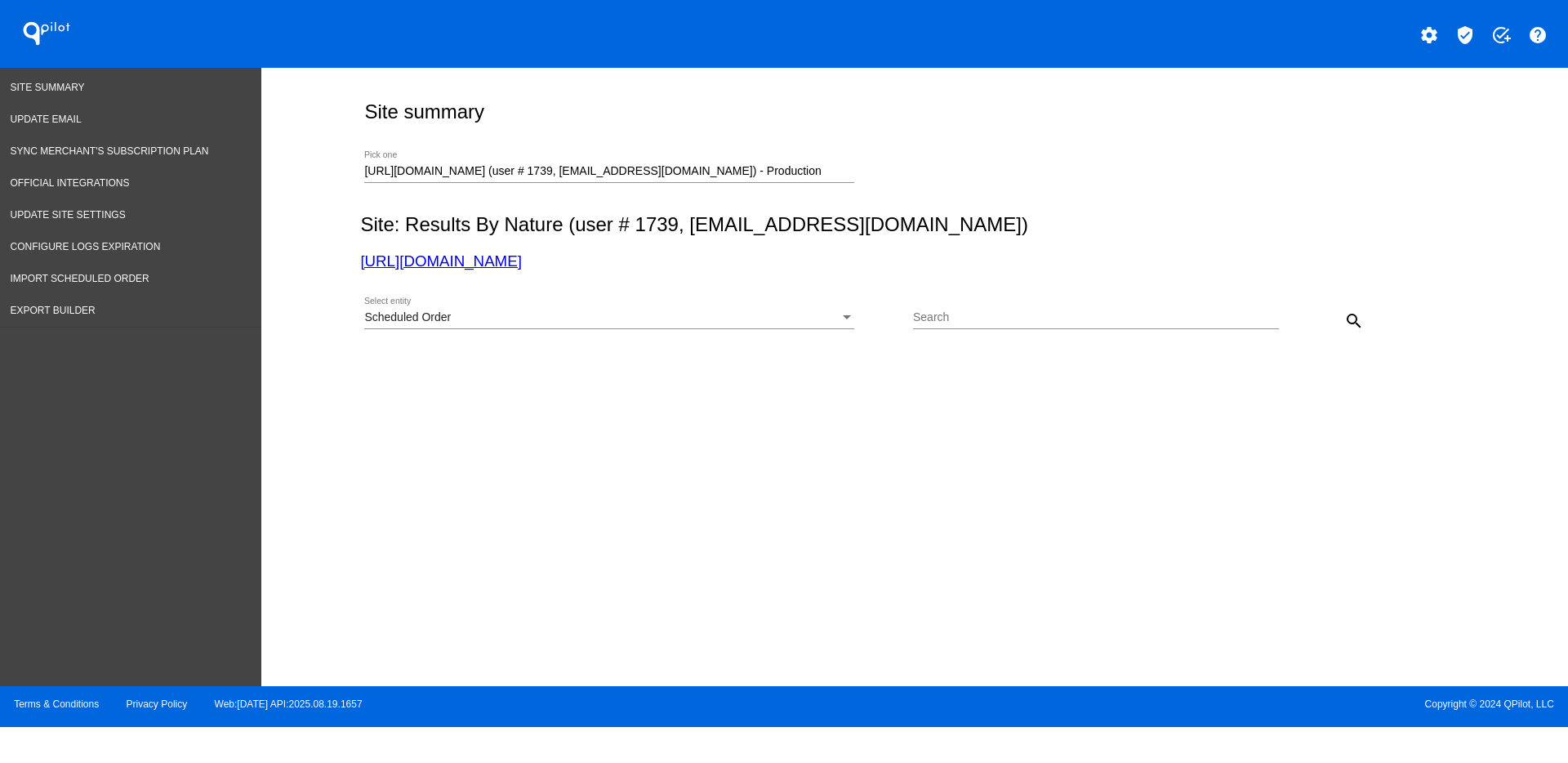
click at [946, 322] on input "Search" at bounding box center [1096, 317] width 366 height 13
paste input "893129"
type input "893129"
click at [1351, 321] on mat-icon "search" at bounding box center [1354, 320] width 19 height 19
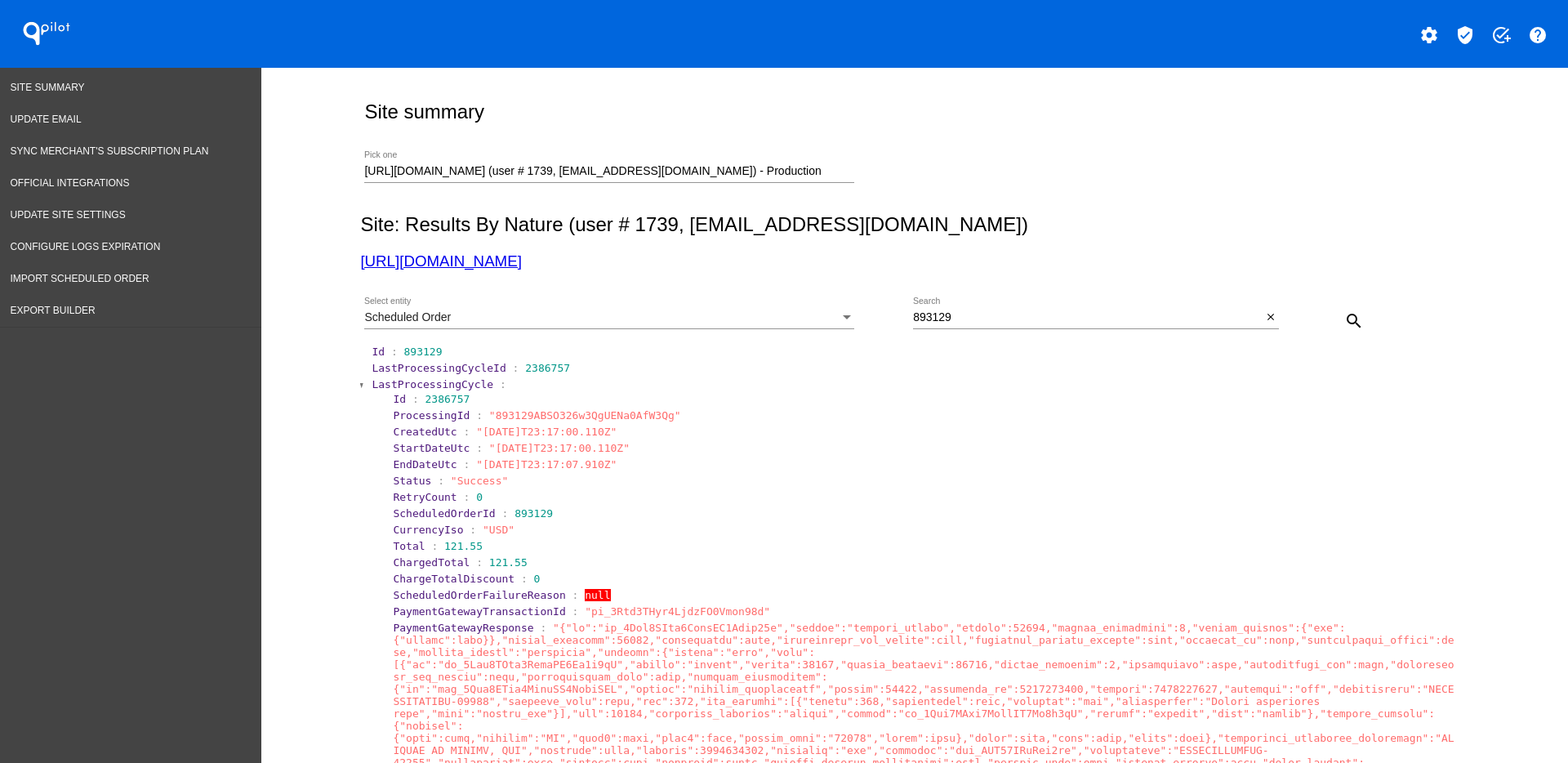
click at [417, 381] on span "LastProcessingCycle" at bounding box center [432, 385] width 122 height 12
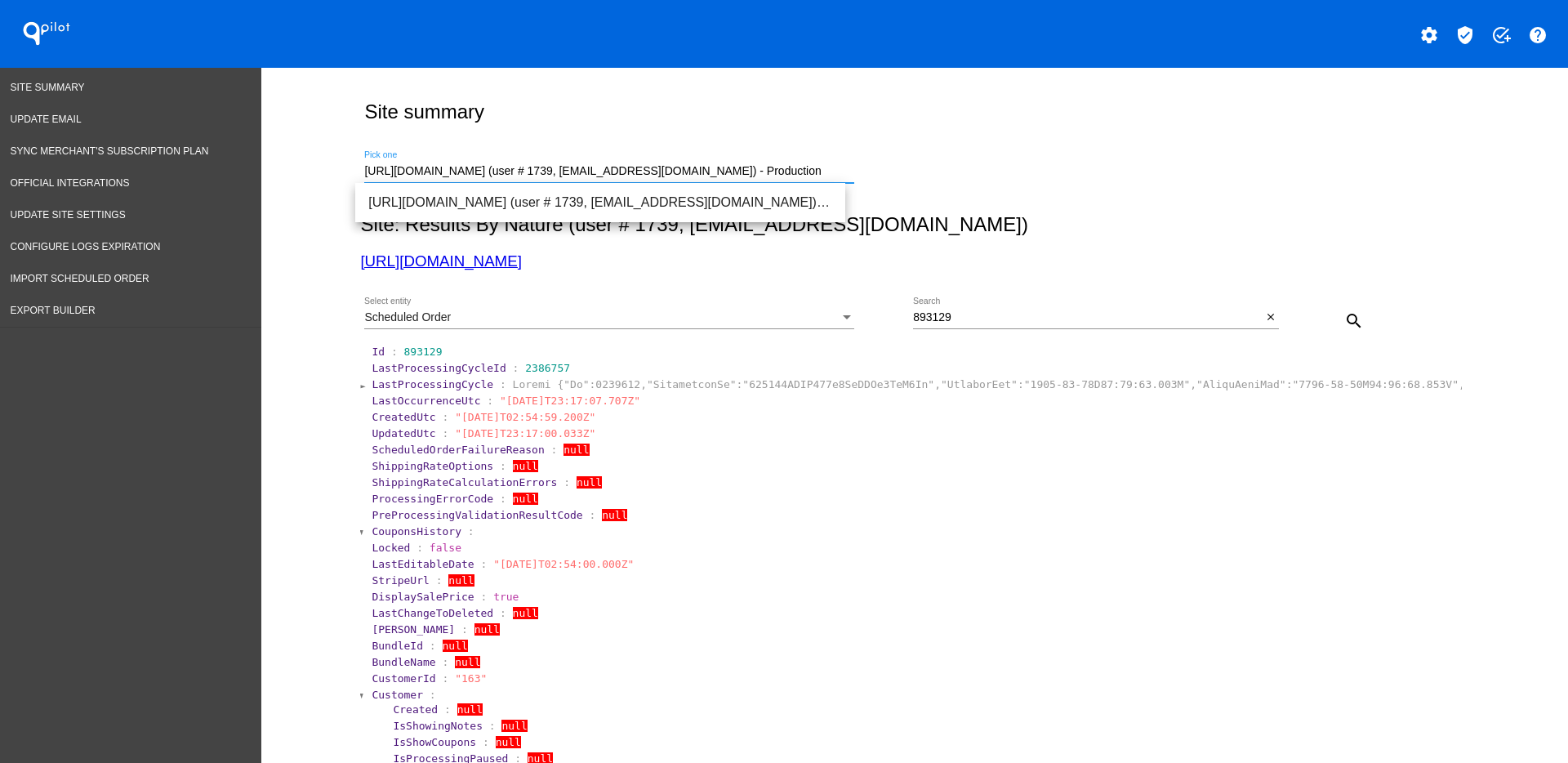
drag, startPoint x: 814, startPoint y: 170, endPoint x: 339, endPoint y: 153, distance: 475.3
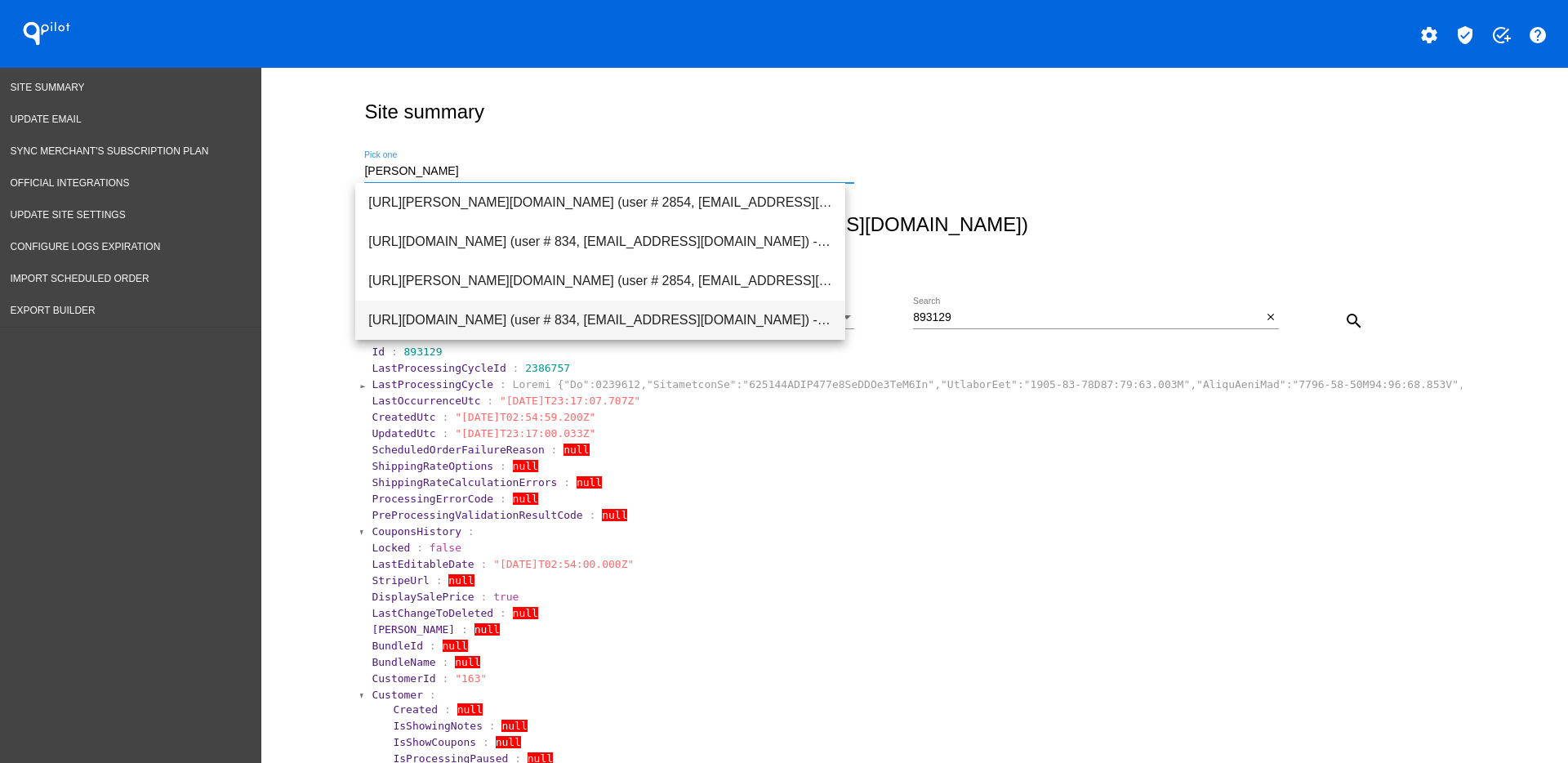
click at [476, 323] on span "[URL][DOMAIN_NAME] (user # 834, [EMAIL_ADDRESS][DOMAIN_NAME]) - Production" at bounding box center [601, 320] width 464 height 40
type input "[URL][DOMAIN_NAME] (user # 834, [EMAIL_ADDRESS][DOMAIN_NAME]) - Production"
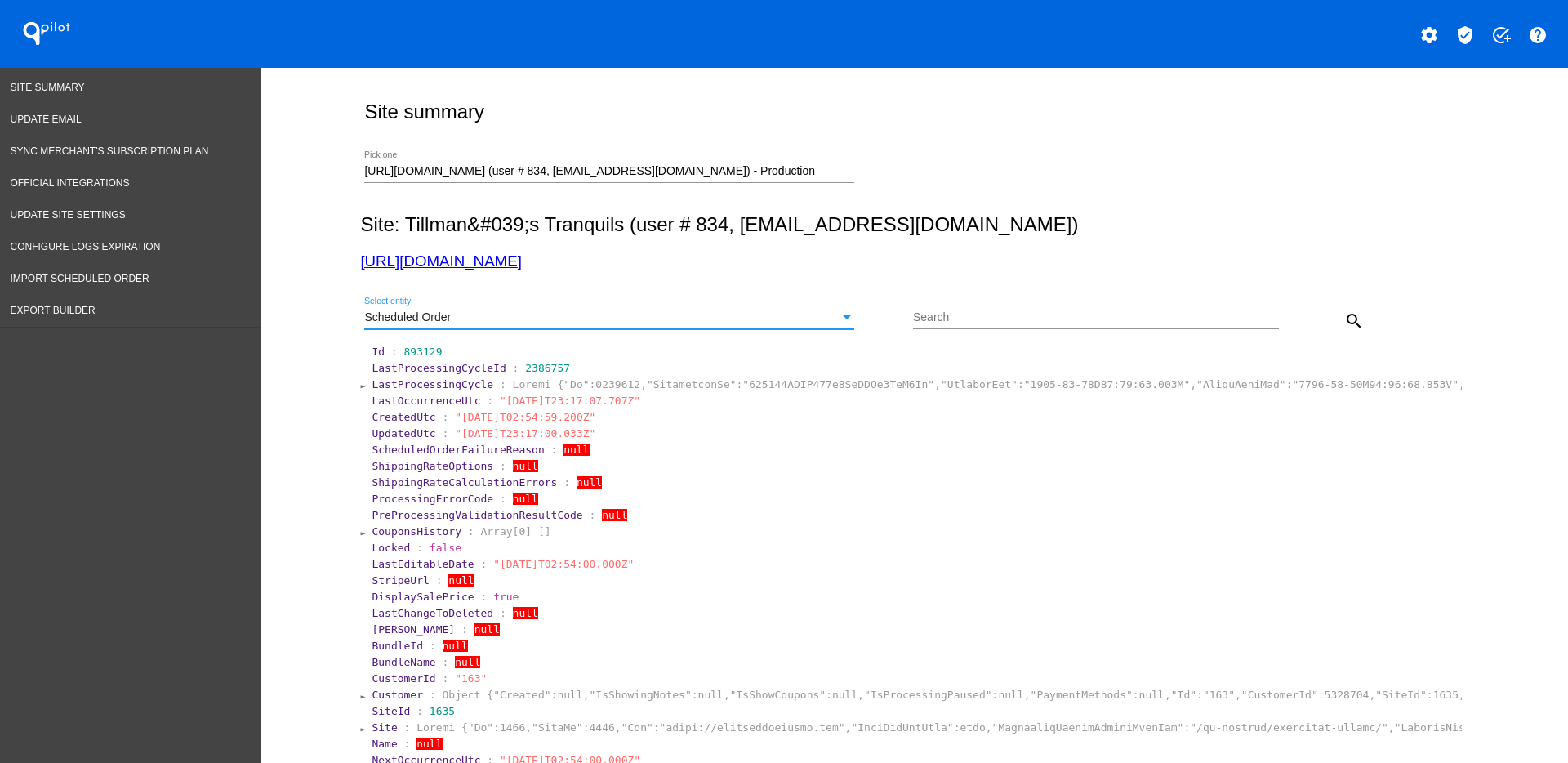
click at [693, 318] on div "Scheduled Order" at bounding box center [601, 317] width 475 height 13
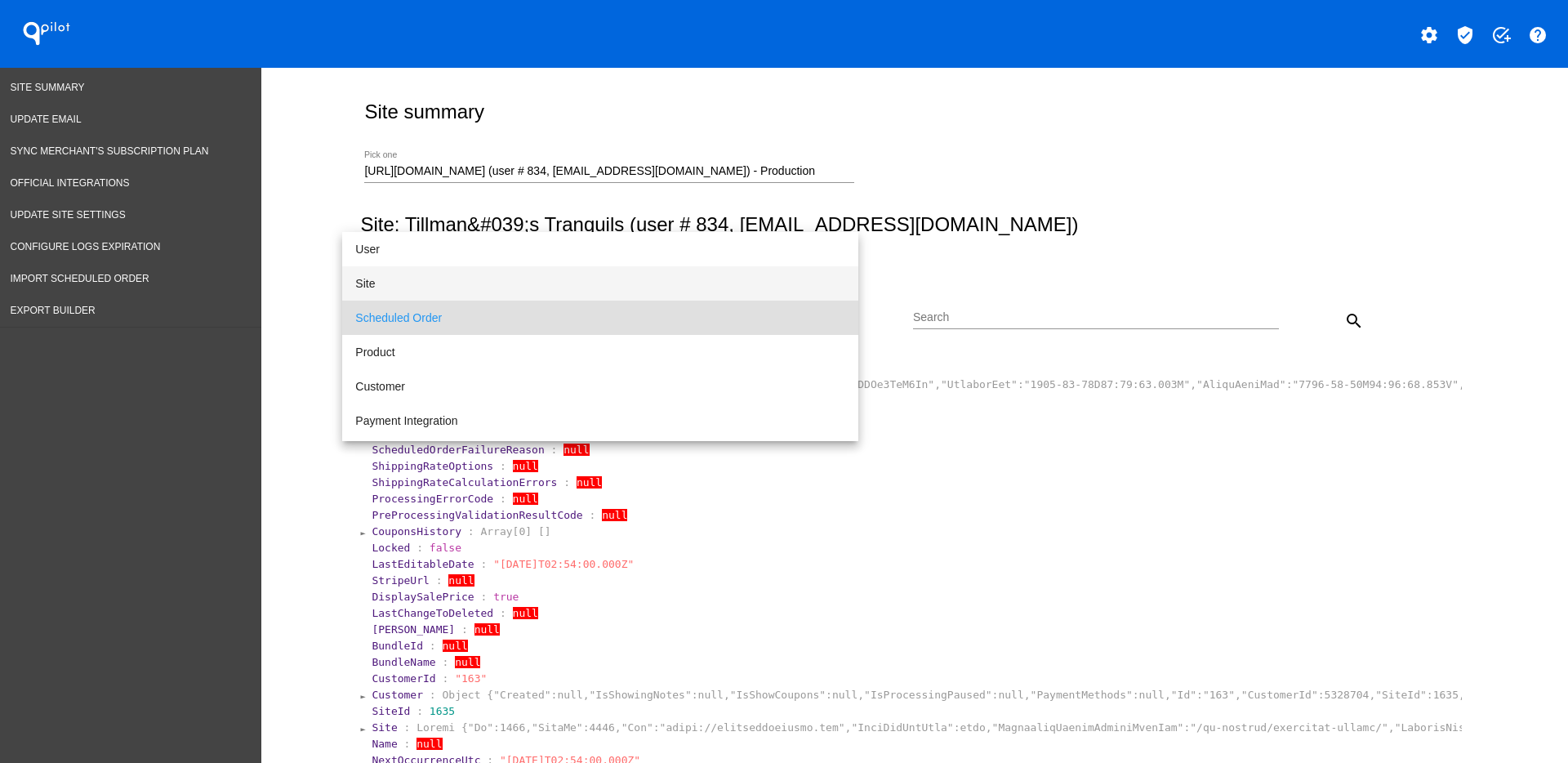
click at [495, 287] on span "Site" at bounding box center [601, 283] width 490 height 34
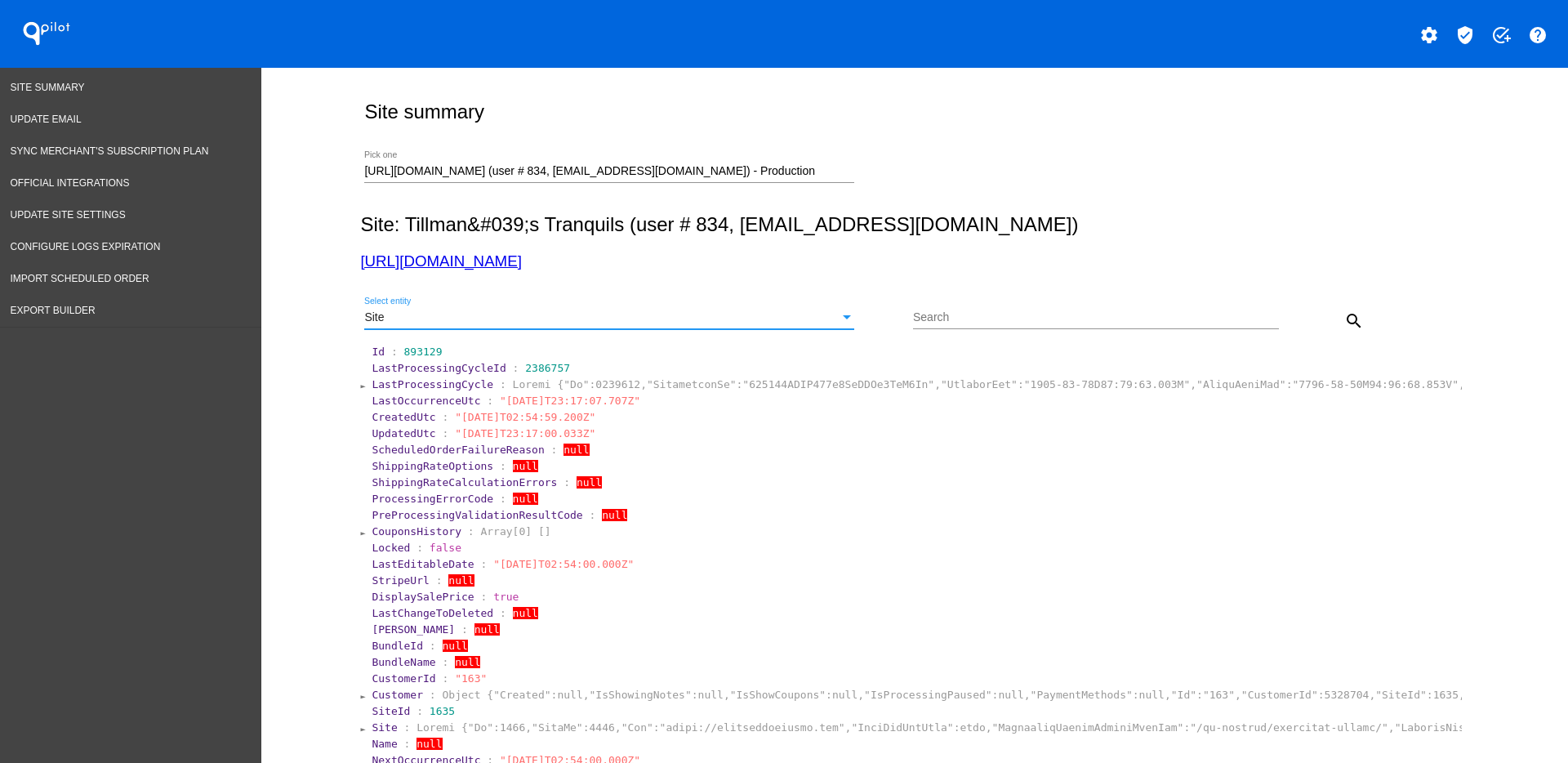
click at [1344, 315] on mat-icon "search" at bounding box center [1354, 320] width 19 height 19
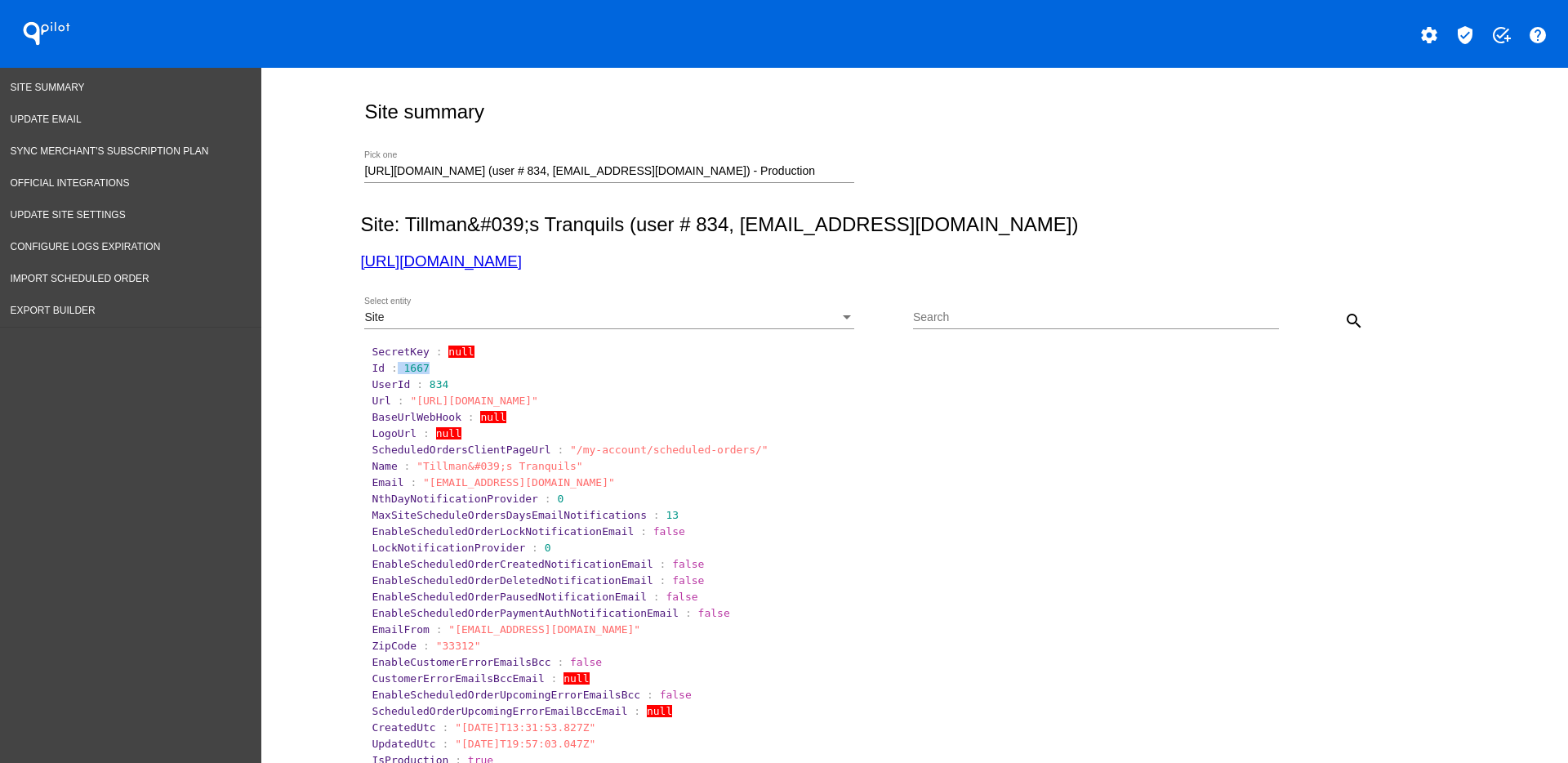
drag, startPoint x: 389, startPoint y: 370, endPoint x: 444, endPoint y: 365, distance: 55.2
click at [444, 365] on section "Id : 1667" at bounding box center [915, 368] width 1088 height 12
copy section "1667"
